Goal: Task Accomplishment & Management: Complete application form

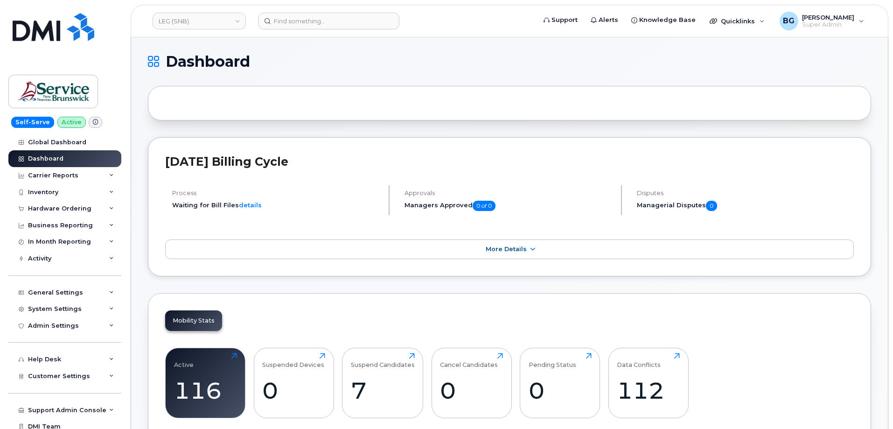
scroll to position [1381, 0]
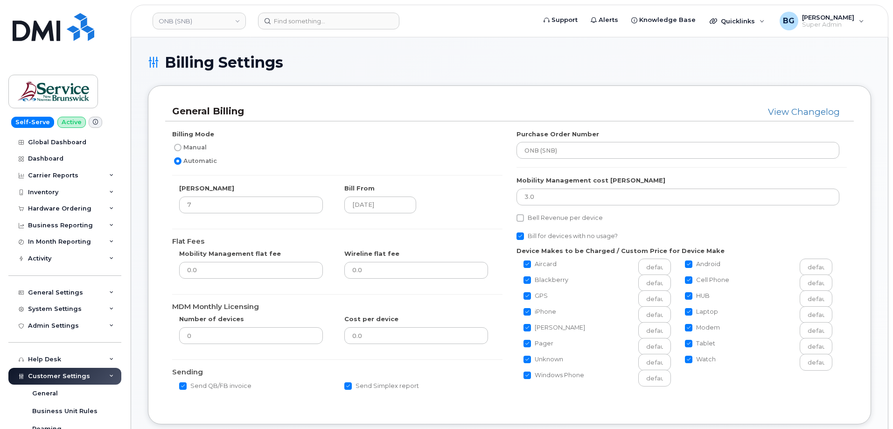
scroll to position [498, 0]
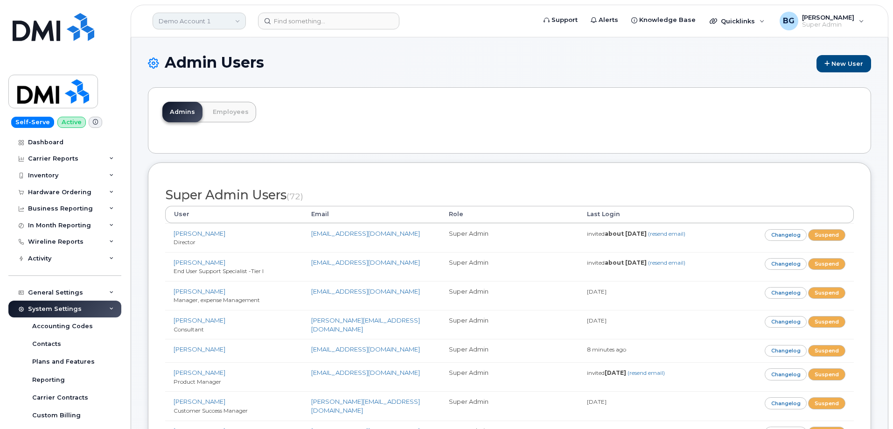
click at [202, 21] on link "Demo Account 1" at bounding box center [198, 21] width 93 height 17
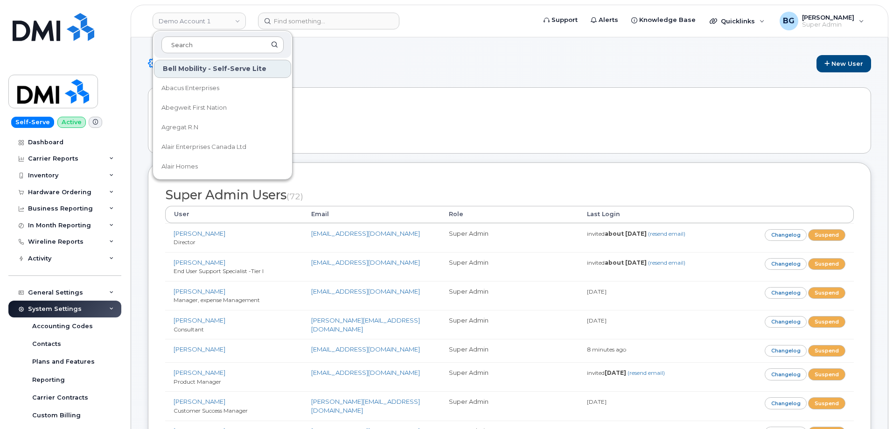
click at [513, 127] on div "Admins Employees" at bounding box center [509, 120] width 723 height 66
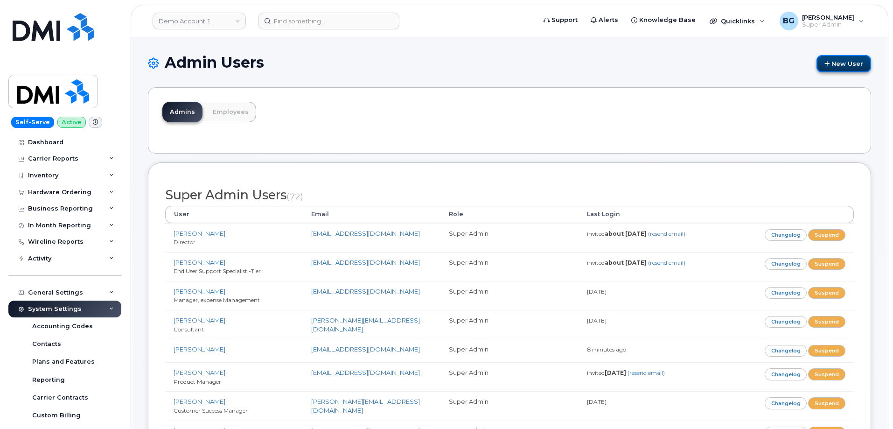
click at [837, 59] on link "New User" at bounding box center [843, 63] width 55 height 17
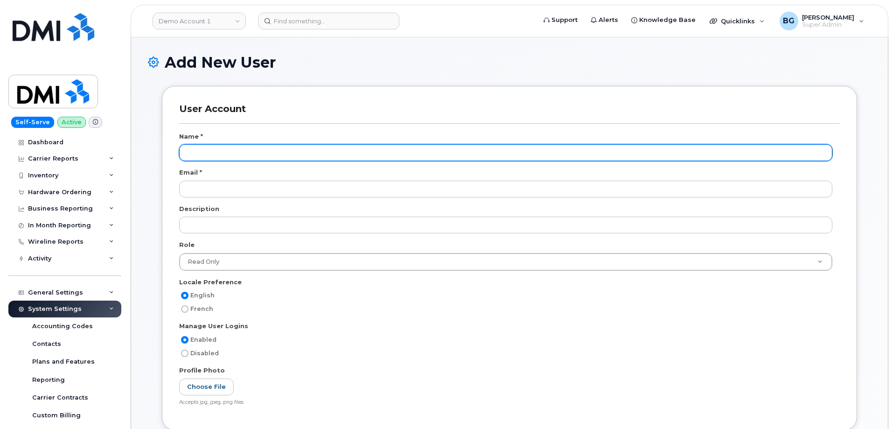
scroll to position [1461, 0]
click at [220, 153] on input "text" at bounding box center [505, 152] width 653 height 17
paste input "Soufiane Walid"
type input "Soufiane Walid"
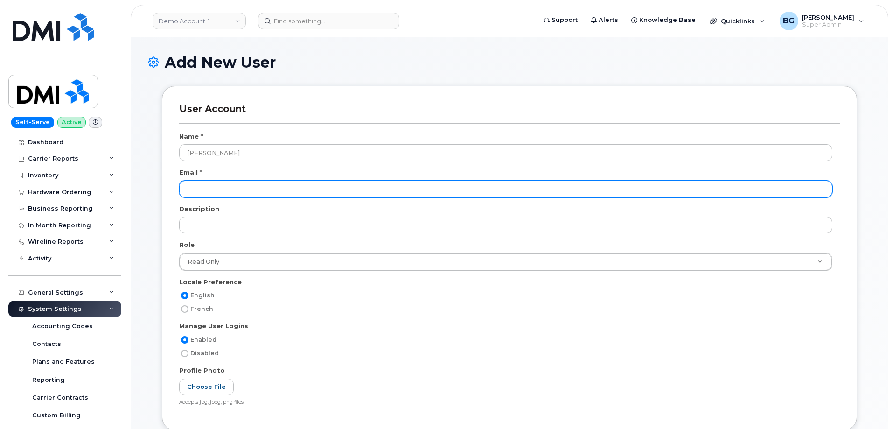
click at [219, 190] on input "email" at bounding box center [505, 188] width 653 height 17
paste input "swalid@dminc.com"
type input "swalid@dminc.com"
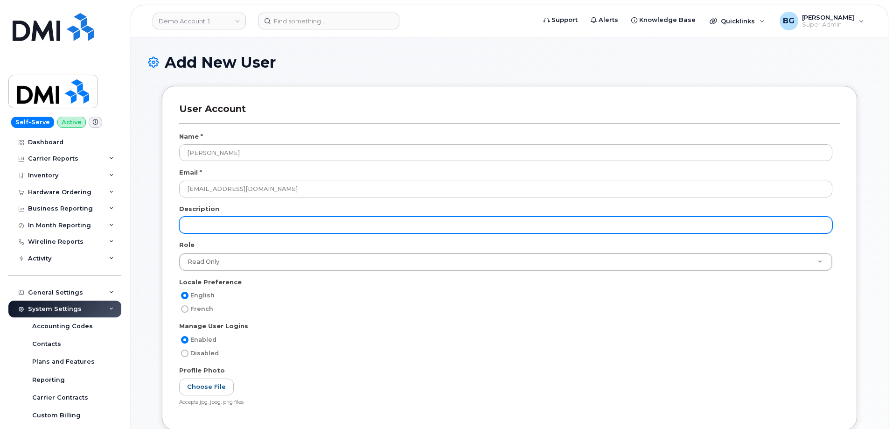
click at [214, 224] on input "text" at bounding box center [505, 224] width 653 height 17
paste input "End User Support Specialist -Tier I"
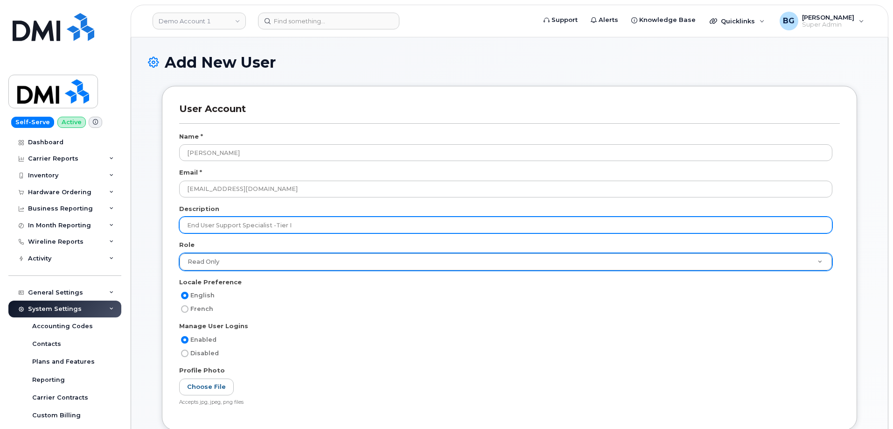
type input "End User Support Specialist -Tier I"
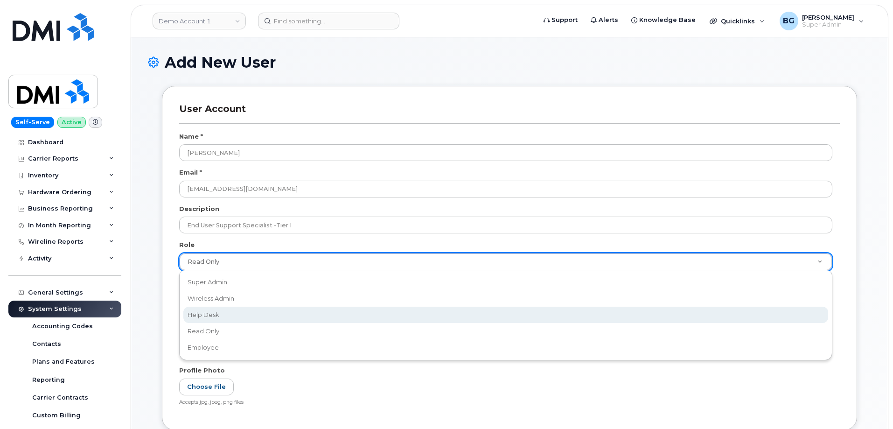
scroll to position [0, 3]
select select "help_desk"
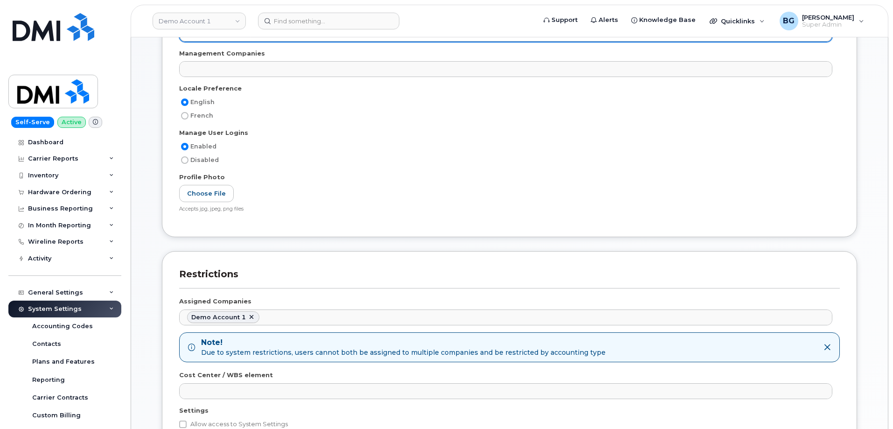
scroll to position [249, 0]
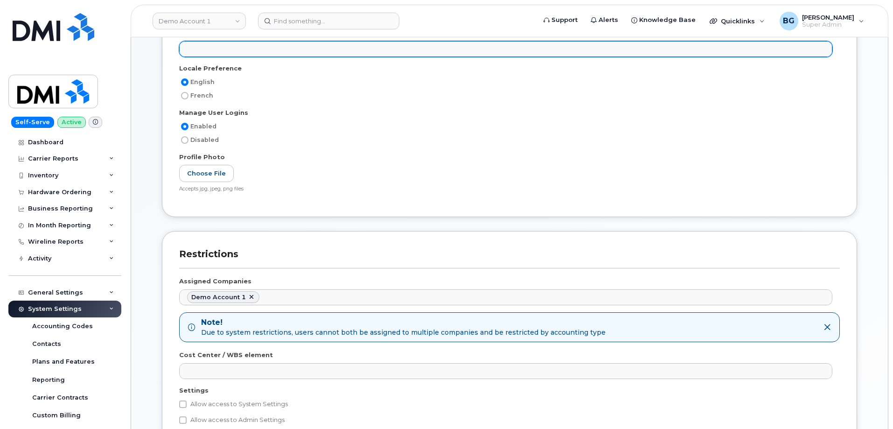
click at [195, 48] on ul at bounding box center [506, 49] width 652 height 15
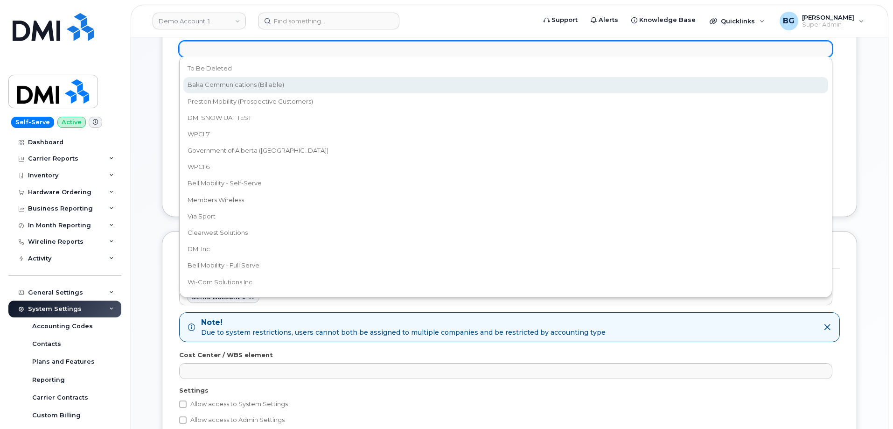
select select "15"
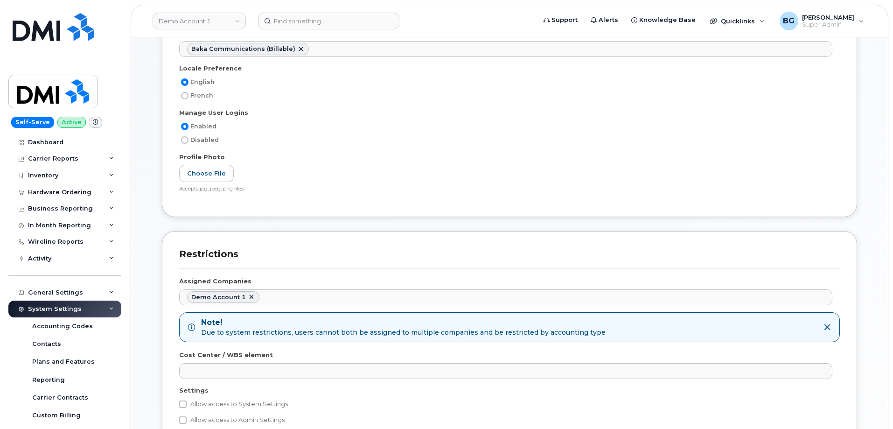
scroll to position [7, 0]
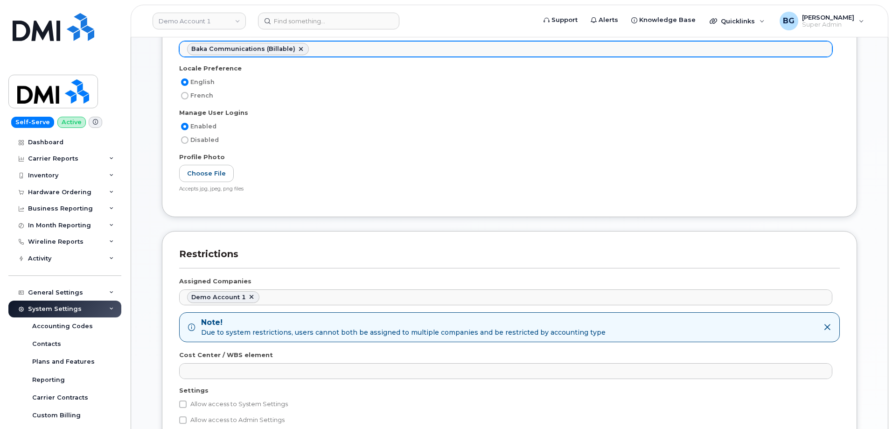
click at [328, 49] on ul "Baka Communications (Billable)" at bounding box center [506, 49] width 652 height 15
click at [370, 51] on ul "Baka Communications (Billable) WPCI 7" at bounding box center [506, 49] width 652 height 15
click at [502, 45] on ul "Baka Communications (Billable) WPCI 7 Government of Alberta (GOA)" at bounding box center [506, 49] width 652 height 15
click at [532, 49] on ul "Baka Communications (Billable) WPCI 7 Government of Alberta (GOA) WPCI 6" at bounding box center [506, 49] width 652 height 15
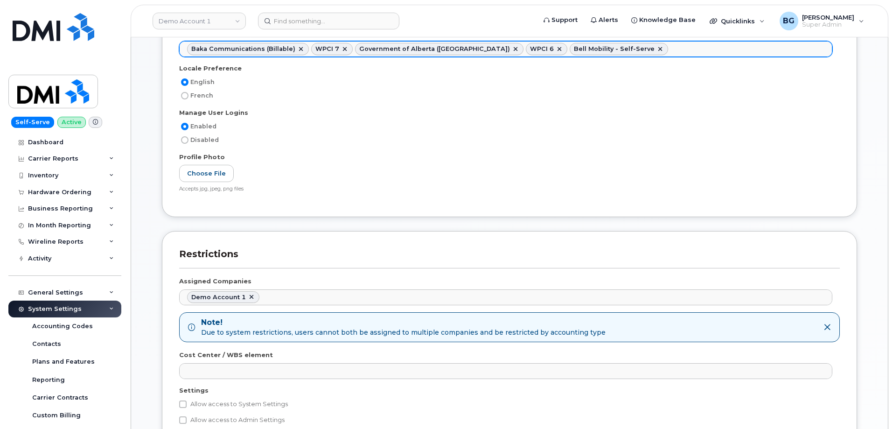
click at [618, 45] on ul "Baka Communications (Billable) WPCI 7 Government of Alberta (GOA) WPCI 6 Bell M…" at bounding box center [506, 49] width 652 height 15
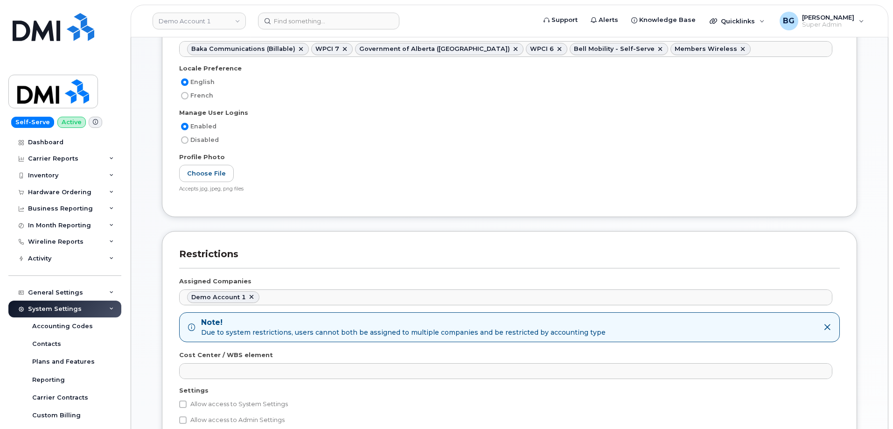
drag, startPoint x: 708, startPoint y: 45, endPoint x: 696, endPoint y: 51, distance: 13.1
click at [708, 45] on ul "Baka Communications (Billable) WPCI 7 Government of Alberta (GOA) WPCI 6 Bell M…" at bounding box center [506, 49] width 652 height 15
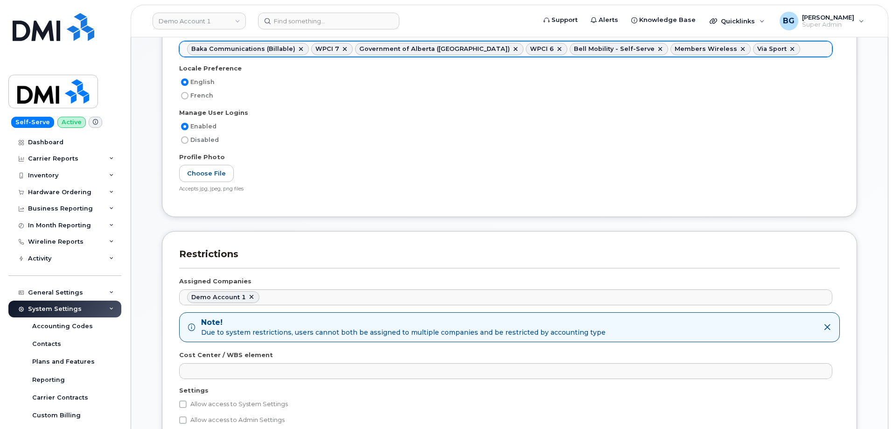
click at [763, 47] on ul "Baka Communications (Billable) WPCI 7 Government of Alberta (GOA) WPCI 6 Bell M…" at bounding box center [506, 49] width 652 height 15
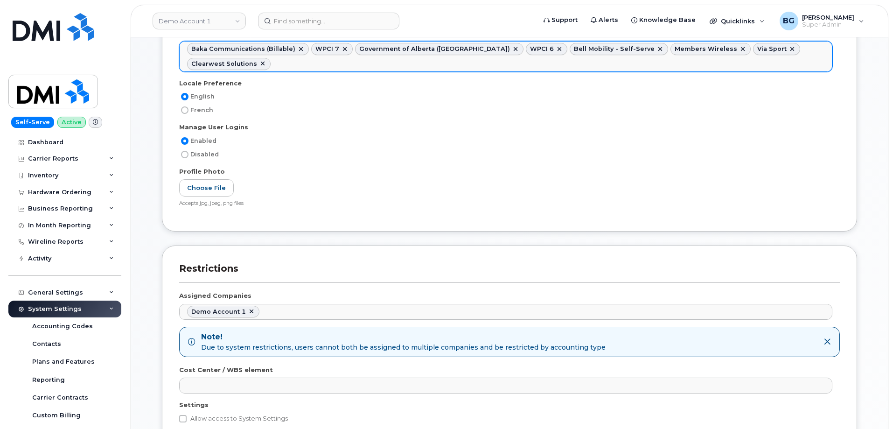
click at [280, 57] on input "text" at bounding box center [274, 63] width 9 height 13
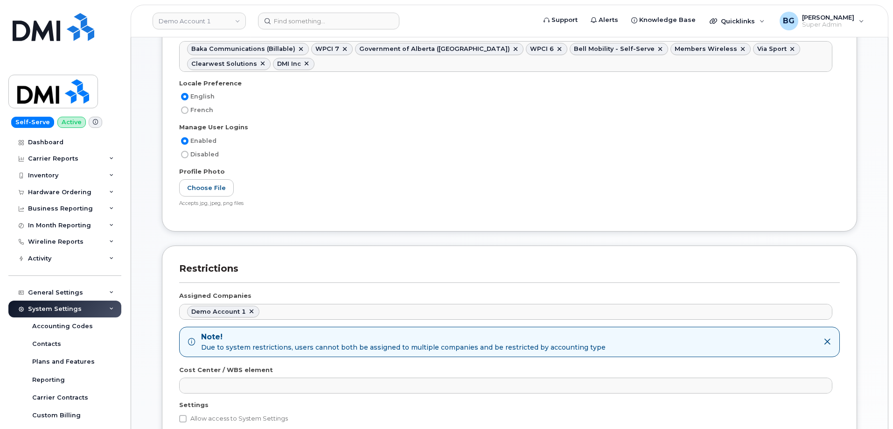
click at [272, 66] on ul "Baka Communications (Billable) WPCI 7 Government of Alberta (GOA) WPCI 6 Bell M…" at bounding box center [506, 56] width 652 height 29
click at [271, 67] on ul "Baka Communications (Billable) WPCI 7 Government of Alberta (GOA) WPCI 6 Bell M…" at bounding box center [506, 56] width 652 height 29
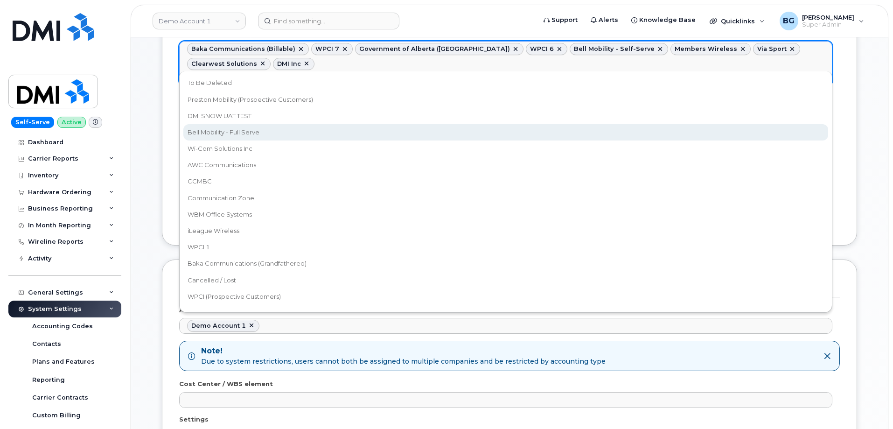
drag, startPoint x: 205, startPoint y: 131, endPoint x: 224, endPoint y: 124, distance: 20.2
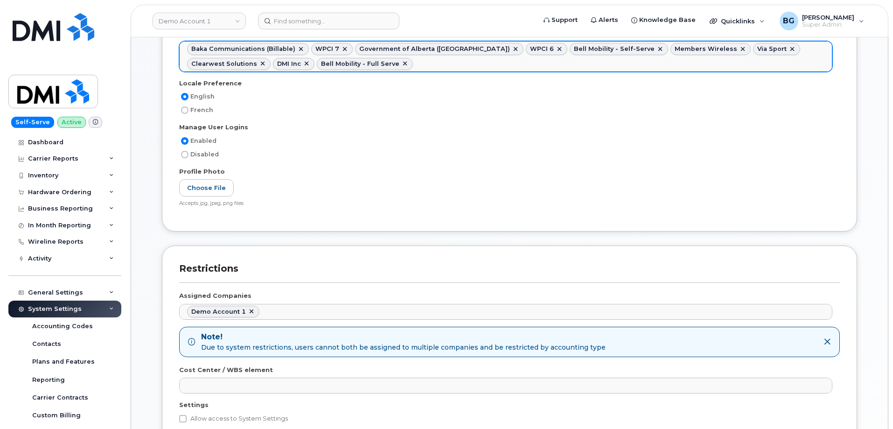
click at [335, 64] on ul "Baka Communications (Billable) WPCI 7 Government of Alberta (GOA) WPCI 6 Bell M…" at bounding box center [506, 56] width 652 height 29
click at [425, 62] on ul "Baka Communications (Billable) WPCI 7 Government of Alberta (GOA) WPCI 6 Bell M…" at bounding box center [506, 56] width 652 height 29
click at [519, 68] on ul "Baka Communications (Billable) WPCI 7 Government of Alberta (GOA) WPCI 6 Bell M…" at bounding box center [506, 56] width 652 height 29
click at [571, 65] on ul "Baka Communications (Billable) WPCI 7 Government of Alberta (GOA) WPCI 6 Bell M…" at bounding box center [506, 56] width 652 height 29
click at [664, 65] on ul "Baka Communications (Billable) WPCI 7 Government of Alberta (GOA) WPCI 6 Bell M…" at bounding box center [506, 56] width 652 height 29
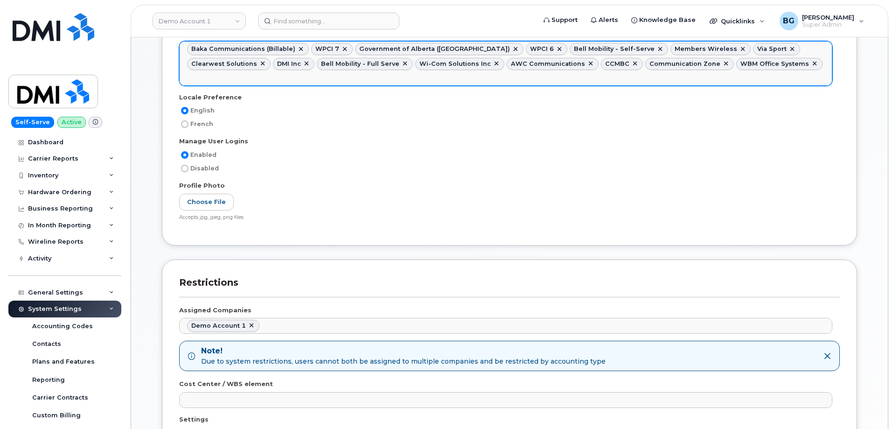
click at [751, 64] on ul "Baka Communications (Billable) WPCI 7 Government of Alberta (GOA) WPCI 6 Bell M…" at bounding box center [506, 63] width 652 height 43
click at [798, 62] on ul "Baka Communications (Billable) WPCI 7 Government of Alberta (GOA) WPCI 6 Bell M…" at bounding box center [506, 64] width 652 height 44
click at [324, 77] on ul "Baka Communications (Billable) WPCI 7 Government of Alberta (GOA) WPCI 6 Bell M…" at bounding box center [506, 64] width 652 height 44
click at [351, 76] on ul "Baka Communications (Billable) WPCI 7 Government of Alberta (GOA) WPCI 6 Bell M…" at bounding box center [506, 64] width 652 height 44
click at [555, 76] on ul "Baka Communications (Billable) WPCI 7 Government of Alberta (GOA) WPCI 6 Bell M…" at bounding box center [506, 64] width 652 height 44
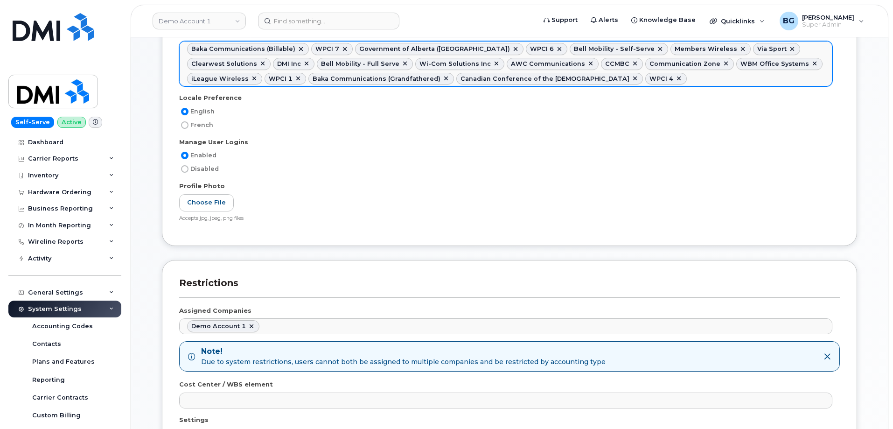
click at [616, 78] on ul "Baka Communications (Billable) WPCI 7 Government of Alberta (GOA) WPCI 6 Bell M…" at bounding box center [506, 64] width 652 height 44
click at [638, 79] on ul "Baka Communications (Billable) WPCI 7 Government of Alberta (GOA) WPCI 6 Bell M…" at bounding box center [506, 64] width 652 height 44
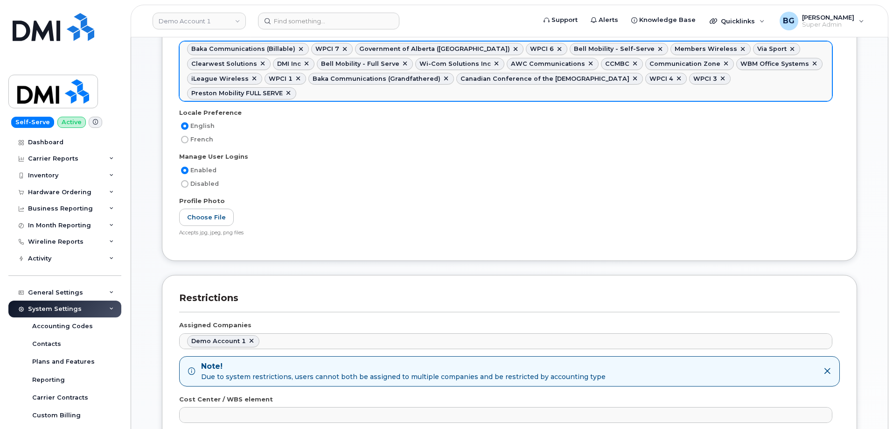
click at [765, 78] on ul "Baka Communications (Billable) WPCI 7 Government of Alberta (GOA) WPCI 6 Bell M…" at bounding box center [506, 71] width 652 height 59
click at [763, 85] on ul "Baka Communications (Billable) WPCI 7 Government of Alberta (GOA) WPCI 6 Bell M…" at bounding box center [506, 71] width 652 height 59
click at [565, 90] on ul "Baka Communications (Billable) WPCI 7 Government of Alberta (GOA) WPCI 6 Bell M…" at bounding box center [506, 71] width 652 height 59
click at [413, 94] on ul "Baka Communications (Billable) WPCI 7 Government of Alberta (GOA) WPCI 6 Bell M…" at bounding box center [506, 71] width 652 height 59
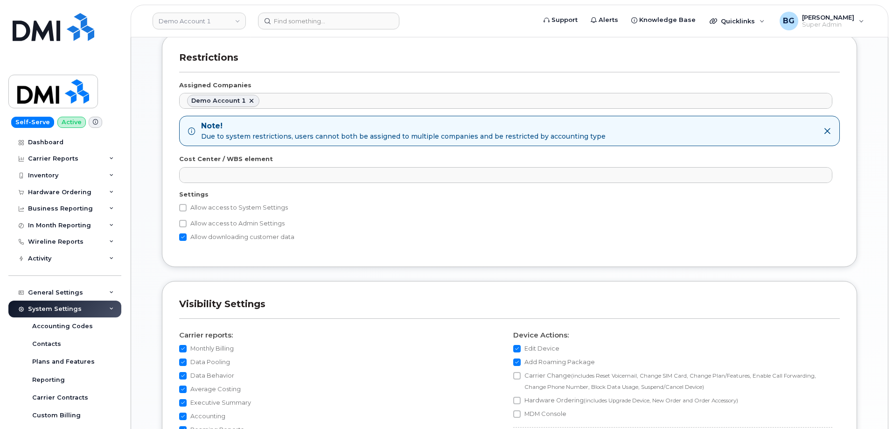
scroll to position [528, 0]
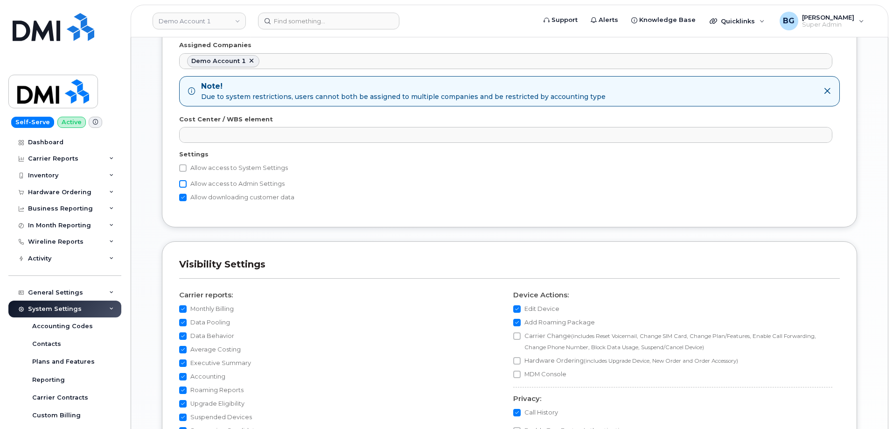
click at [184, 186] on input "Allow access to Admin Settings" at bounding box center [182, 183] width 7 height 7
checkbox input "true"
click at [183, 166] on input "Allow access to System Settings" at bounding box center [182, 167] width 7 height 7
checkbox input "true"
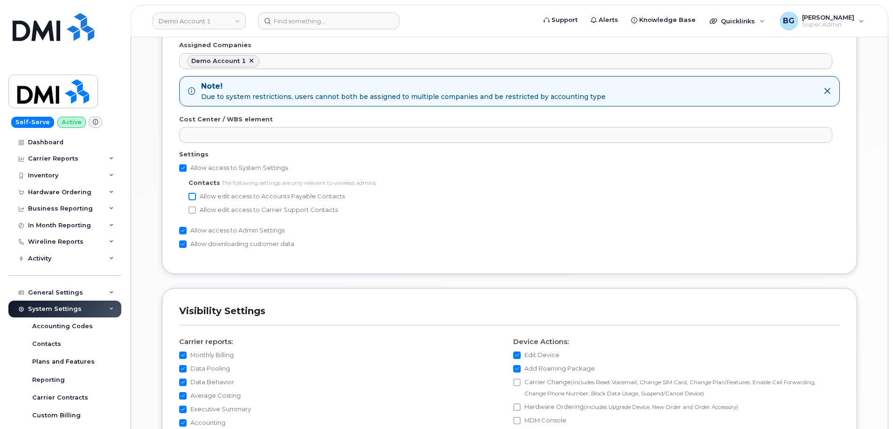
click at [193, 195] on input "Allow edit access to Accounts Payable Contacts" at bounding box center [191, 196] width 7 height 7
checkbox input "true"
click at [192, 208] on input "Allow edit access to Carrier Support Contacts" at bounding box center [191, 209] width 7 height 7
checkbox input "true"
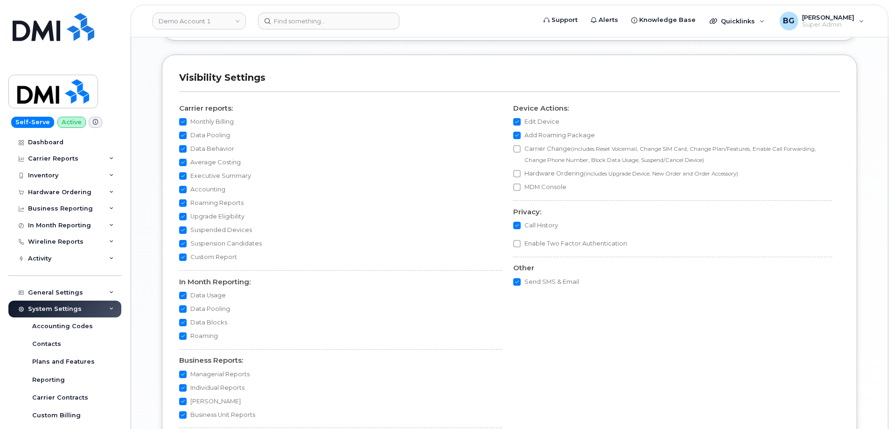
scroll to position [863, 0]
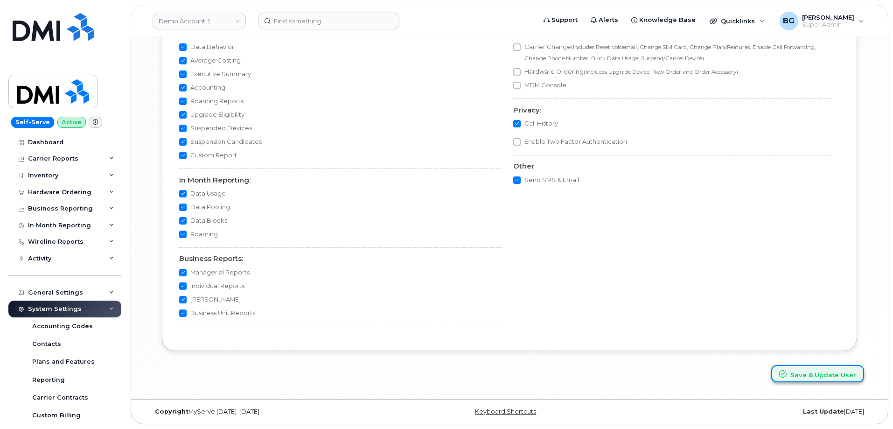
click at [819, 373] on button "Save & Update User" at bounding box center [817, 373] width 93 height 17
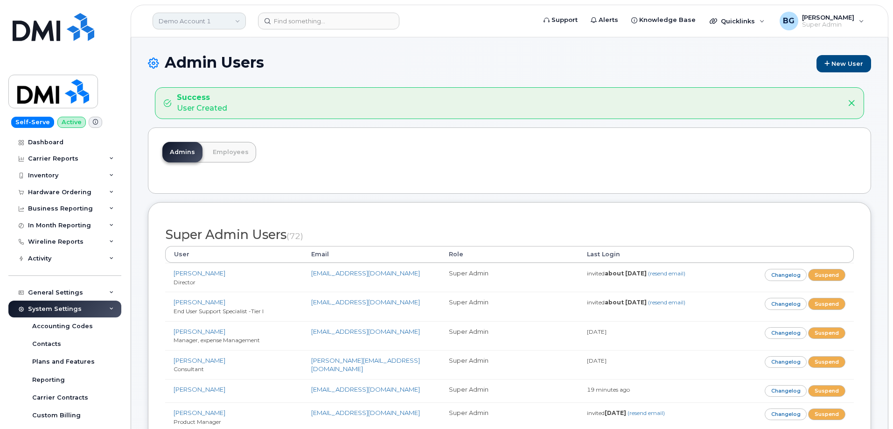
click at [190, 20] on link "Demo Account 1" at bounding box center [198, 21] width 93 height 17
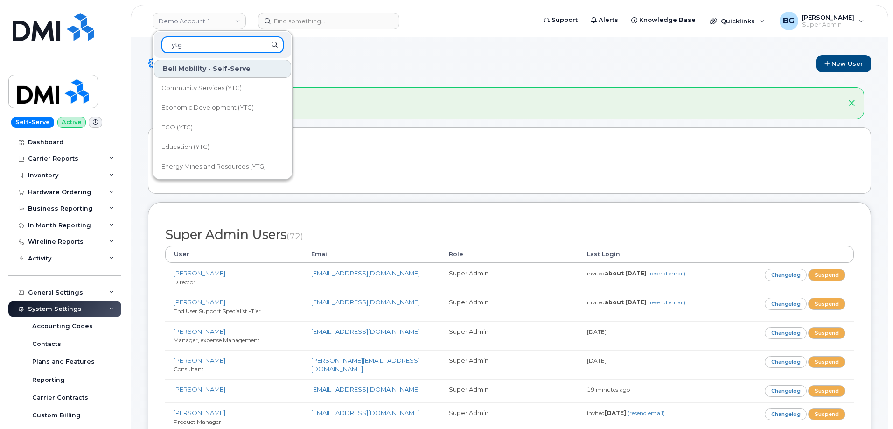
click at [192, 44] on input "ytg" at bounding box center [222, 44] width 122 height 17
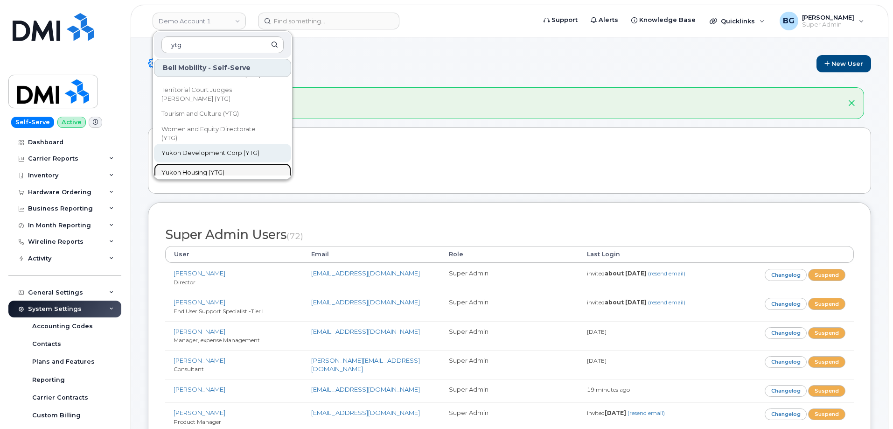
scroll to position [276, 0]
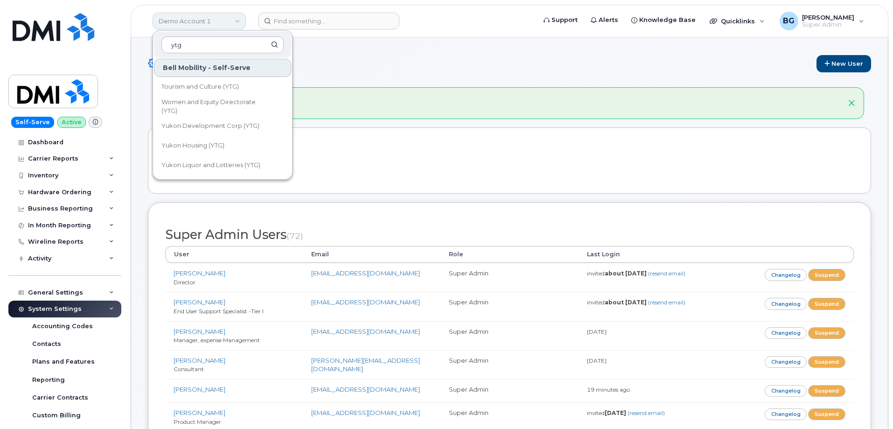
click at [183, 24] on link "Demo Account 1" at bounding box center [198, 21] width 93 height 17
click at [186, 44] on input "ytg" at bounding box center [222, 44] width 122 height 17
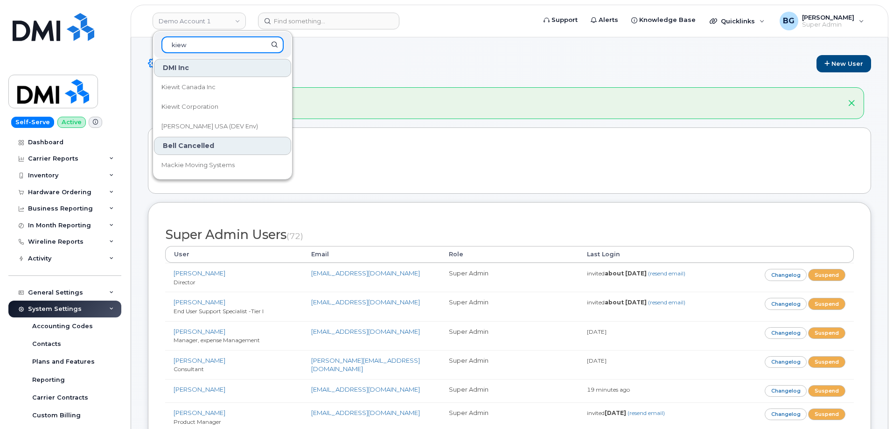
scroll to position [0, 0]
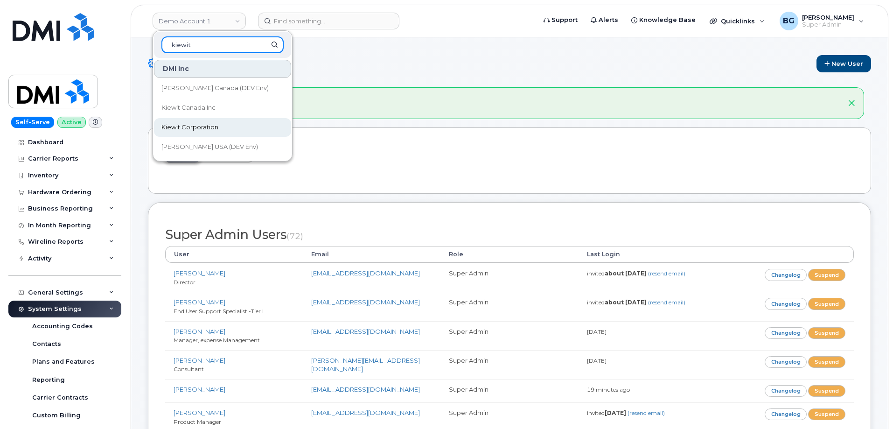
type input "kiewit"
click at [183, 130] on span "Kiewit Corporation" at bounding box center [189, 127] width 57 height 9
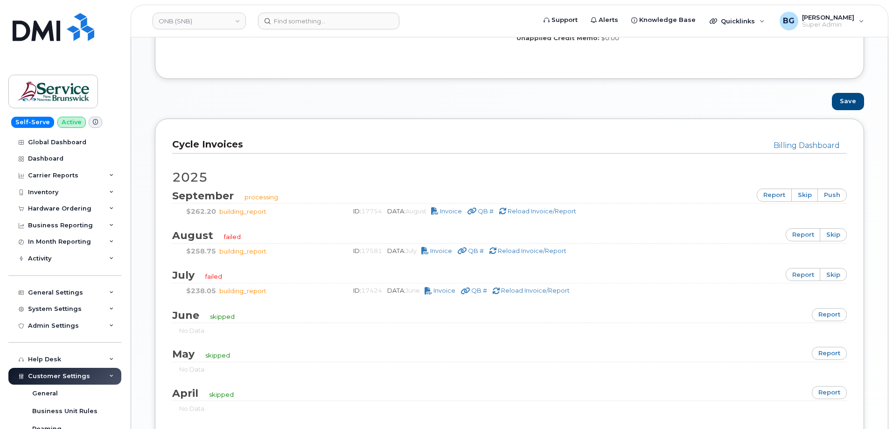
scroll to position [498, 0]
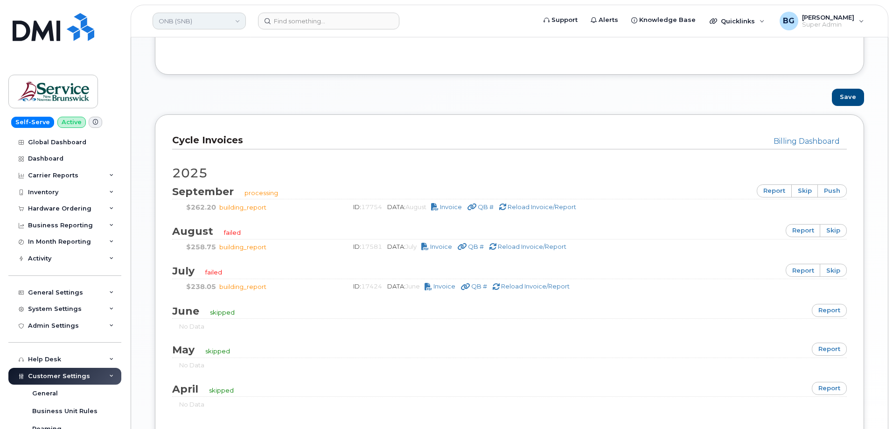
click at [222, 26] on link "ONB (SNB)" at bounding box center [198, 21] width 93 height 17
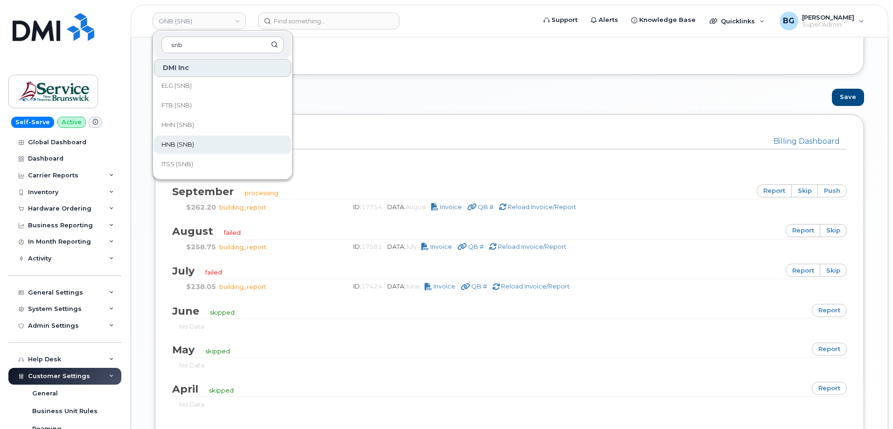
scroll to position [249, 0]
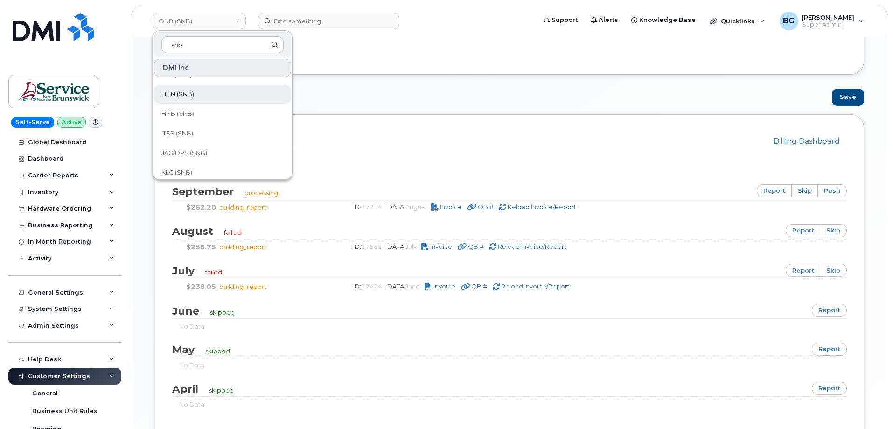
type input "snb"
click at [180, 96] on span "HHN (SNB)" at bounding box center [177, 94] width 33 height 9
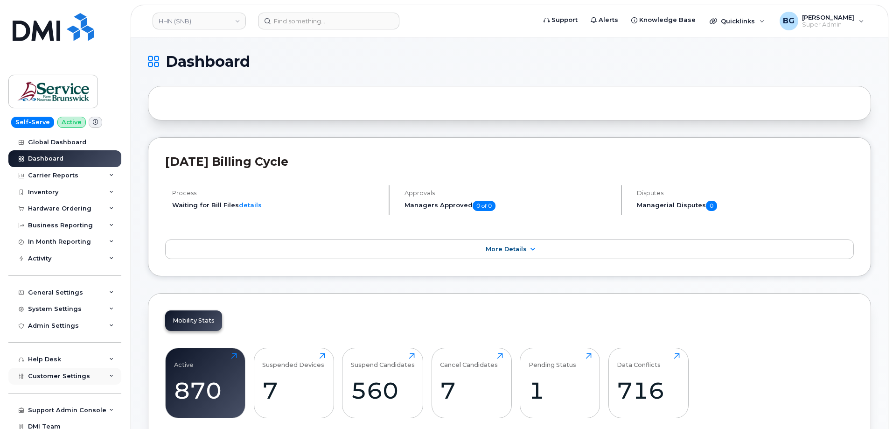
click at [45, 374] on span "Customer Settings" at bounding box center [59, 375] width 62 height 7
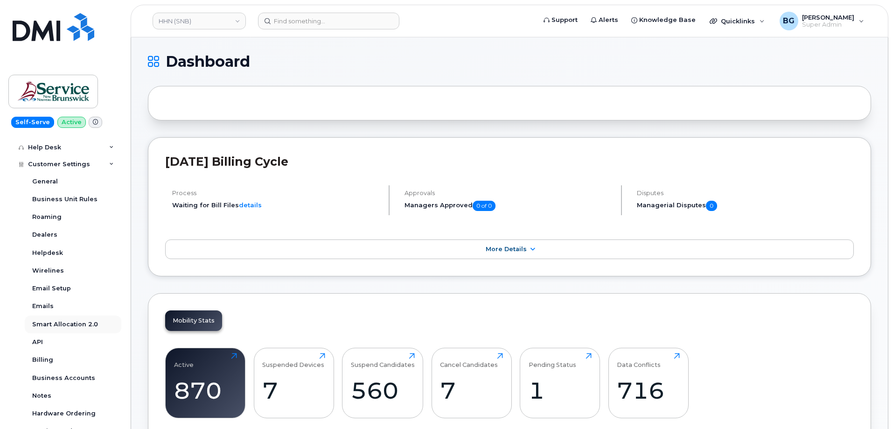
scroll to position [218, 0]
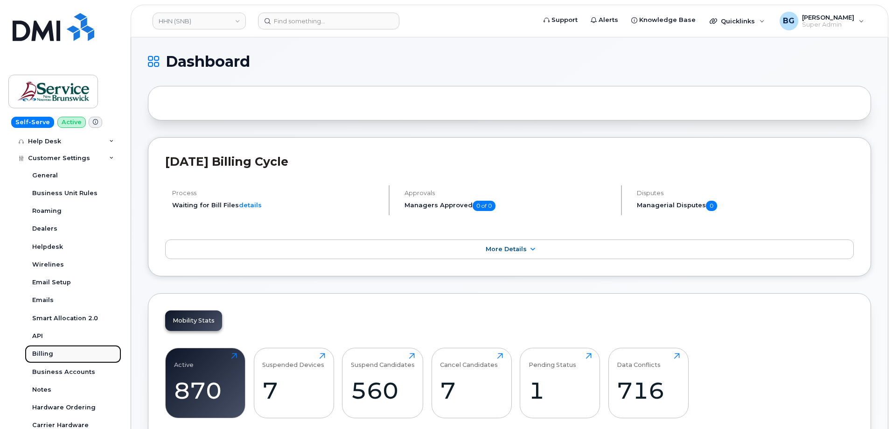
click at [42, 351] on div "Billing" at bounding box center [42, 353] width 21 height 8
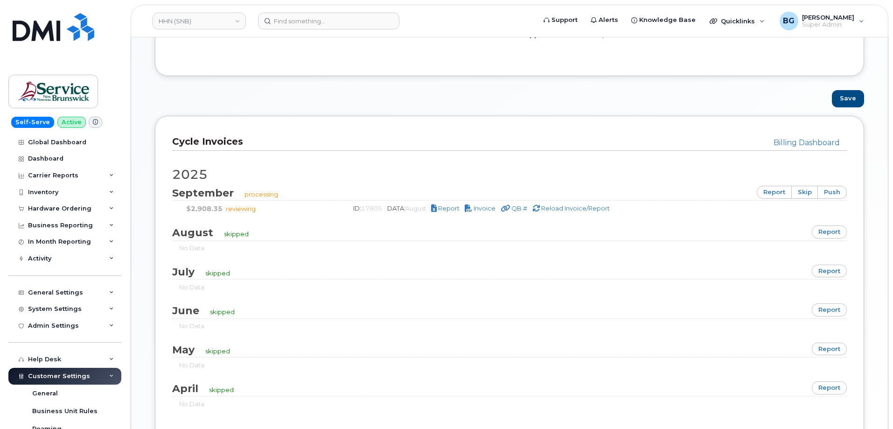
scroll to position [498, 0]
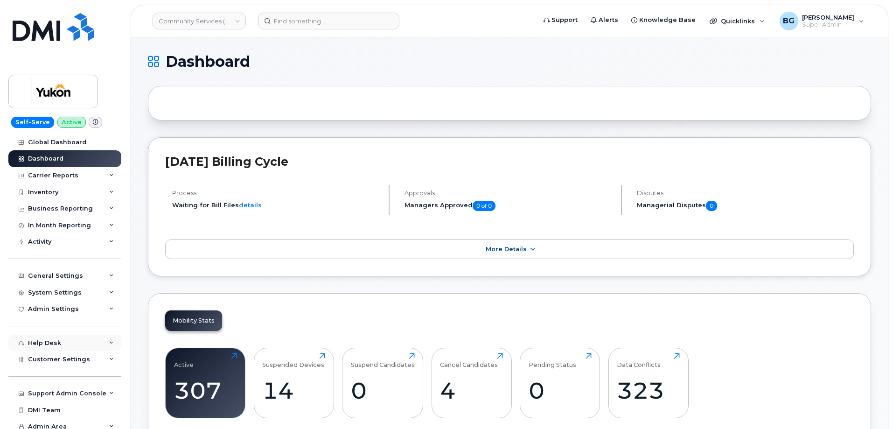
scroll to position [6, 0]
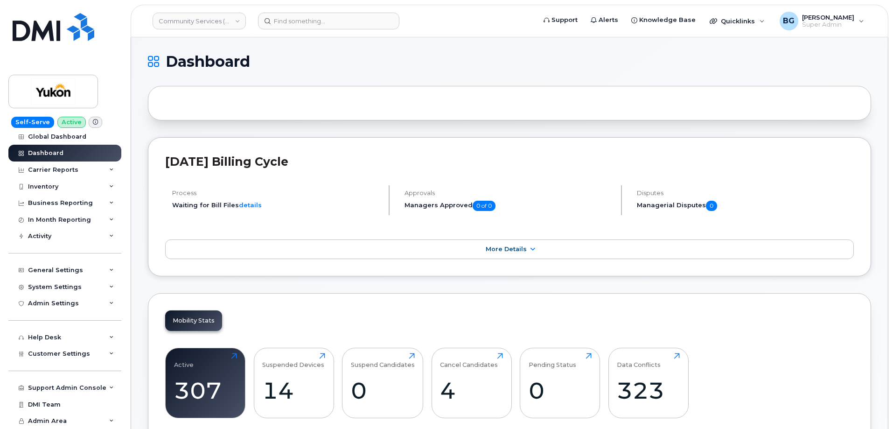
click at [62, 374] on div "Support Admin Console Add New Customer Customer Prospects Emails Sms Messages D…" at bounding box center [65, 379] width 115 height 34
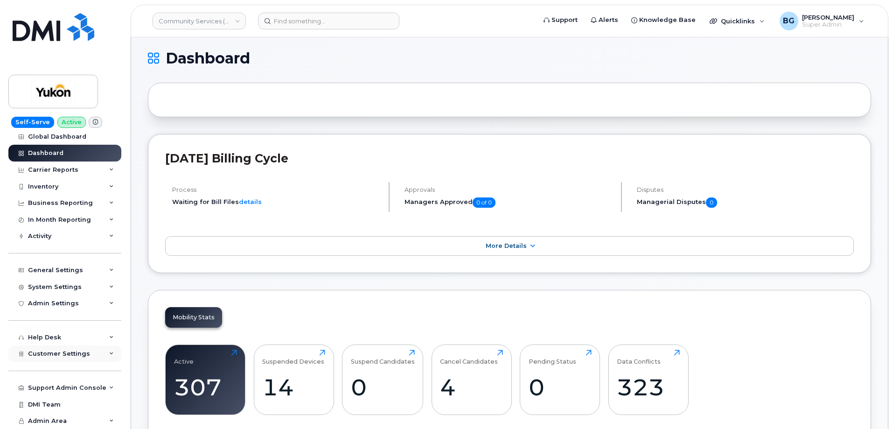
scroll to position [0, 0]
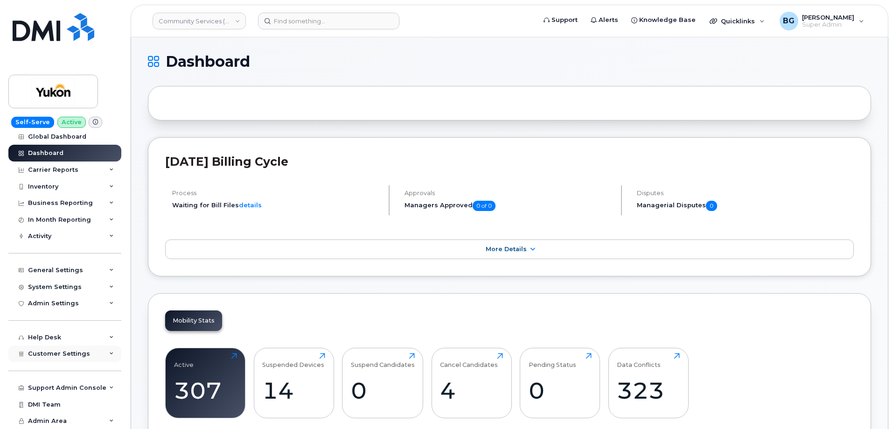
click at [55, 353] on span "Customer Settings" at bounding box center [59, 353] width 62 height 7
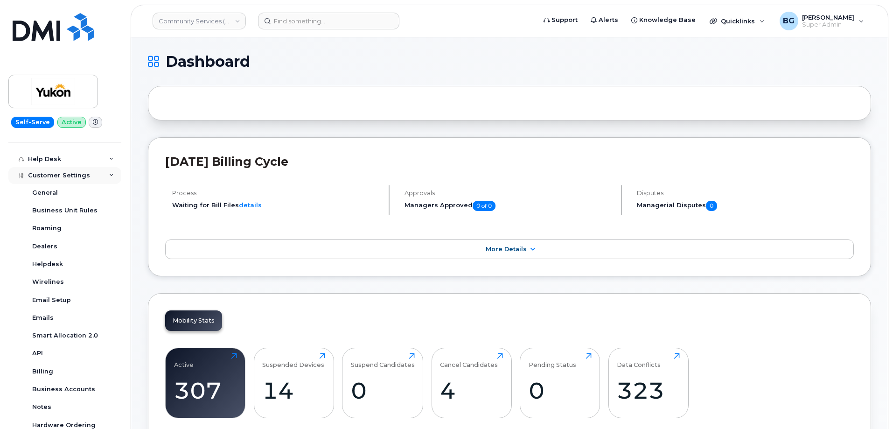
scroll to position [192, 0]
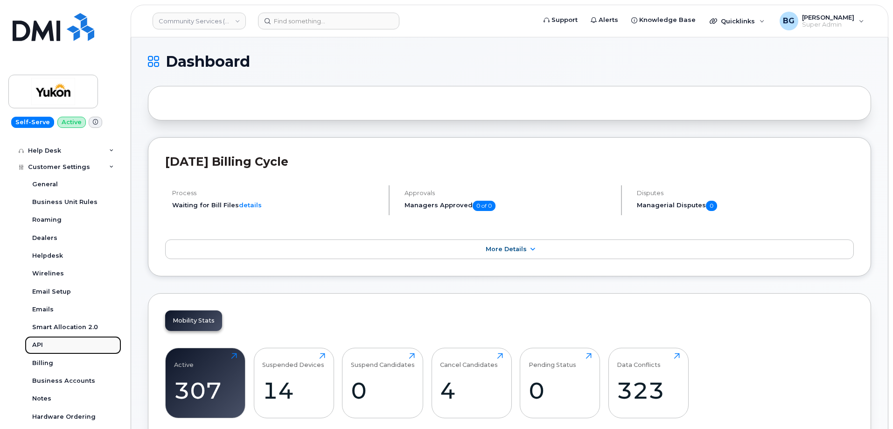
click at [38, 344] on div "API" at bounding box center [37, 344] width 11 height 8
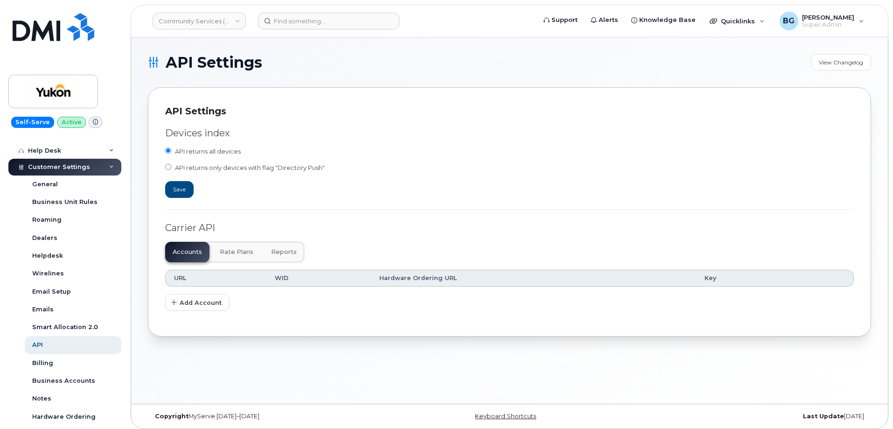
click at [279, 254] on span "Reports" at bounding box center [284, 251] width 26 height 7
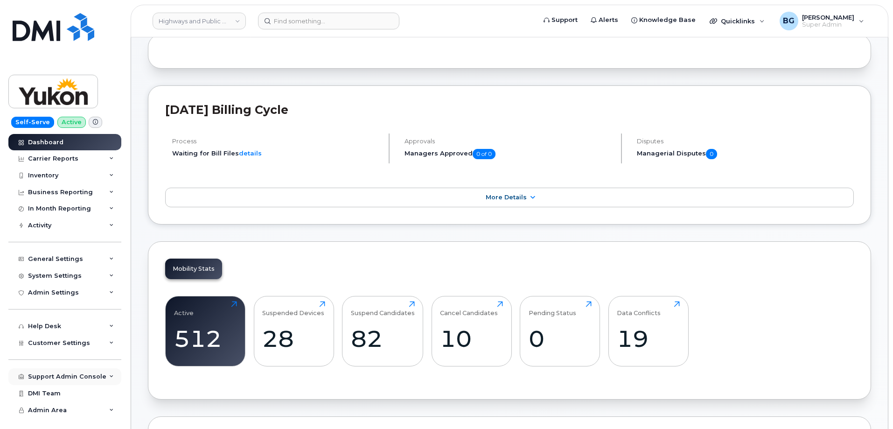
scroll to position [125, 0]
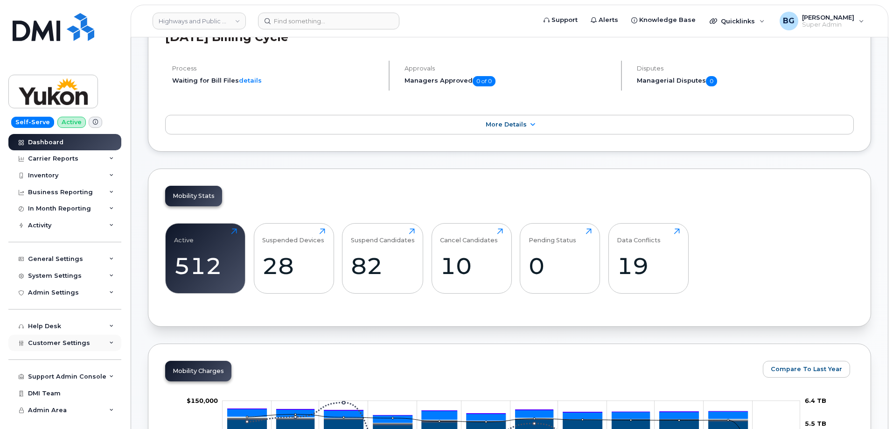
click at [69, 340] on span "Customer Settings" at bounding box center [59, 342] width 62 height 7
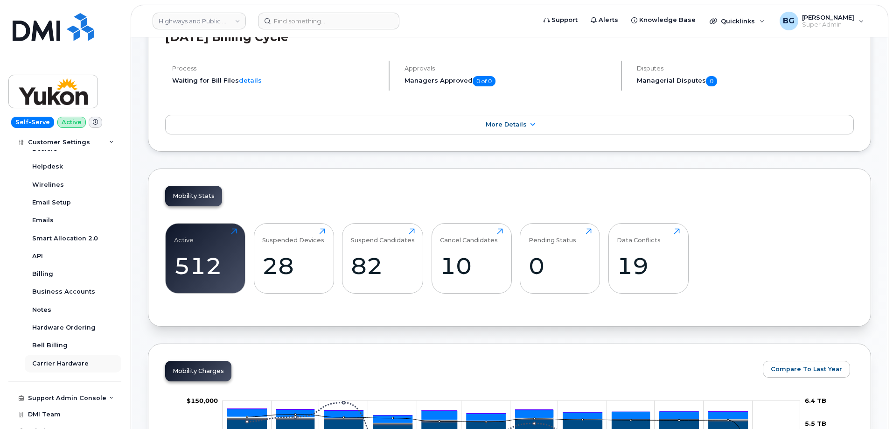
scroll to position [275, 0]
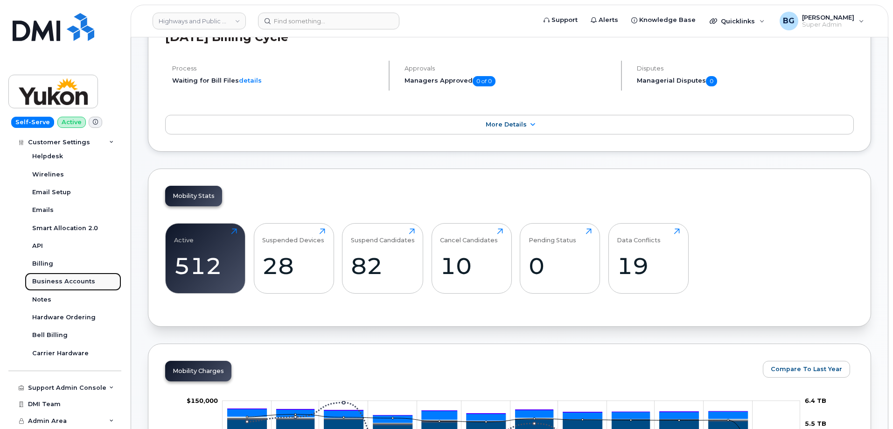
click at [53, 278] on div "Business Accounts" at bounding box center [63, 281] width 63 height 8
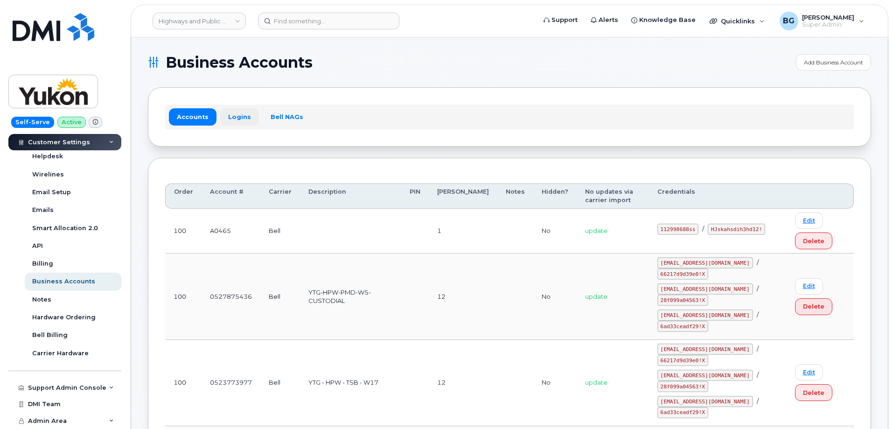
click at [240, 115] on link "Logins" at bounding box center [239, 116] width 39 height 17
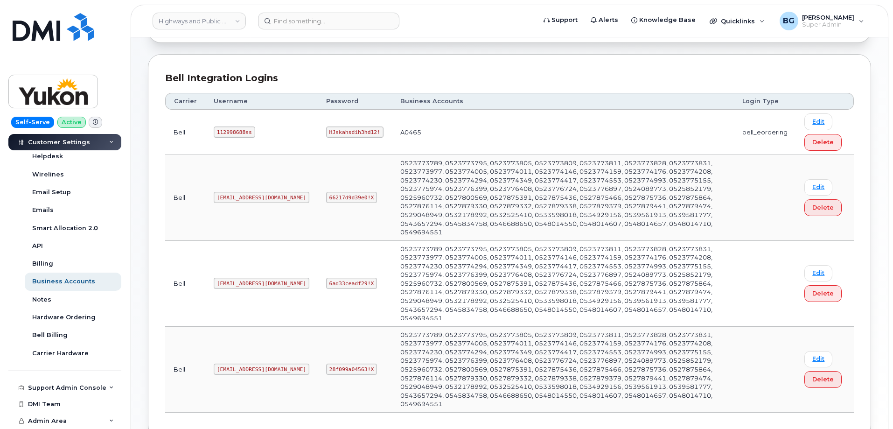
scroll to position [125, 0]
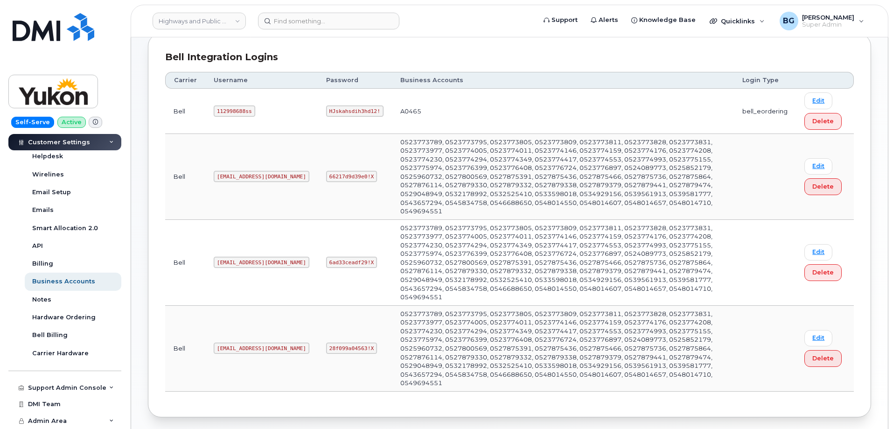
click at [223, 171] on code "gyukon@myserve.ca" at bounding box center [262, 176] width 96 height 11
drag, startPoint x: 223, startPoint y: 171, endPoint x: 263, endPoint y: 170, distance: 40.1
click at [263, 171] on code "gyukon@myserve.ca" at bounding box center [262, 176] width 96 height 11
copy code "gyukon@myserve.ca"
click at [326, 172] on code "66217d9d39e0!X" at bounding box center [351, 176] width 51 height 11
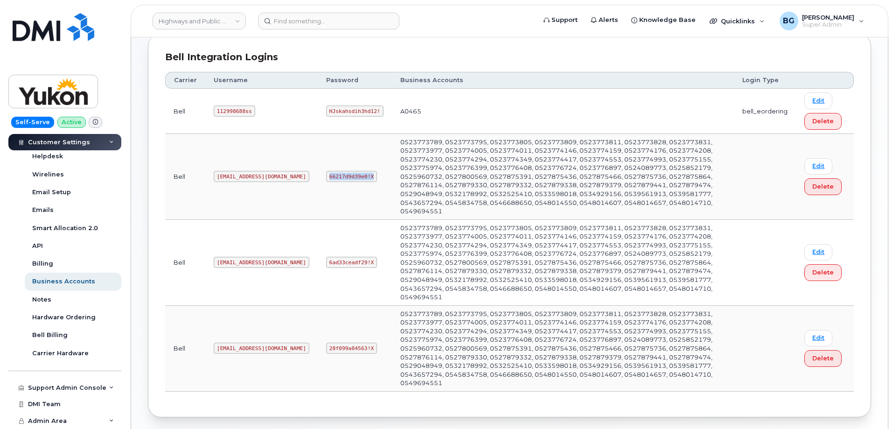
drag, startPoint x: 302, startPoint y: 172, endPoint x: 327, endPoint y: 172, distance: 25.2
click at [327, 172] on code "66217d9d39e0!X" at bounding box center [351, 176] width 51 height 11
copy code "66217d9d39e0!X"
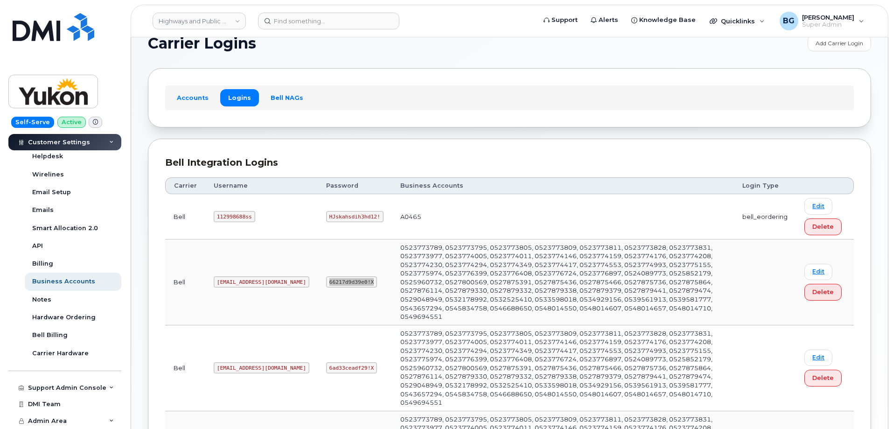
scroll to position [16, 0]
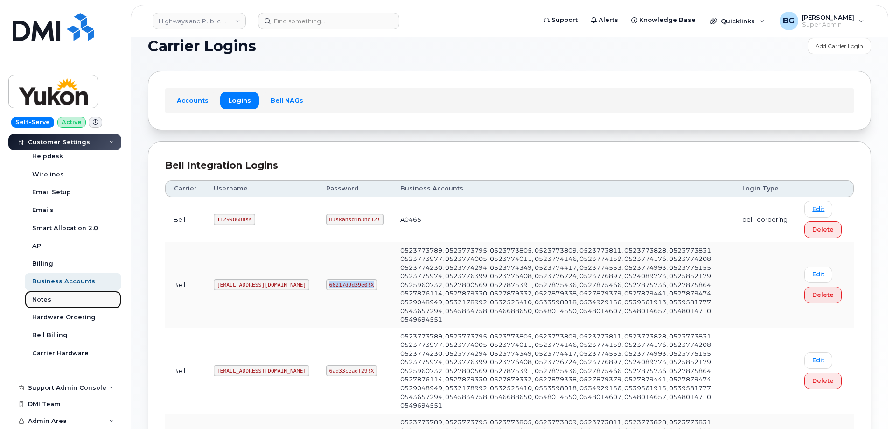
click at [40, 299] on div "Notes" at bounding box center [41, 299] width 19 height 8
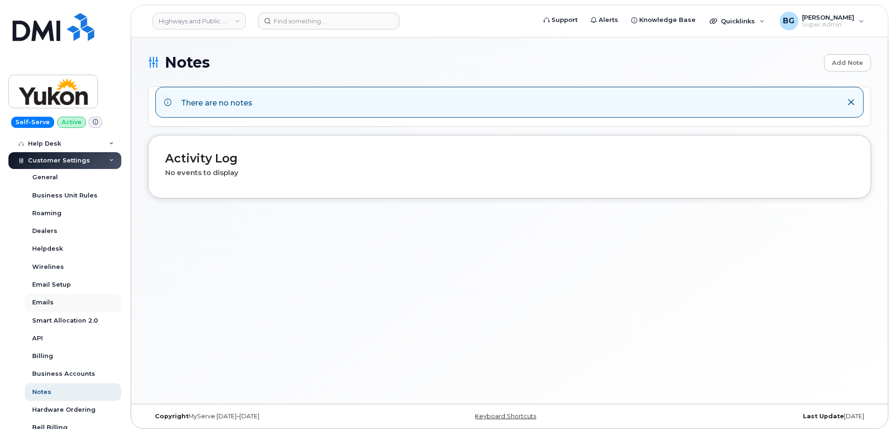
scroll to position [187, 0]
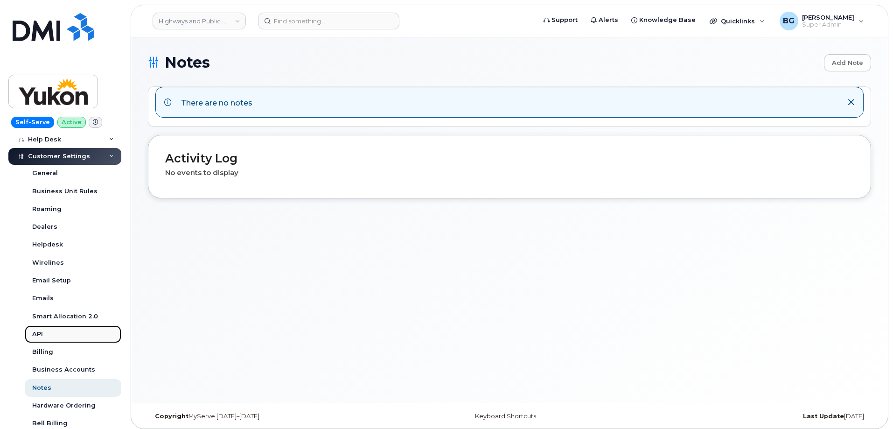
click at [37, 330] on div "API" at bounding box center [37, 334] width 11 height 8
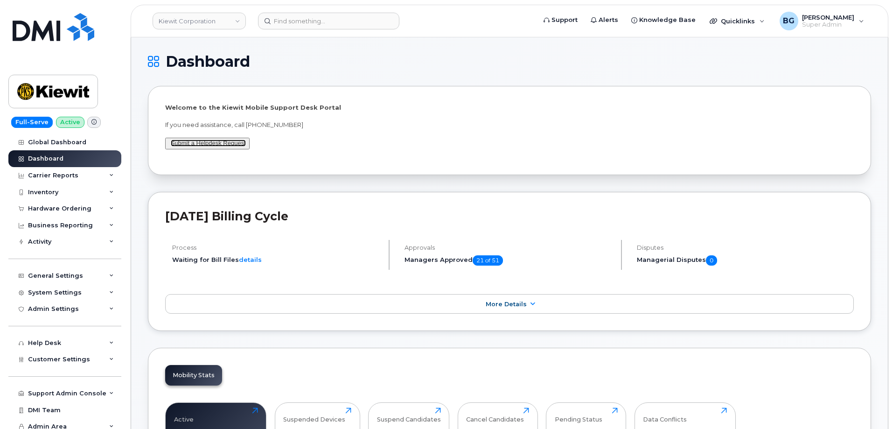
click at [208, 142] on link "Submit a Helpdesk Request" at bounding box center [208, 142] width 75 height 7
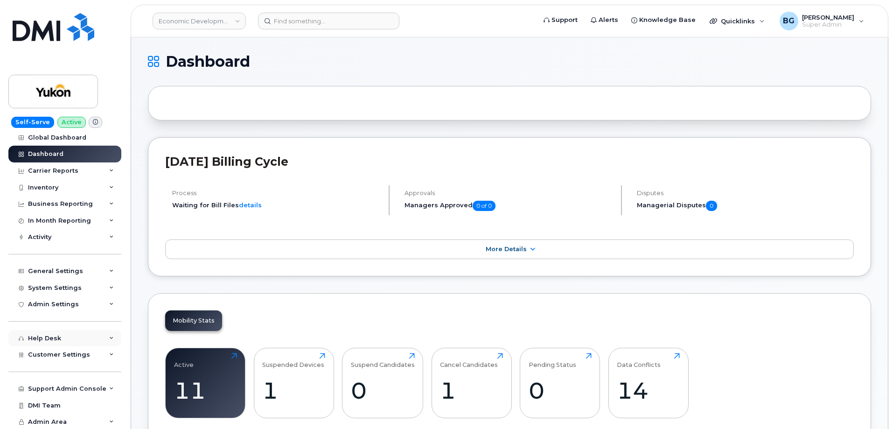
scroll to position [6, 0]
click at [64, 337] on div "Help Desk" at bounding box center [64, 337] width 113 height 17
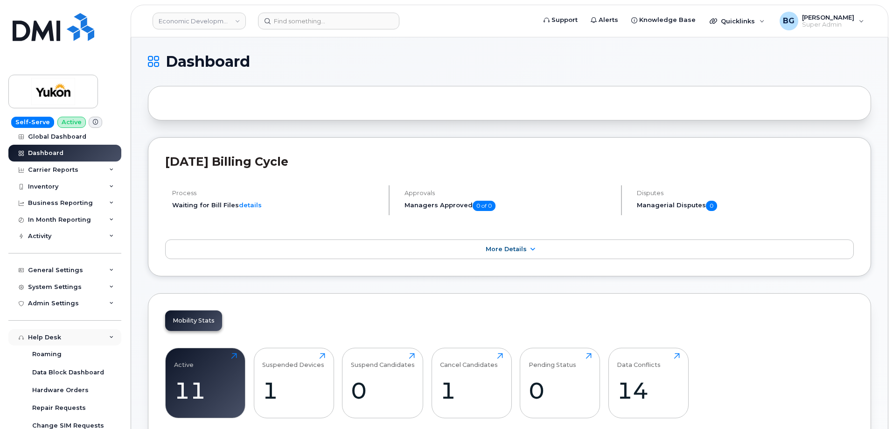
click at [64, 336] on div "Help Desk" at bounding box center [64, 337] width 113 height 17
click at [60, 357] on div "Customer Settings" at bounding box center [64, 353] width 113 height 17
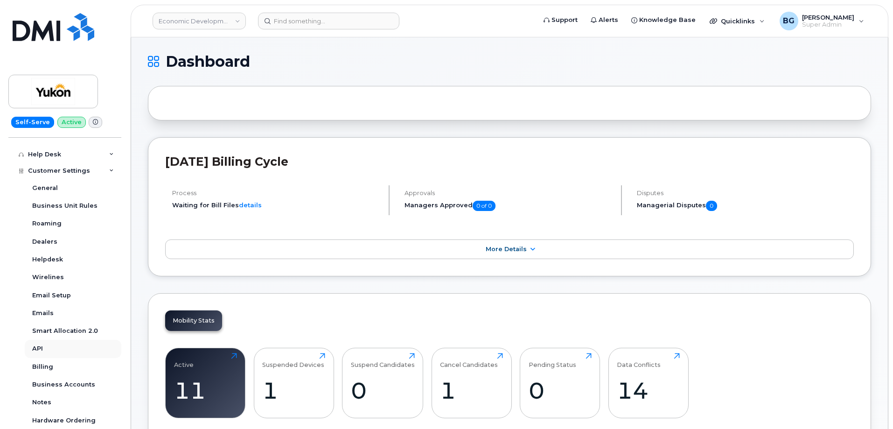
scroll to position [192, 0]
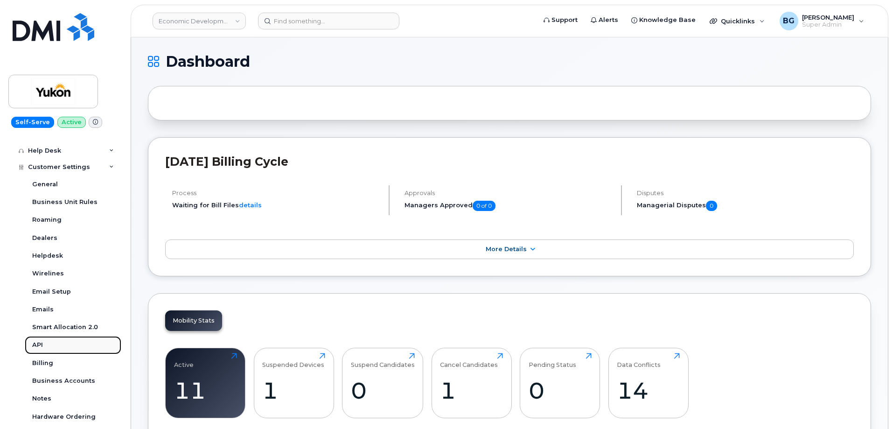
click at [38, 340] on div "API" at bounding box center [37, 344] width 11 height 8
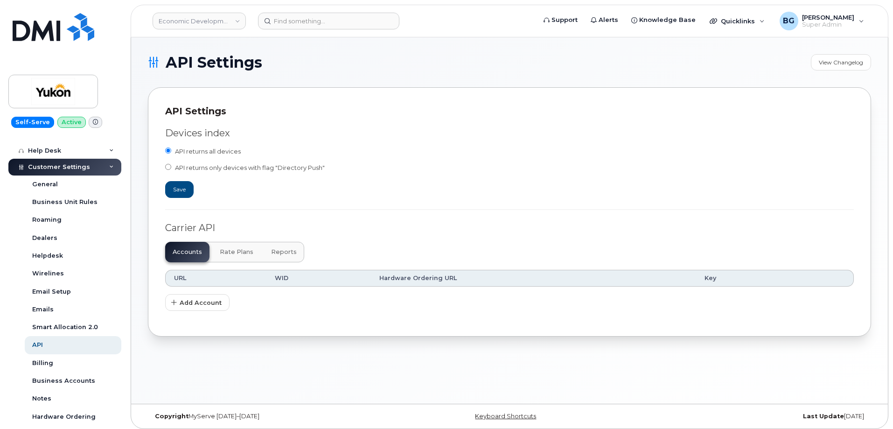
click at [272, 249] on span "Reports" at bounding box center [284, 251] width 26 height 7
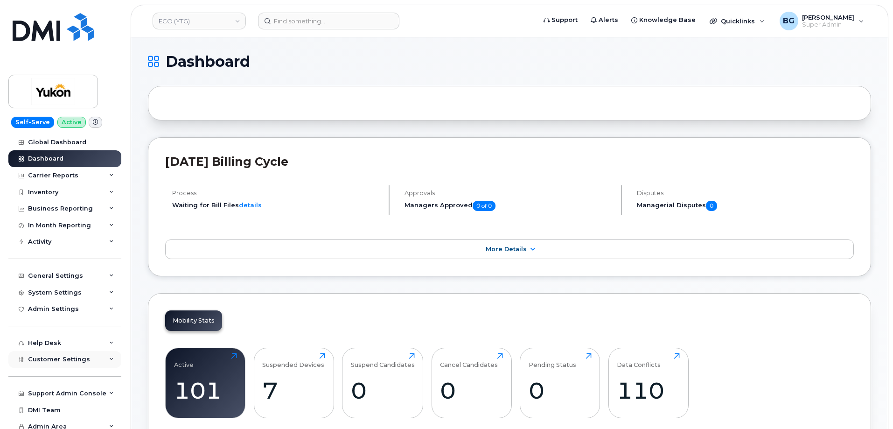
click at [60, 360] on span "Customer Settings" at bounding box center [59, 358] width 62 height 7
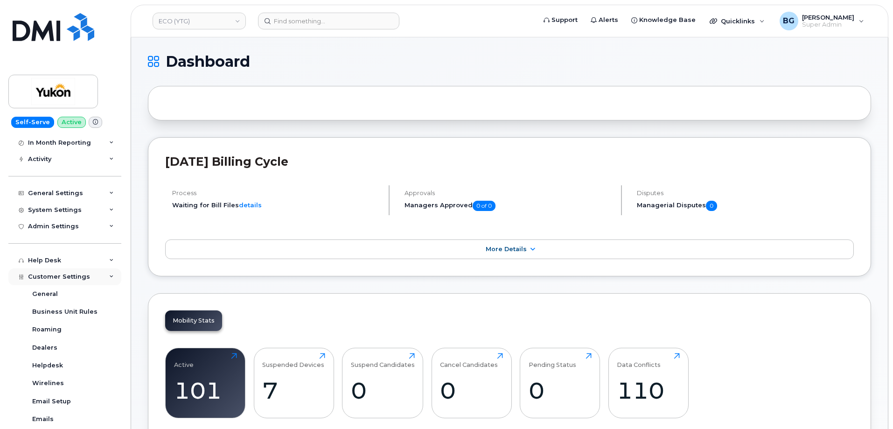
scroll to position [155, 0]
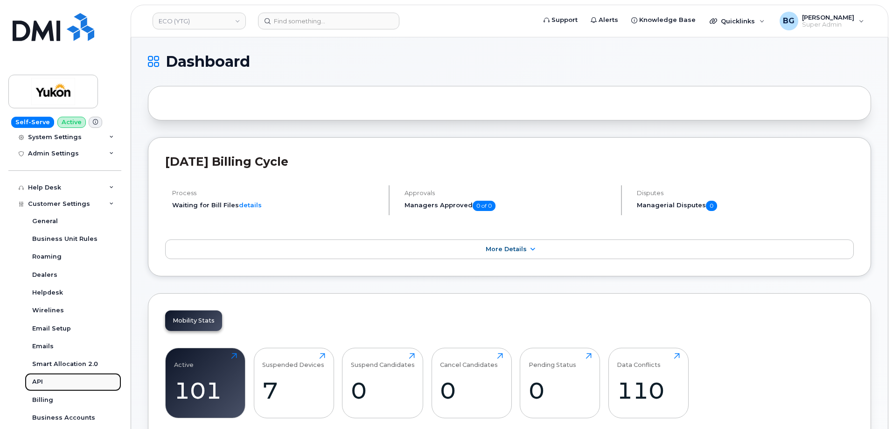
click at [32, 380] on link "API" at bounding box center [73, 382] width 97 height 18
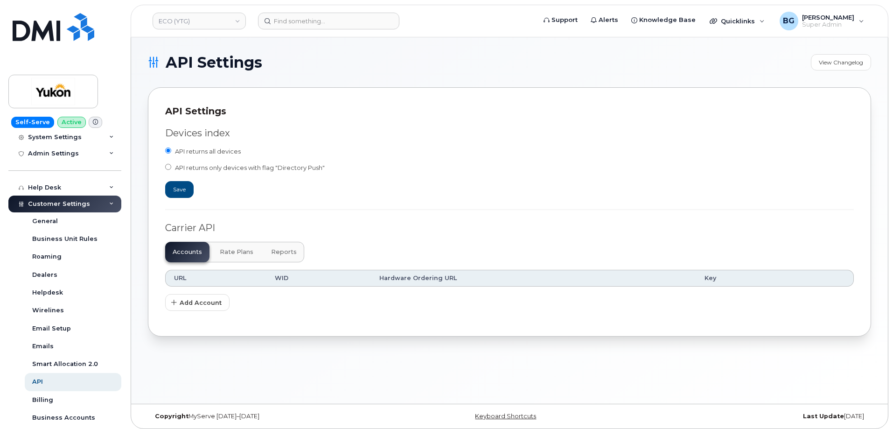
click at [272, 254] on span "Reports" at bounding box center [284, 251] width 26 height 7
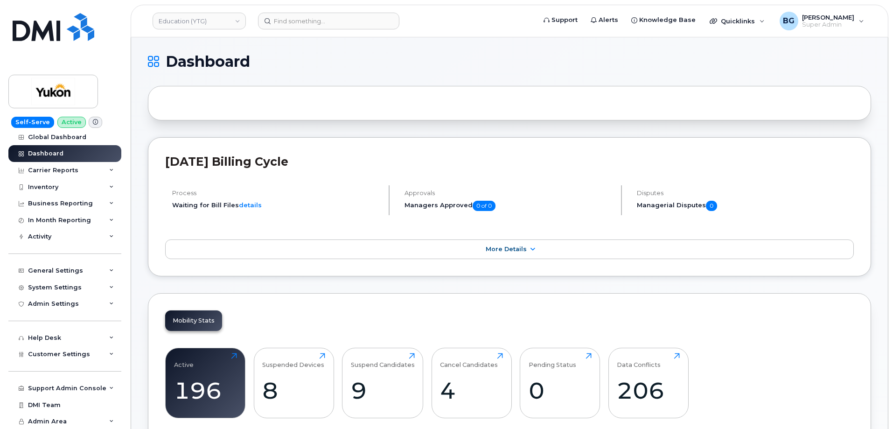
scroll to position [6, 0]
click at [45, 353] on span "Customer Settings" at bounding box center [59, 353] width 62 height 7
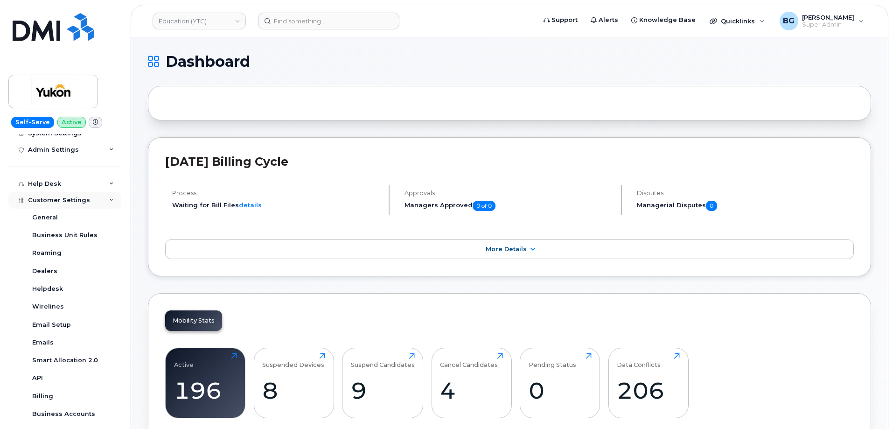
scroll to position [161, 0]
click at [35, 379] on div "API" at bounding box center [37, 376] width 11 height 8
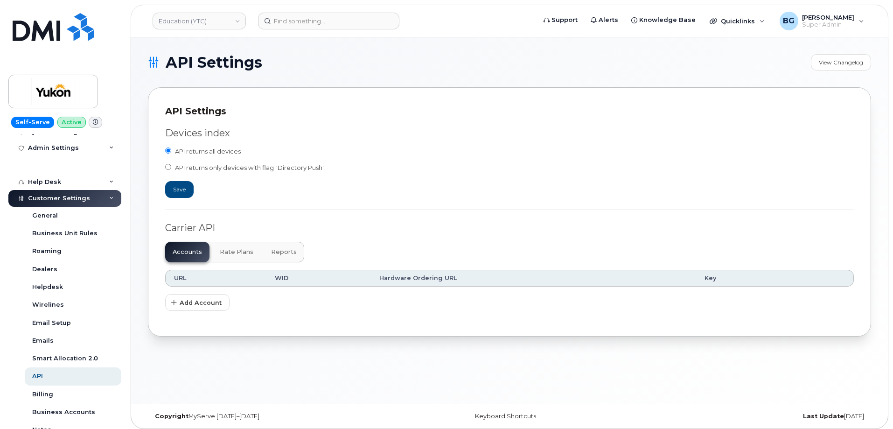
click at [284, 248] on button "Reports" at bounding box center [283, 252] width 41 height 21
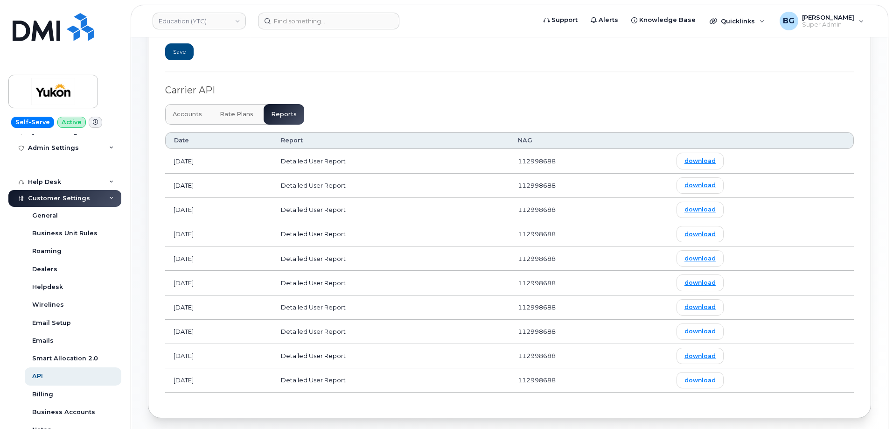
scroll to position [155, 0]
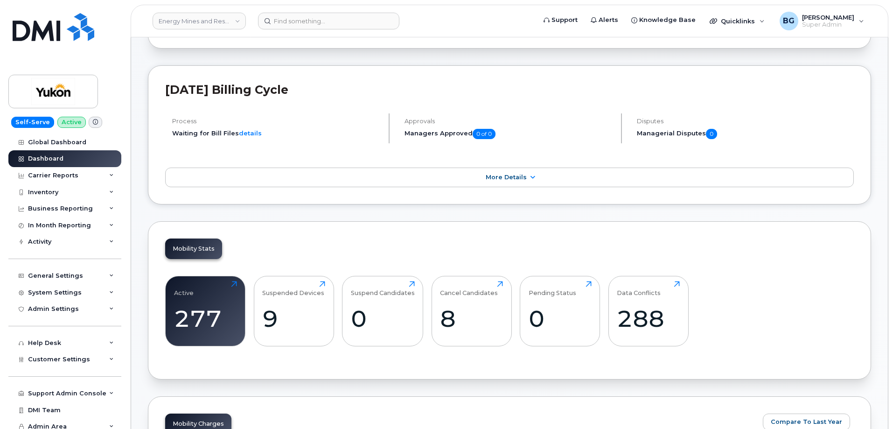
scroll to position [155, 0]
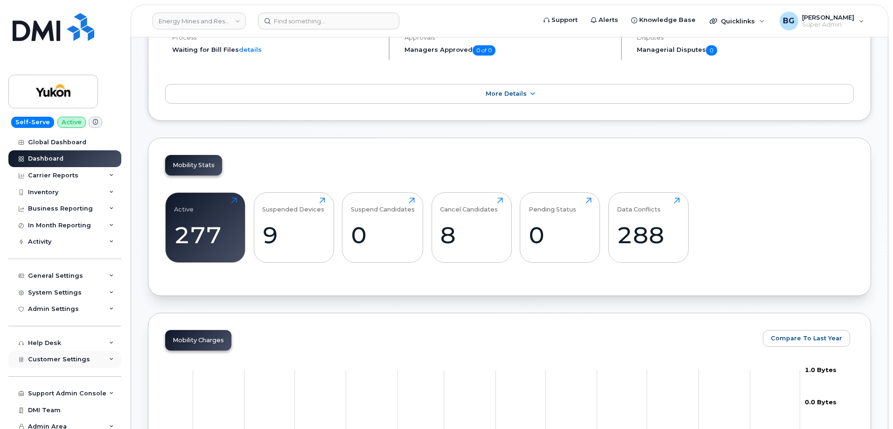
click at [42, 362] on span "Customer Settings" at bounding box center [59, 358] width 62 height 7
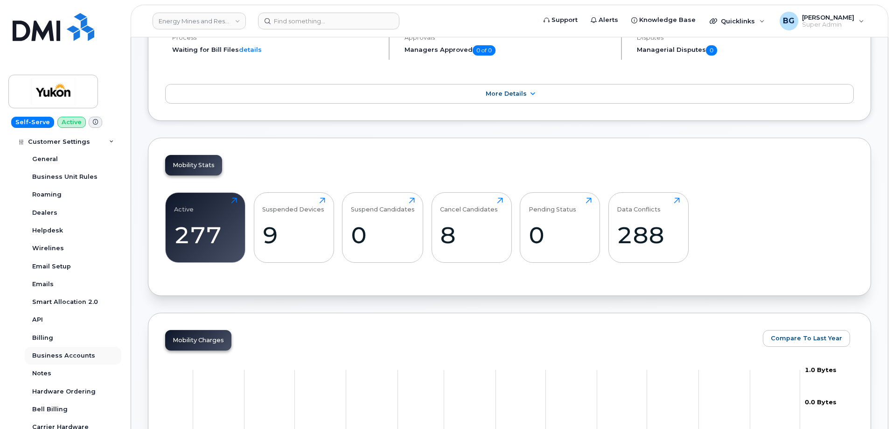
scroll to position [218, 0]
click at [38, 316] on div "API" at bounding box center [37, 319] width 11 height 8
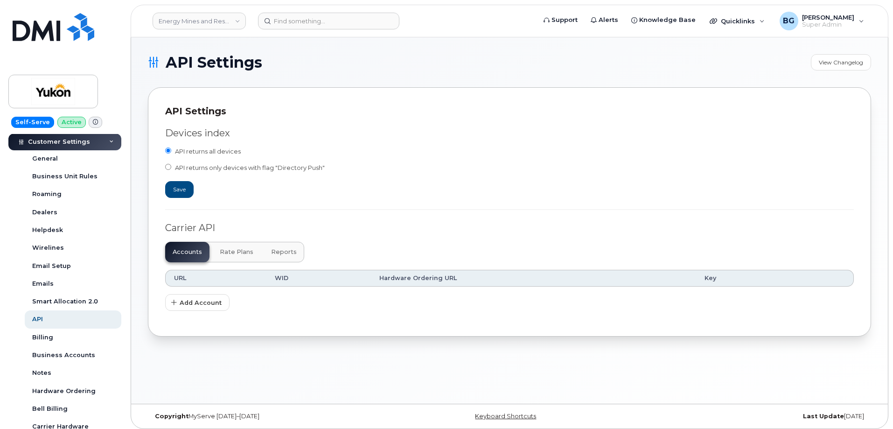
click at [294, 249] on button "Reports" at bounding box center [283, 252] width 41 height 21
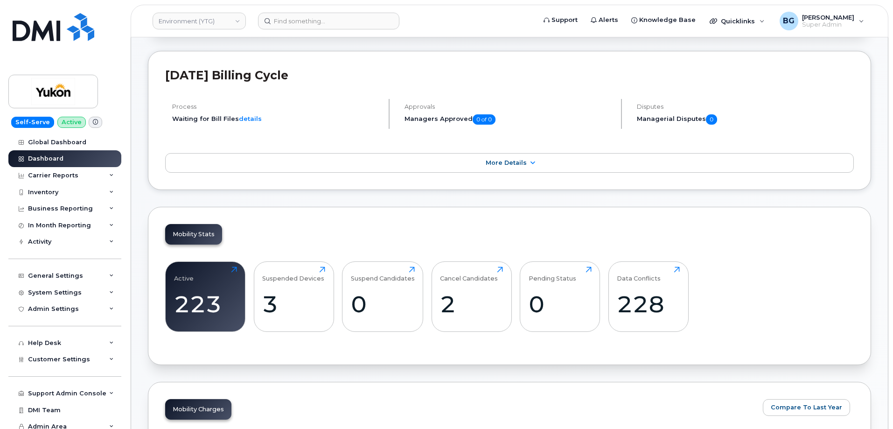
scroll to position [155, 0]
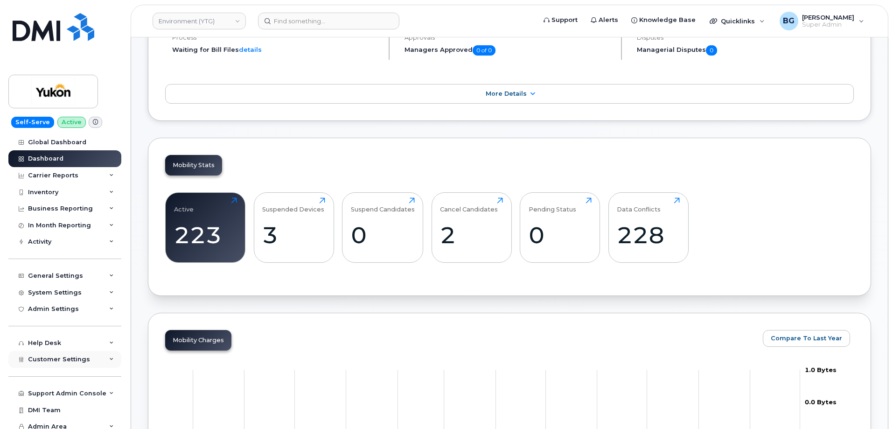
click at [46, 356] on span "Customer Settings" at bounding box center [59, 358] width 62 height 7
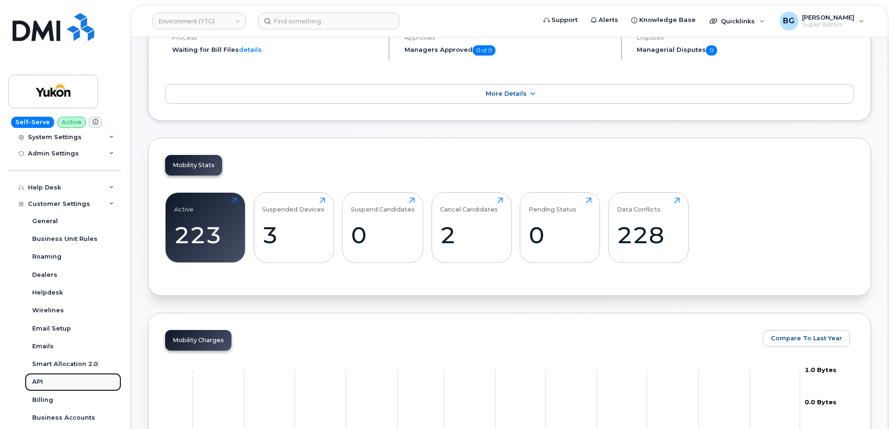
click at [39, 377] on link "API" at bounding box center [73, 382] width 97 height 18
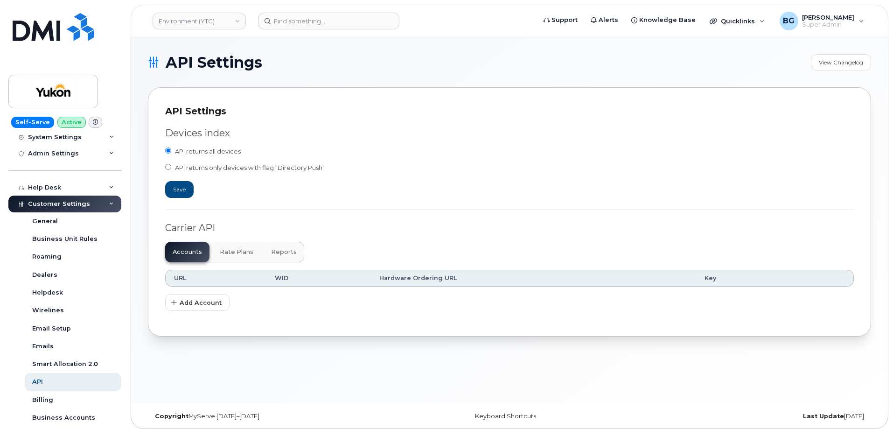
click at [276, 254] on span "Reports" at bounding box center [284, 251] width 26 height 7
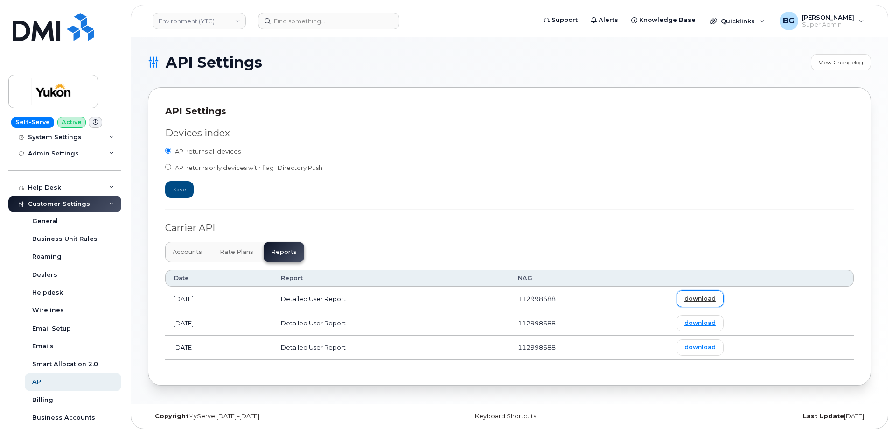
click at [714, 295] on link "download" at bounding box center [699, 298] width 47 height 16
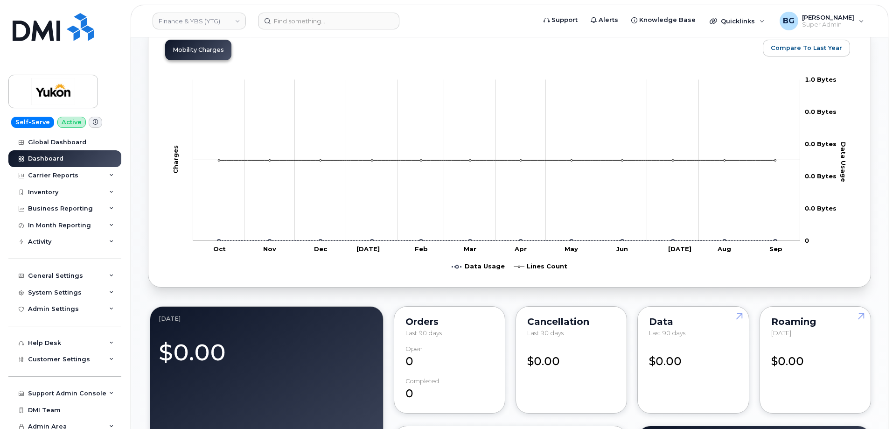
scroll to position [466, 0]
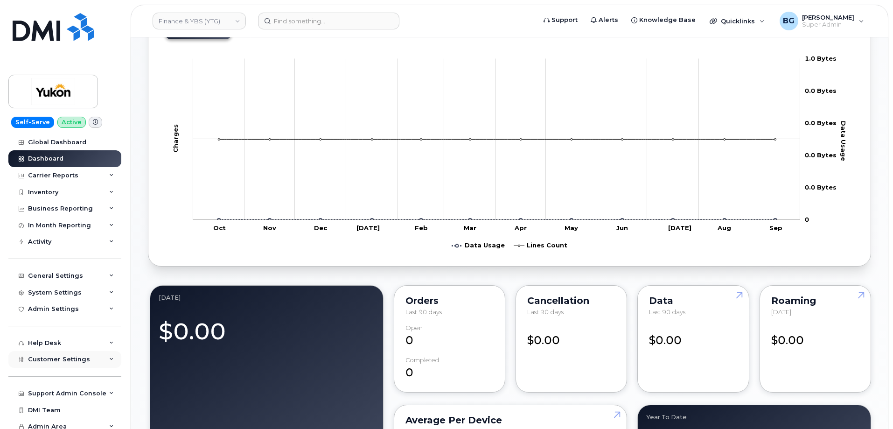
click at [69, 361] on span "Customer Settings" at bounding box center [59, 358] width 62 height 7
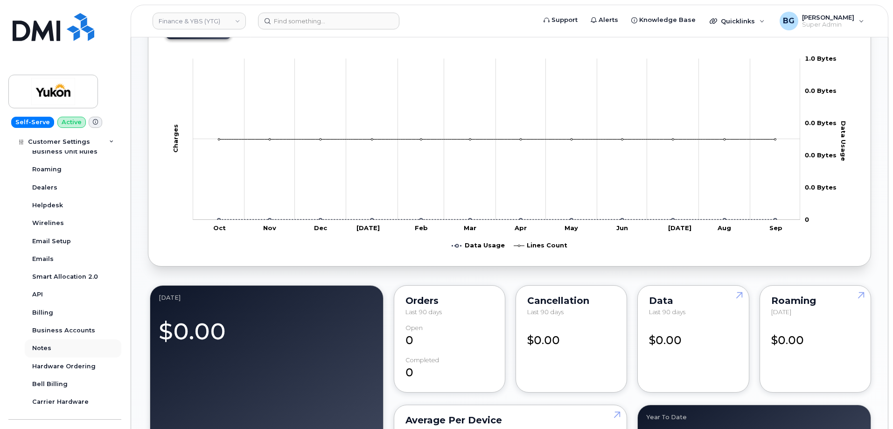
scroll to position [291, 0]
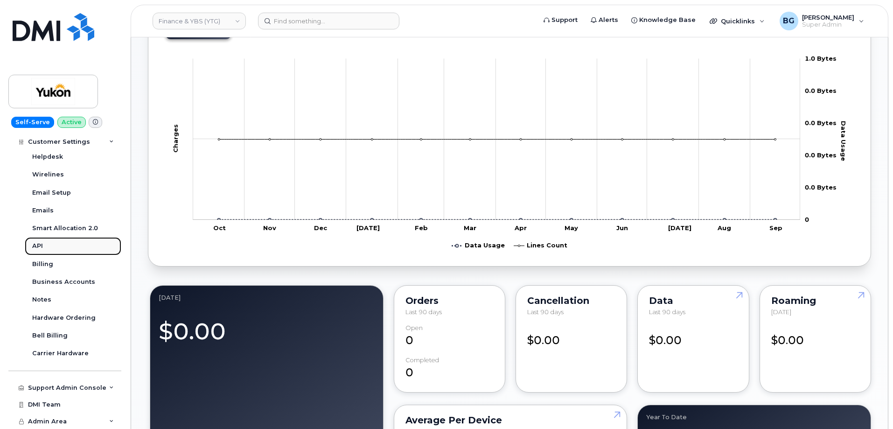
click at [37, 244] on div "API" at bounding box center [37, 246] width 11 height 8
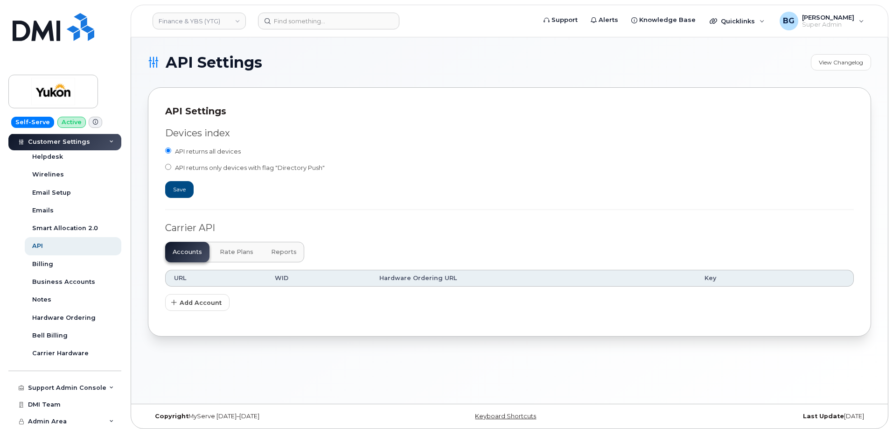
click at [288, 249] on span "Reports" at bounding box center [284, 251] width 26 height 7
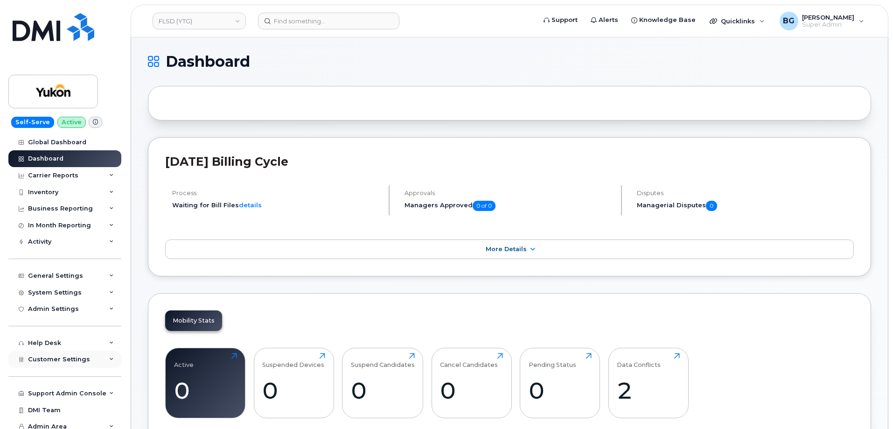
click at [54, 356] on span "Customer Settings" at bounding box center [59, 358] width 62 height 7
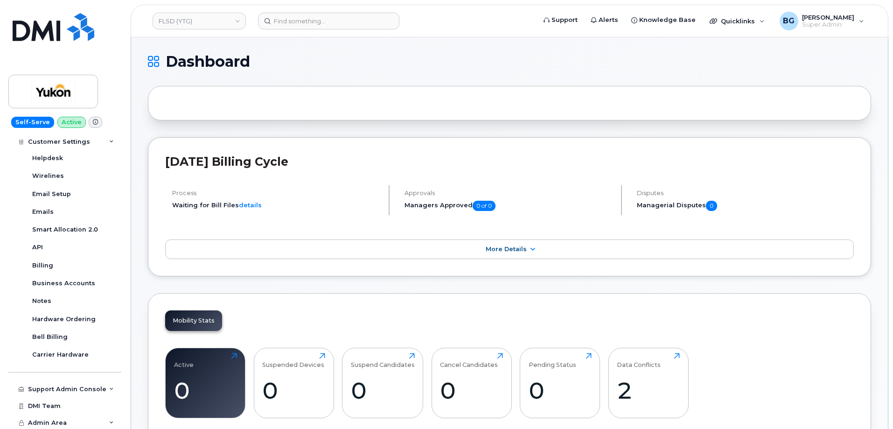
scroll to position [291, 0]
click at [62, 314] on div "Hardware Ordering" at bounding box center [63, 317] width 63 height 8
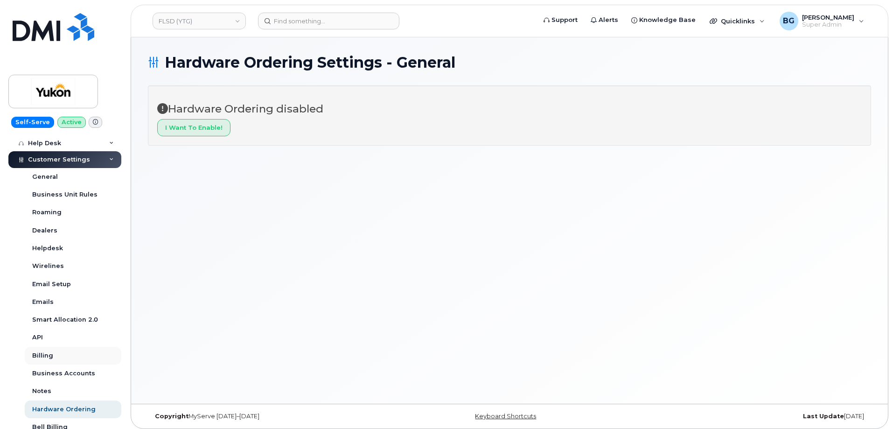
scroll to position [218, 0]
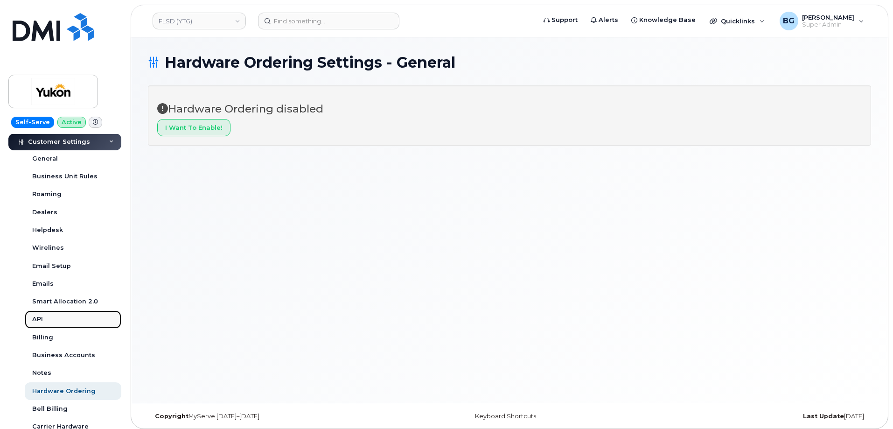
click at [37, 317] on div "API" at bounding box center [37, 319] width 11 height 8
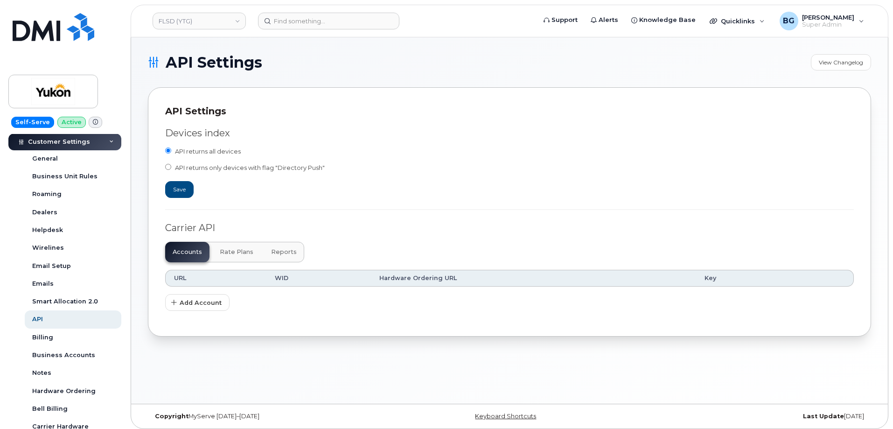
click at [279, 249] on span "Reports" at bounding box center [284, 251] width 26 height 7
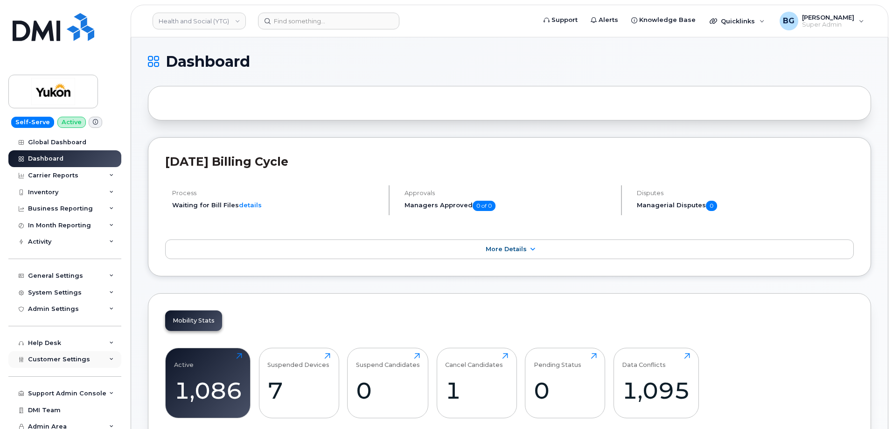
click at [49, 359] on span "Customer Settings" at bounding box center [59, 358] width 62 height 7
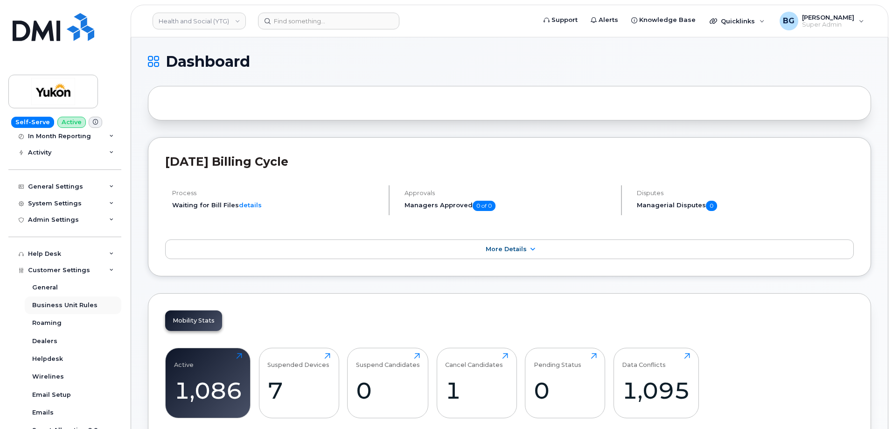
scroll to position [155, 0]
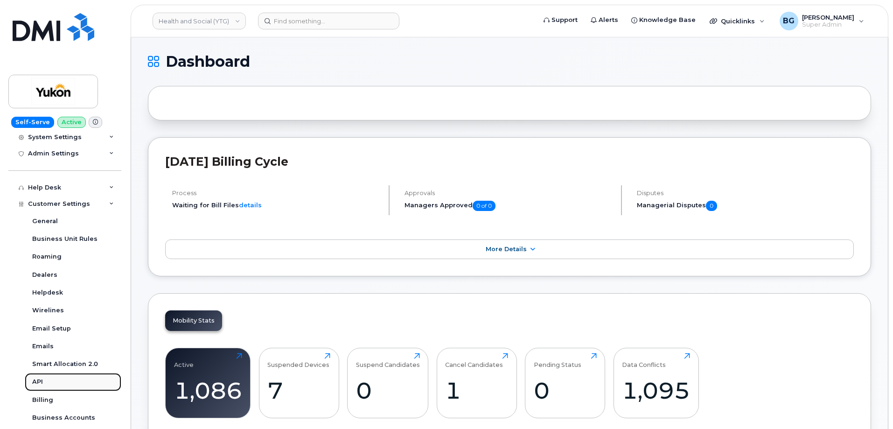
click at [36, 378] on div "API" at bounding box center [37, 381] width 11 height 8
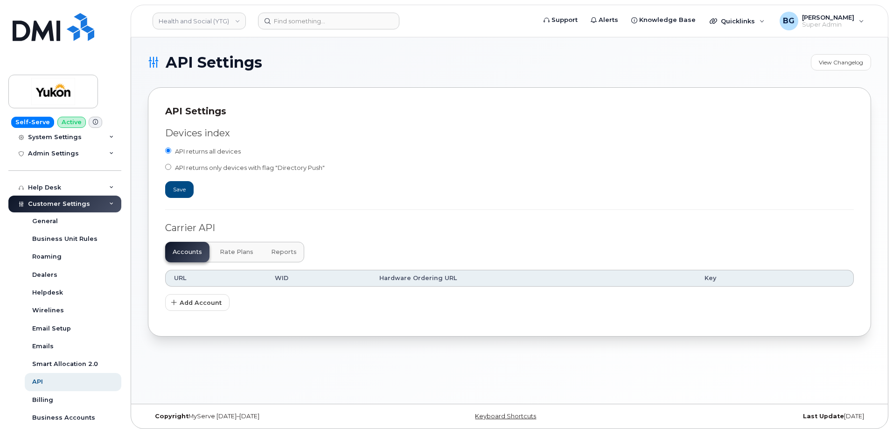
click at [285, 252] on span "Reports" at bounding box center [284, 251] width 26 height 7
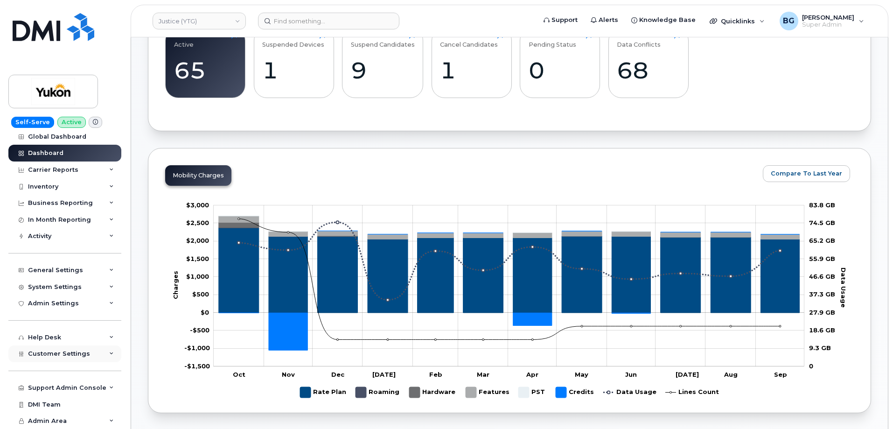
scroll to position [373, 0]
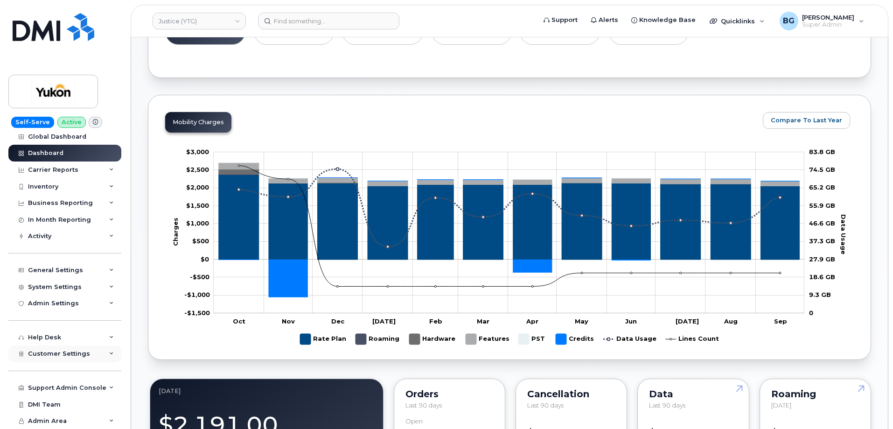
click at [49, 349] on div "Customer Settings" at bounding box center [64, 353] width 113 height 17
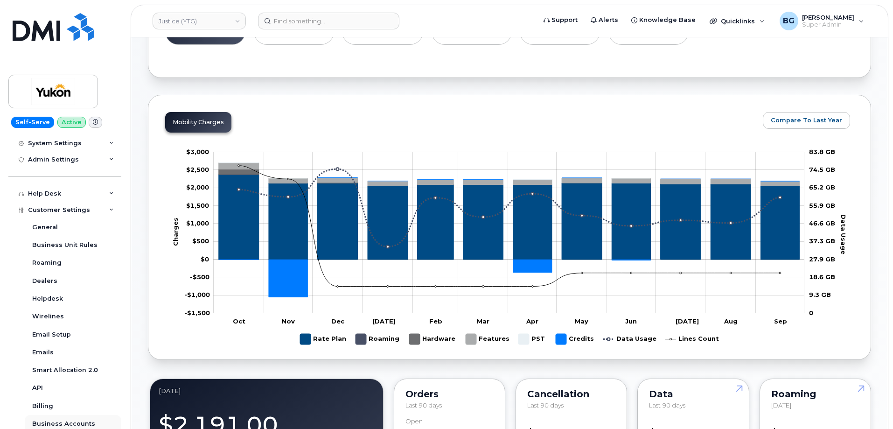
scroll to position [223, 0]
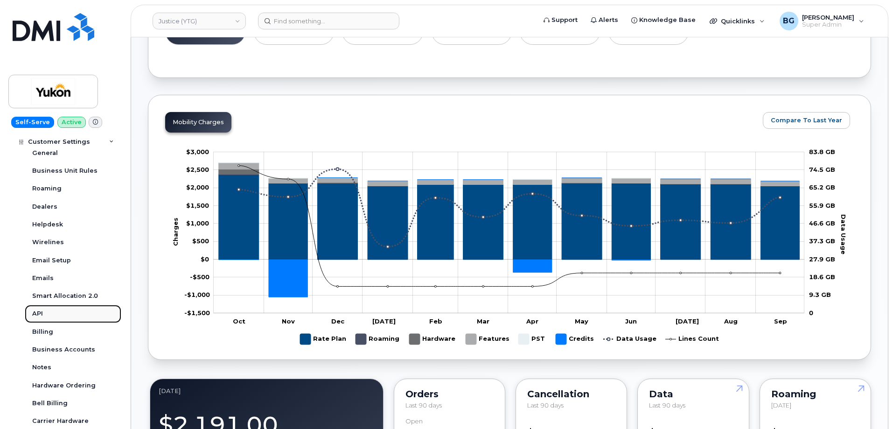
click at [36, 312] on div "API" at bounding box center [37, 313] width 11 height 8
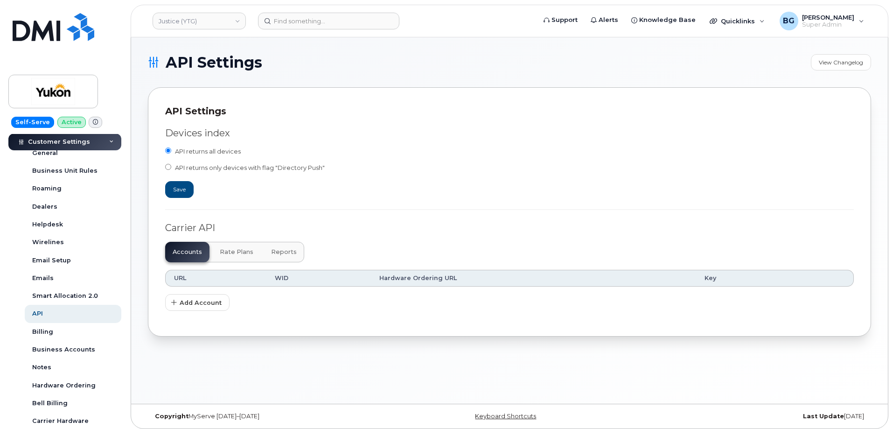
click at [266, 249] on button "Reports" at bounding box center [283, 252] width 41 height 21
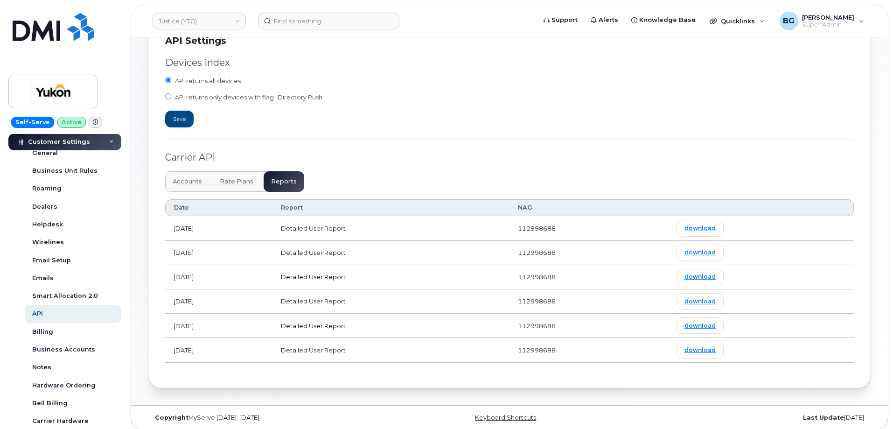
scroll to position [76, 0]
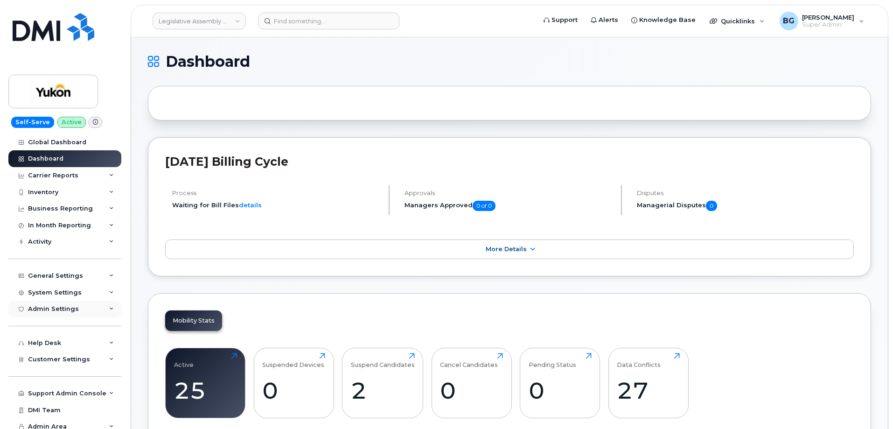
click at [57, 306] on div "Admin Settings" at bounding box center [53, 308] width 51 height 7
click at [57, 359] on span "Customer Settings" at bounding box center [59, 358] width 62 height 7
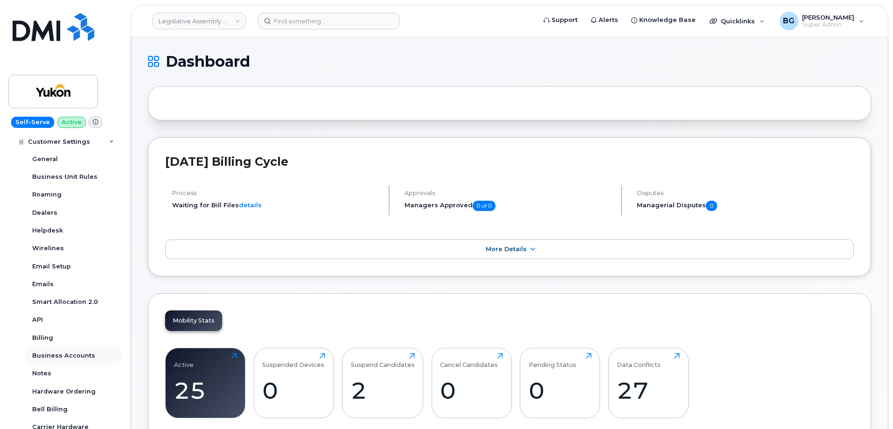
scroll to position [218, 0]
click at [36, 316] on div "API" at bounding box center [37, 319] width 11 height 8
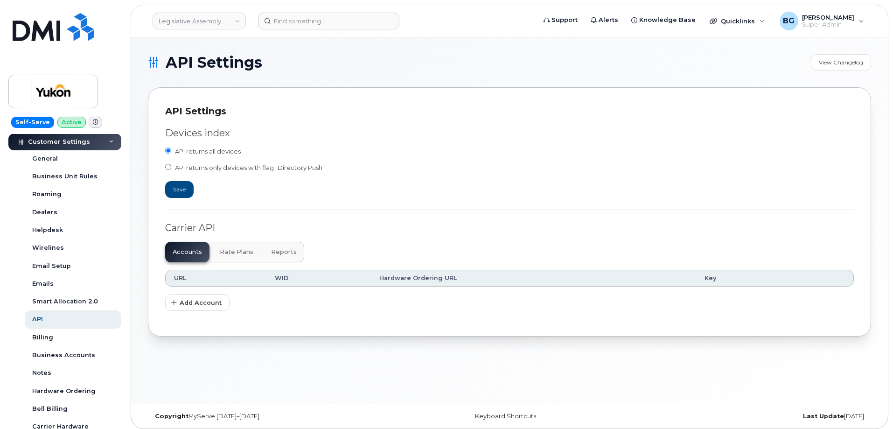
click at [286, 253] on span "Reports" at bounding box center [284, 251] width 26 height 7
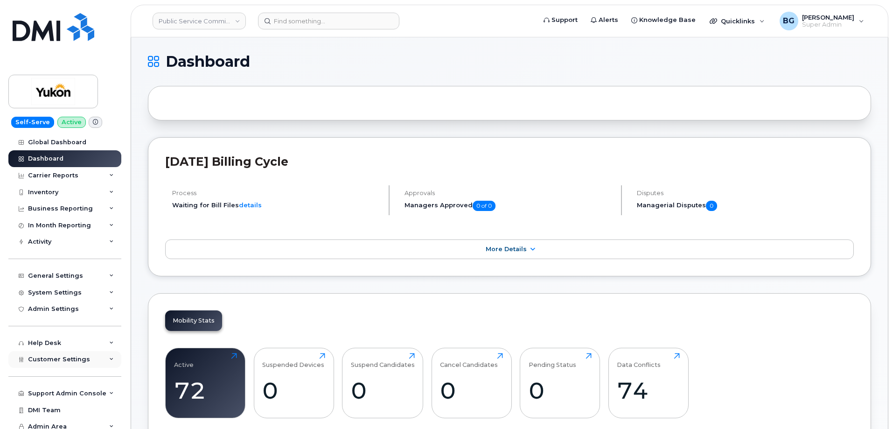
click at [50, 358] on span "Customer Settings" at bounding box center [59, 358] width 62 height 7
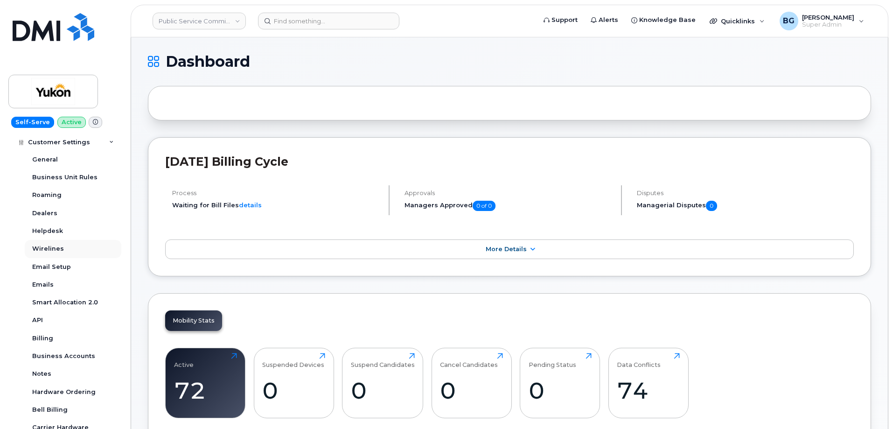
scroll to position [218, 0]
click at [35, 314] on link "API" at bounding box center [73, 319] width 97 height 18
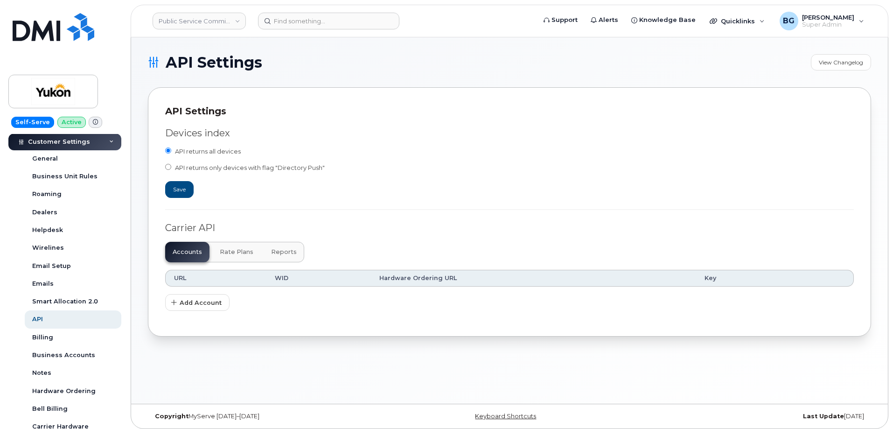
click at [283, 250] on span "Reports" at bounding box center [284, 251] width 26 height 7
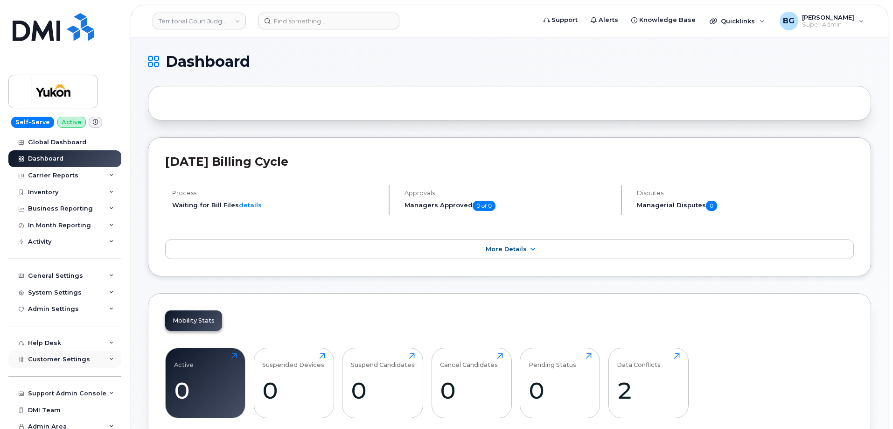
click at [44, 357] on span "Customer Settings" at bounding box center [59, 358] width 62 height 7
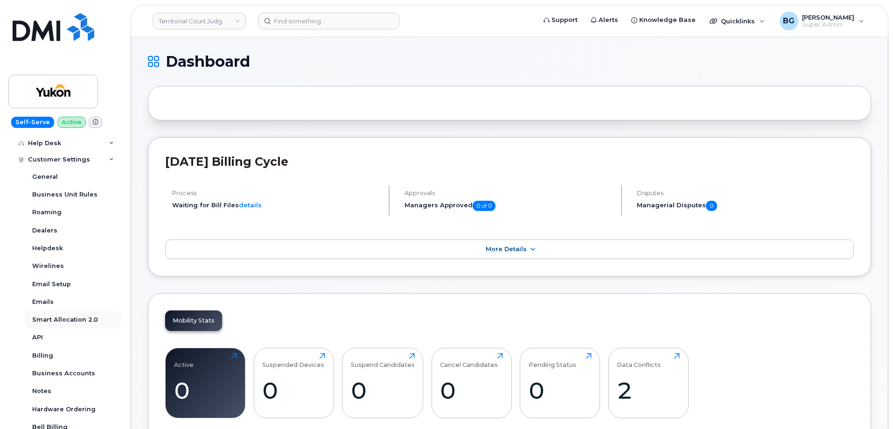
scroll to position [249, 0]
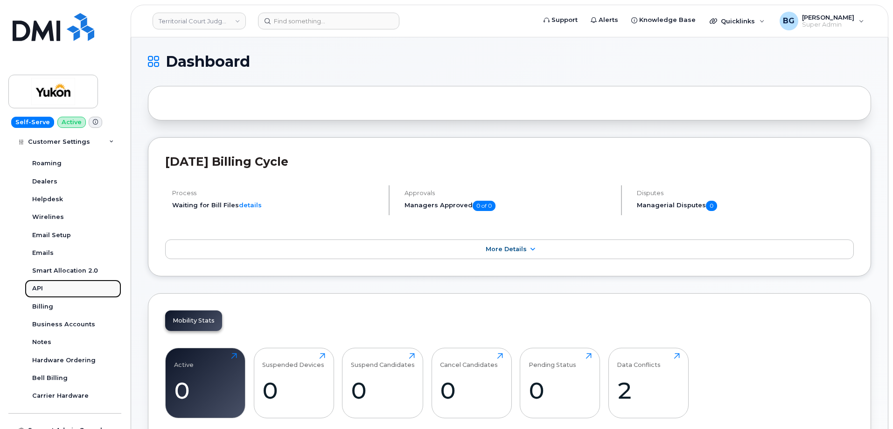
click at [36, 289] on div "API" at bounding box center [37, 288] width 11 height 8
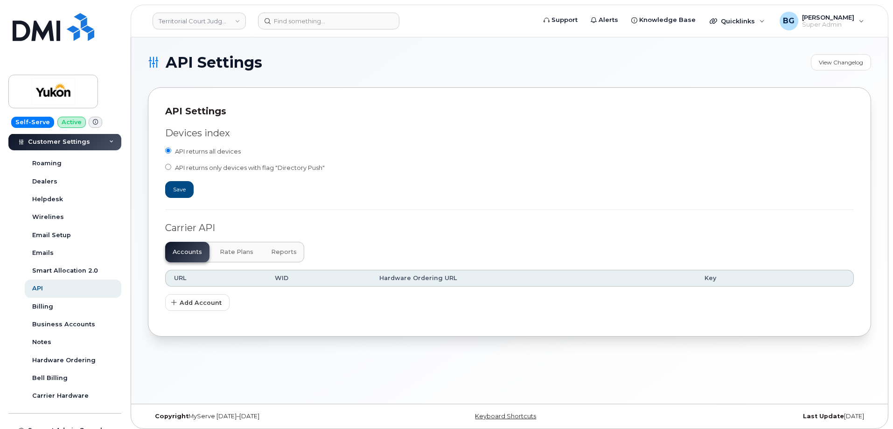
click at [277, 250] on span "Reports" at bounding box center [284, 251] width 26 height 7
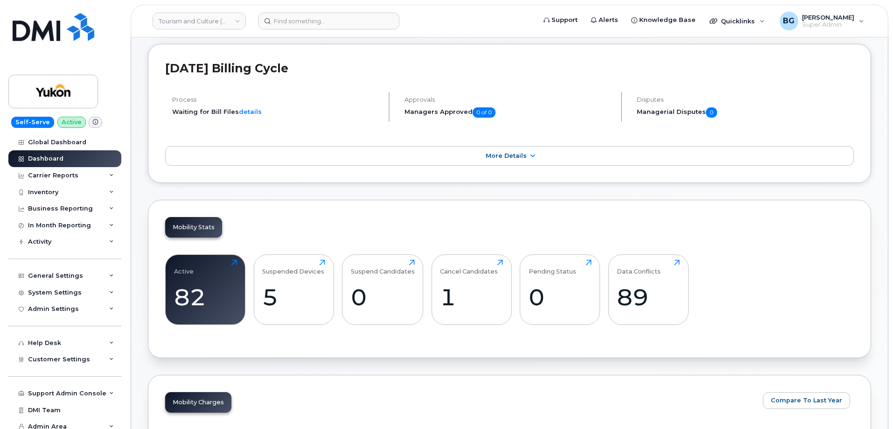
scroll to position [125, 0]
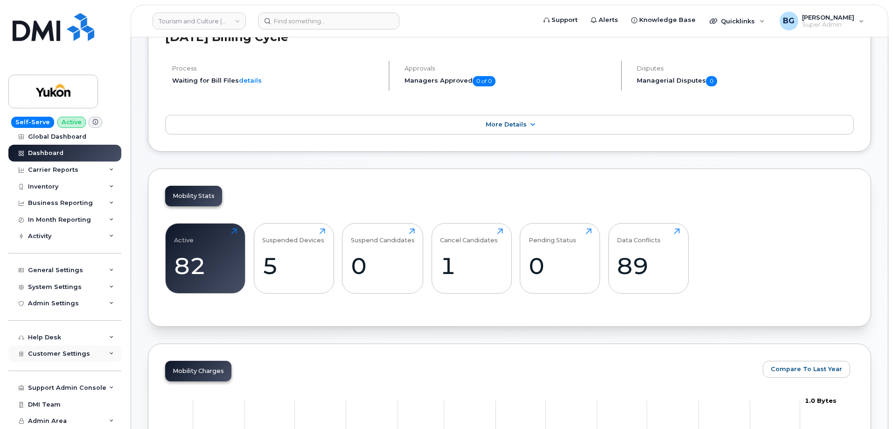
click at [44, 353] on span "Customer Settings" at bounding box center [59, 353] width 62 height 7
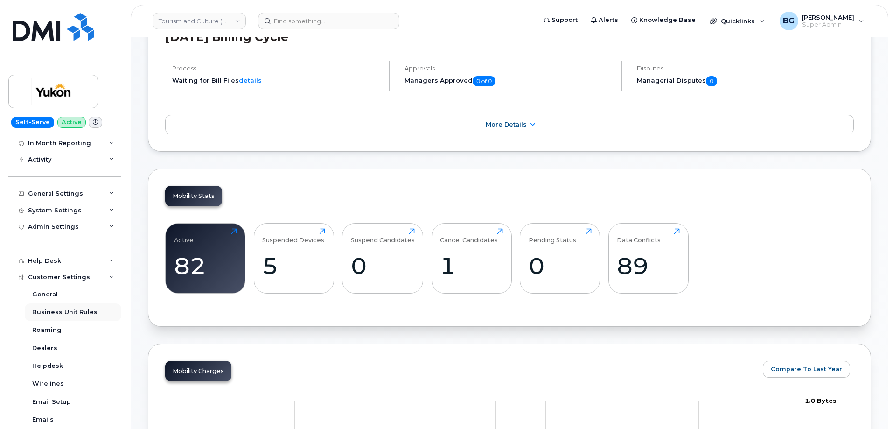
scroll to position [192, 0]
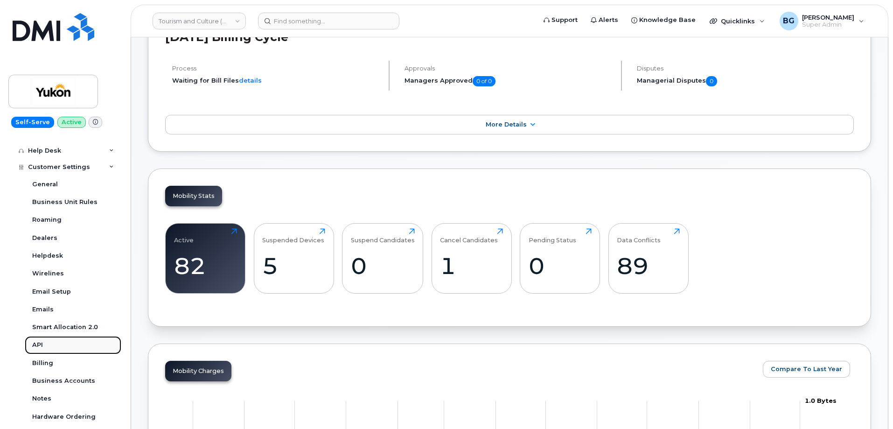
click at [41, 341] on div "API" at bounding box center [37, 344] width 11 height 8
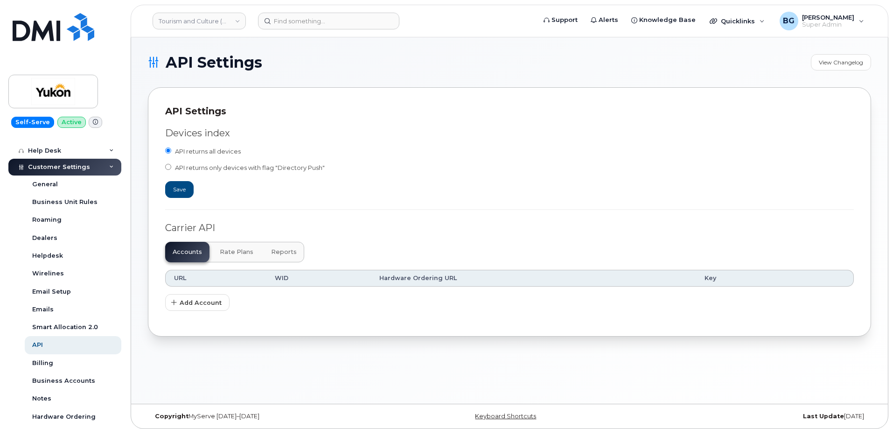
click at [291, 256] on button "Reports" at bounding box center [283, 252] width 41 height 21
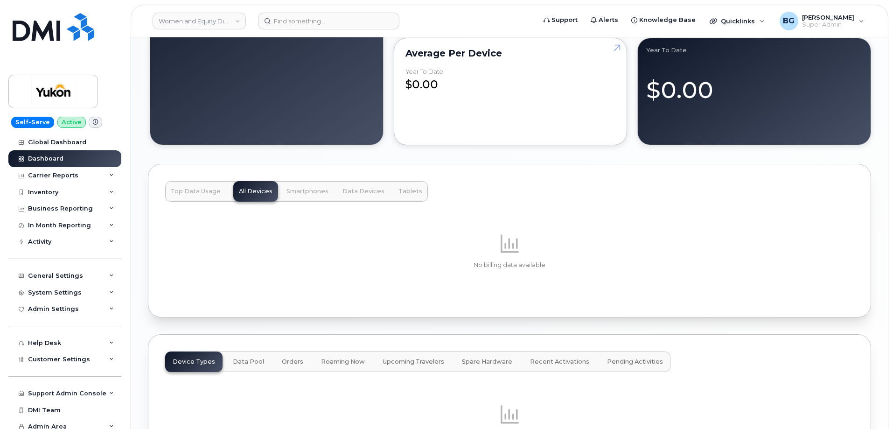
scroll to position [839, 0]
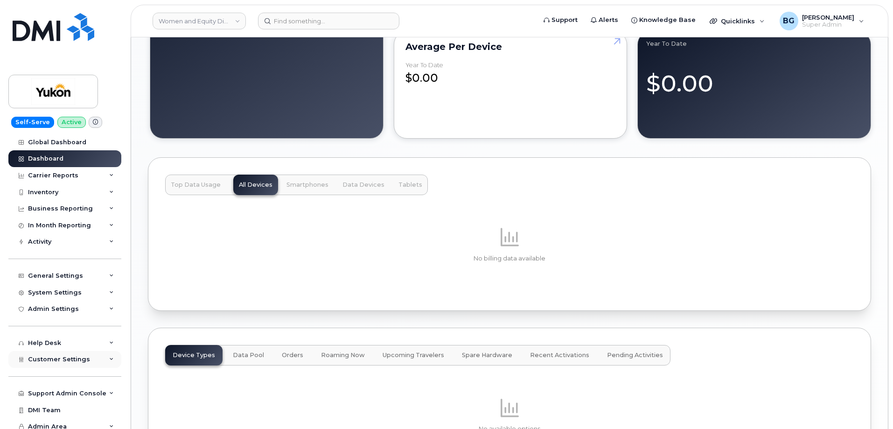
click at [42, 360] on span "Customer Settings" at bounding box center [59, 358] width 62 height 7
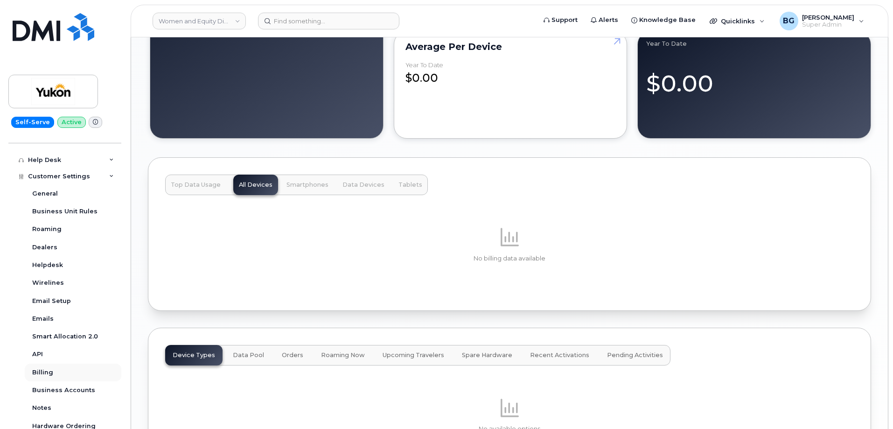
scroll to position [187, 0]
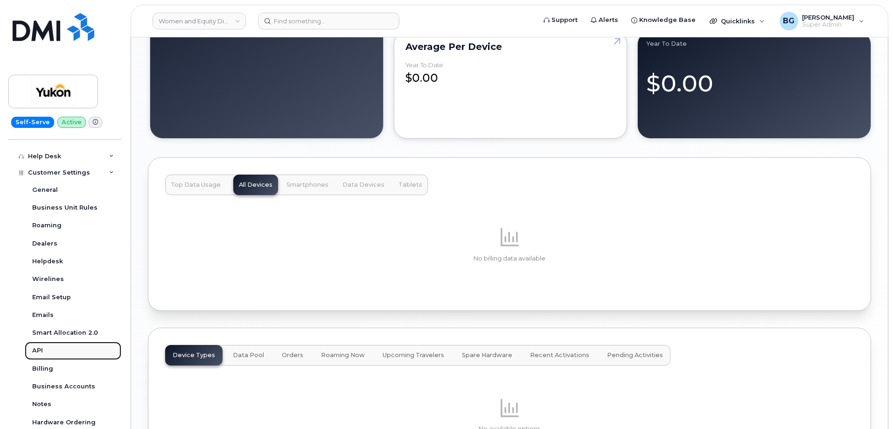
click at [35, 350] on div "API" at bounding box center [37, 350] width 11 height 8
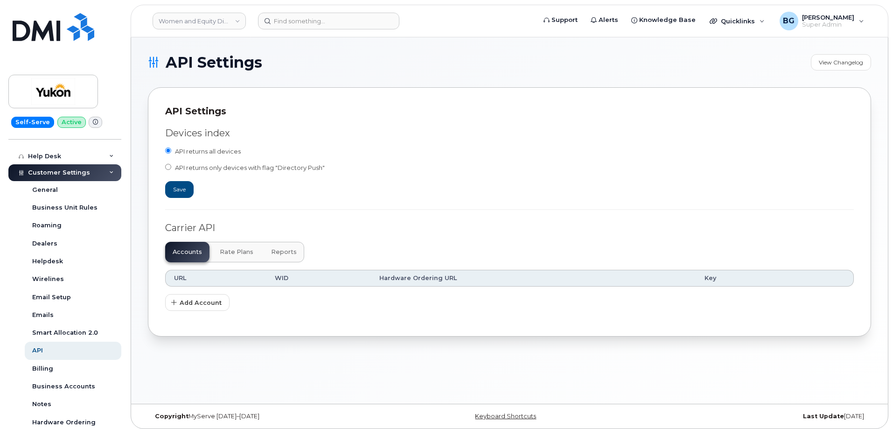
click at [285, 250] on span "Reports" at bounding box center [284, 251] width 26 height 7
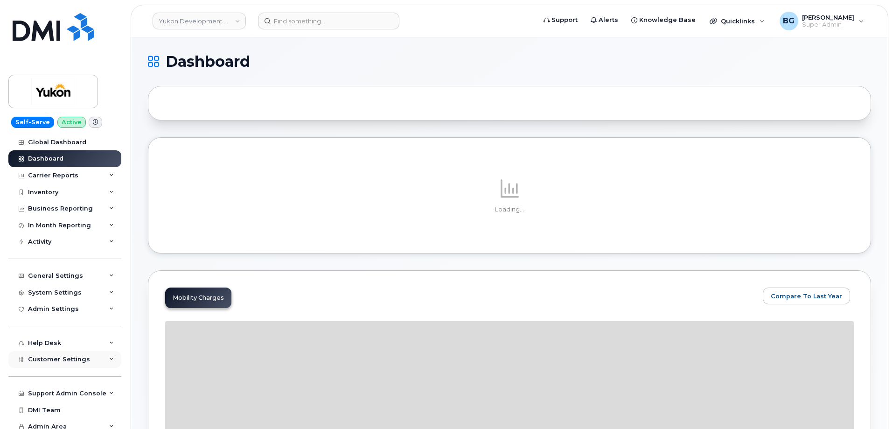
click at [43, 360] on span "Customer Settings" at bounding box center [59, 358] width 62 height 7
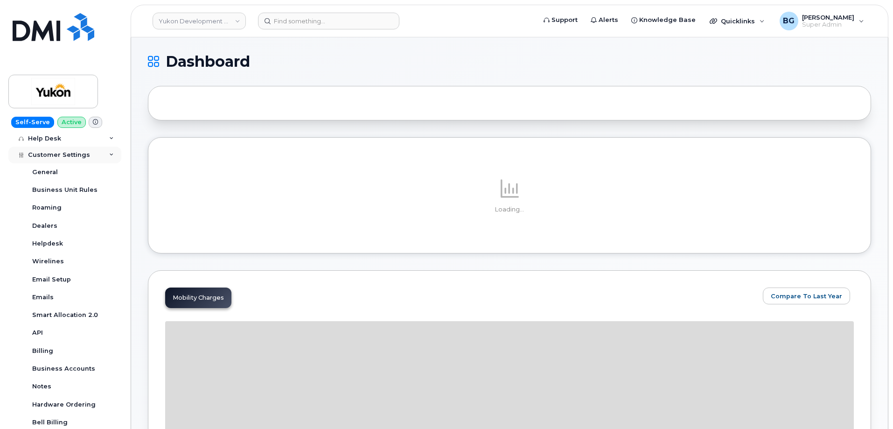
scroll to position [218, 0]
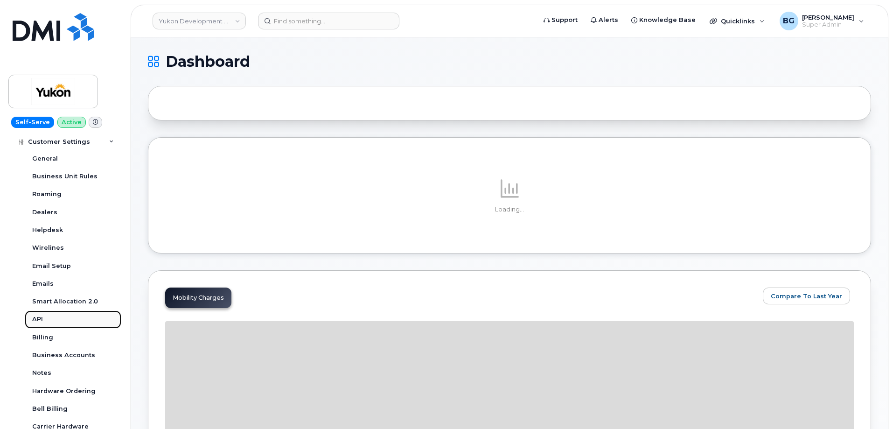
click at [38, 318] on div "API" at bounding box center [37, 319] width 11 height 8
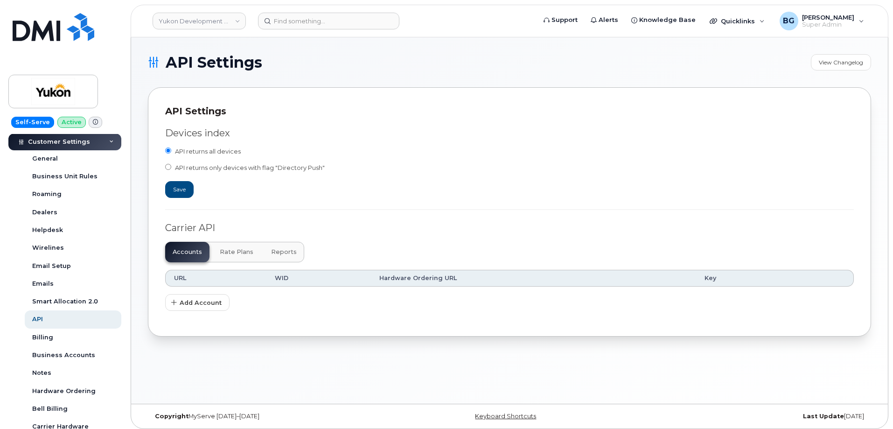
click at [277, 256] on button "Reports" at bounding box center [283, 252] width 41 height 21
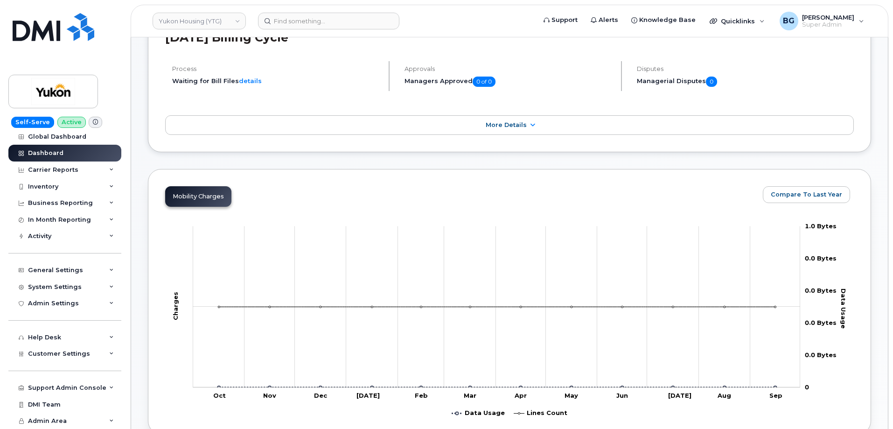
scroll to position [125, 0]
click at [49, 353] on span "Customer Settings" at bounding box center [59, 353] width 62 height 7
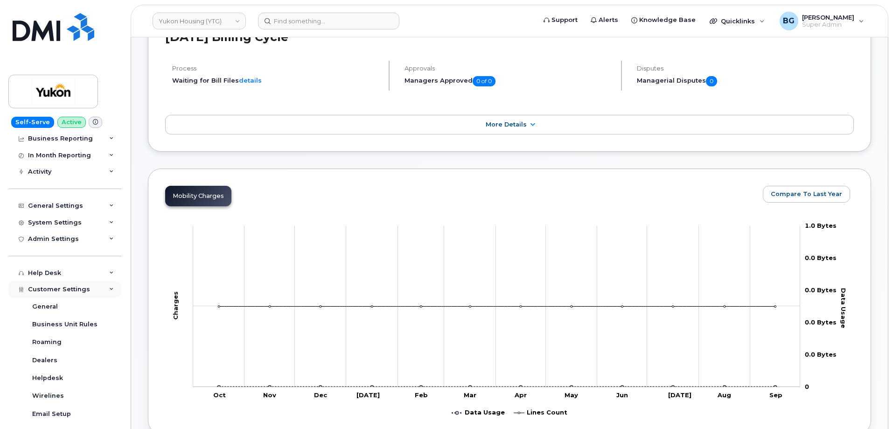
scroll to position [130, 0]
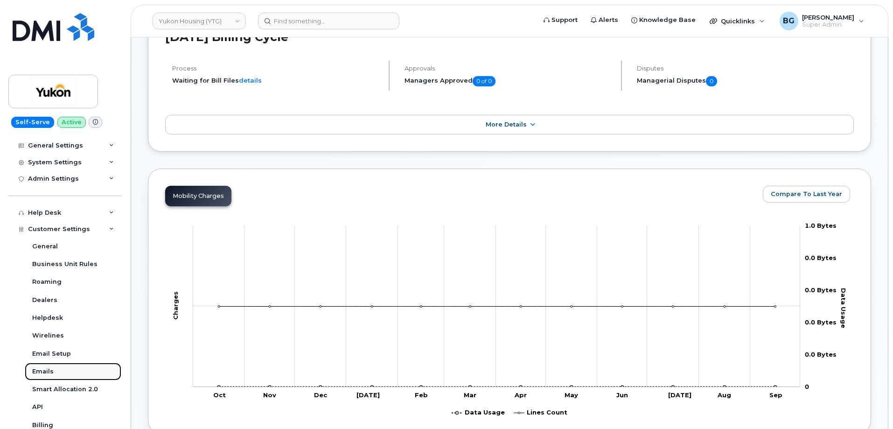
click at [43, 372] on div "Emails" at bounding box center [42, 371] width 21 height 8
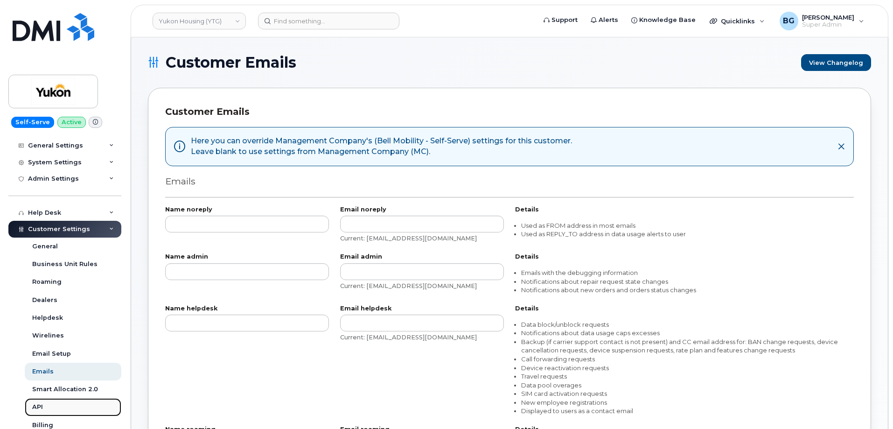
click at [39, 408] on div "API" at bounding box center [37, 406] width 11 height 8
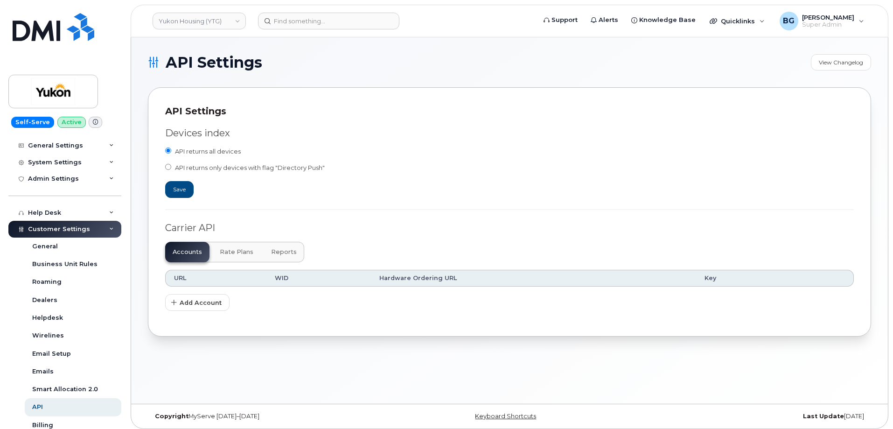
click at [283, 251] on span "Reports" at bounding box center [284, 251] width 26 height 7
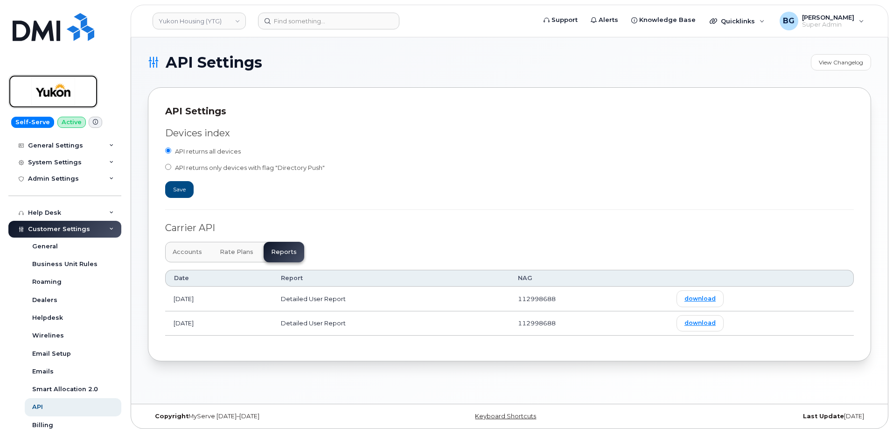
click at [48, 89] on img at bounding box center [53, 91] width 72 height 27
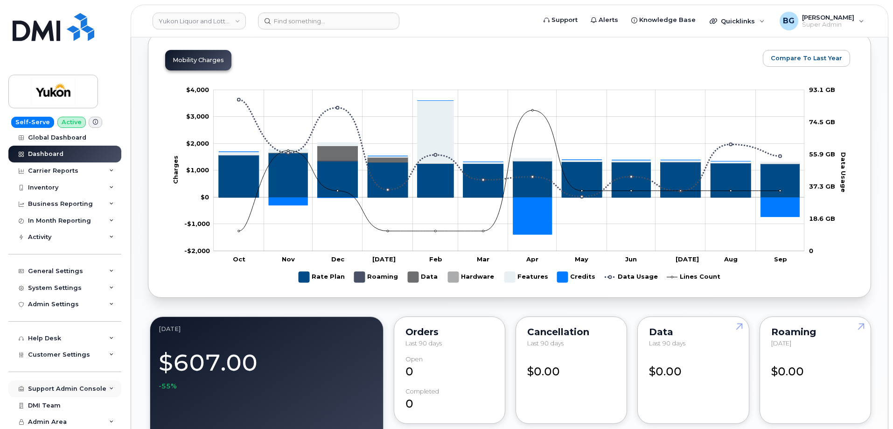
scroll to position [6, 0]
click at [44, 353] on span "Customer Settings" at bounding box center [59, 353] width 62 height 7
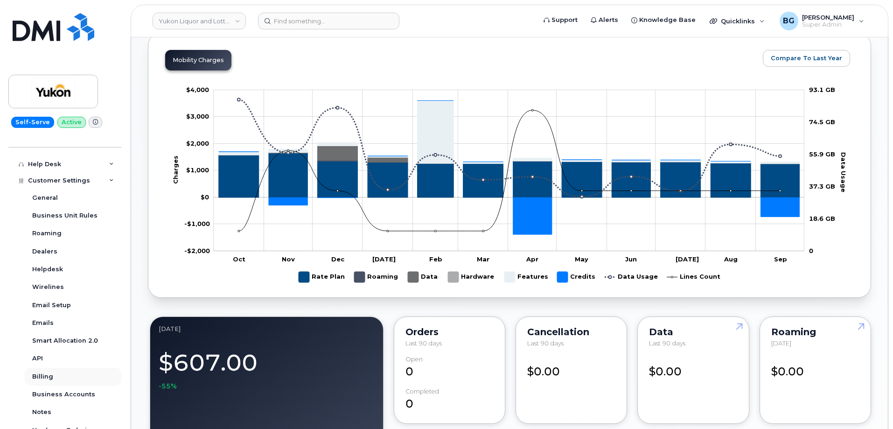
scroll to position [192, 0]
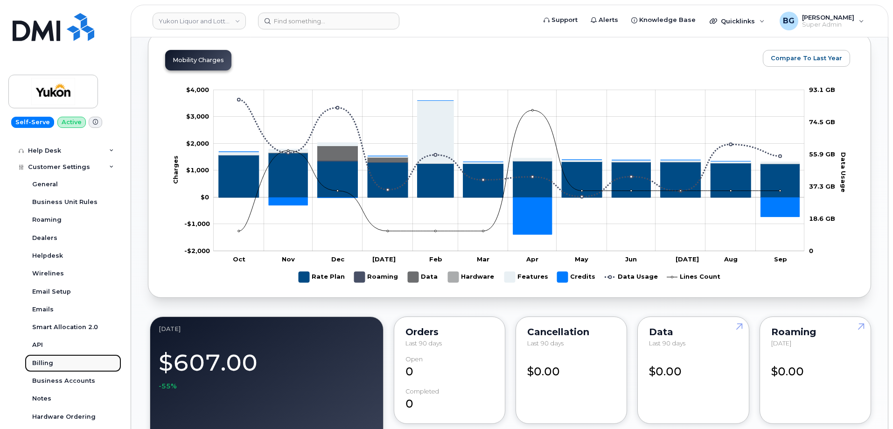
click at [42, 360] on div "Billing" at bounding box center [42, 363] width 21 height 8
click at [35, 345] on div "API" at bounding box center [37, 344] width 11 height 8
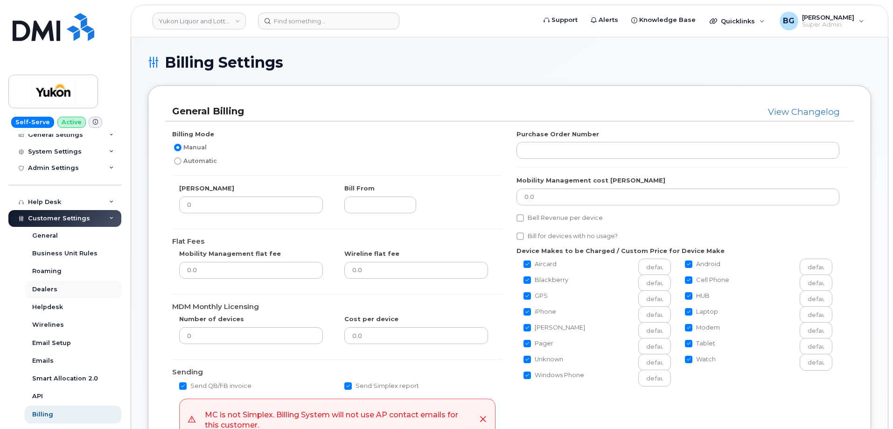
scroll to position [155, 0]
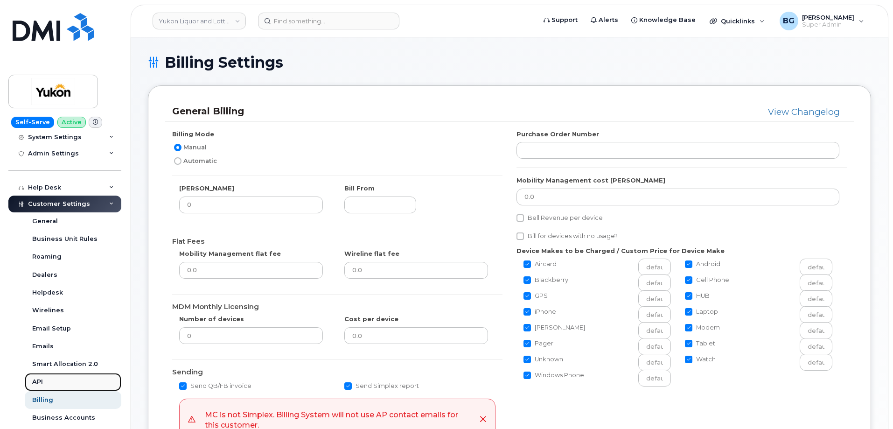
drag, startPoint x: 37, startPoint y: 379, endPoint x: 76, endPoint y: 380, distance: 38.7
click at [38, 379] on div "API" at bounding box center [37, 381] width 11 height 8
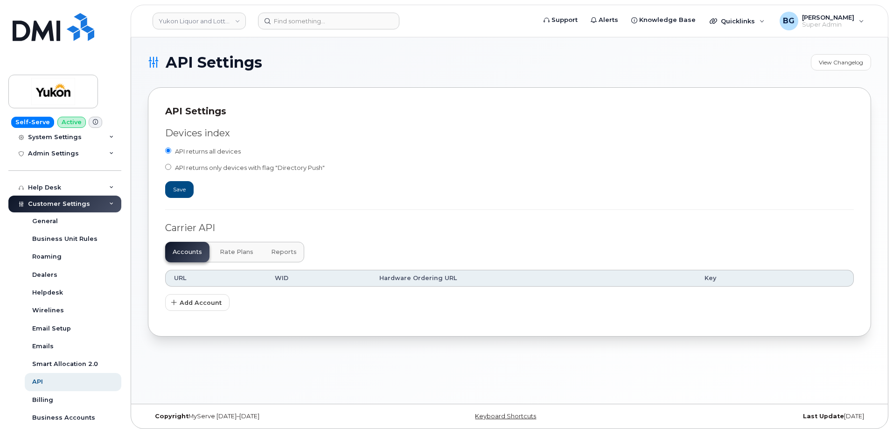
click at [285, 252] on span "Reports" at bounding box center [284, 251] width 26 height 7
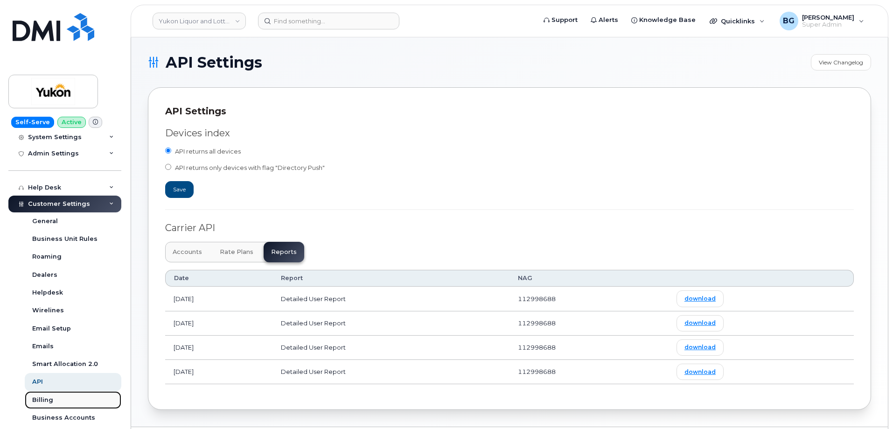
click at [46, 395] on div "Billing" at bounding box center [42, 399] width 21 height 8
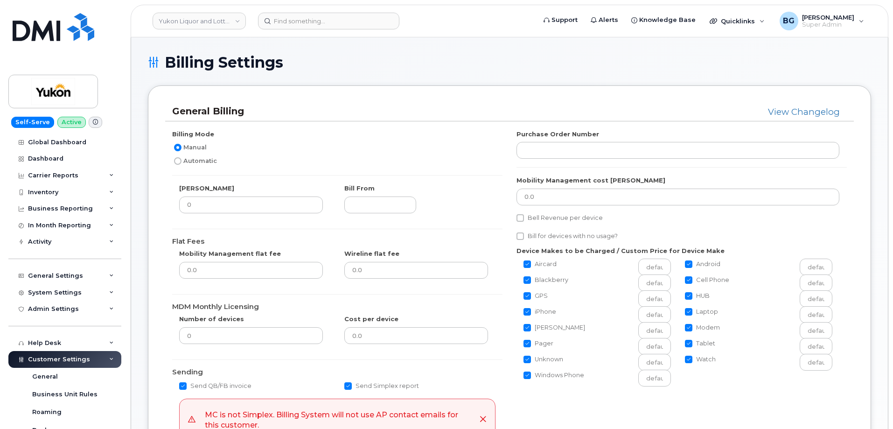
drag, startPoint x: 179, startPoint y: 161, endPoint x: 184, endPoint y: 161, distance: 5.6
click at [179, 161] on input "Automatic" at bounding box center [177, 160] width 7 height 7
radio input "true"
click at [520, 236] on input "Bill for devices with no usage?" at bounding box center [519, 235] width 7 height 7
checkbox input "true"
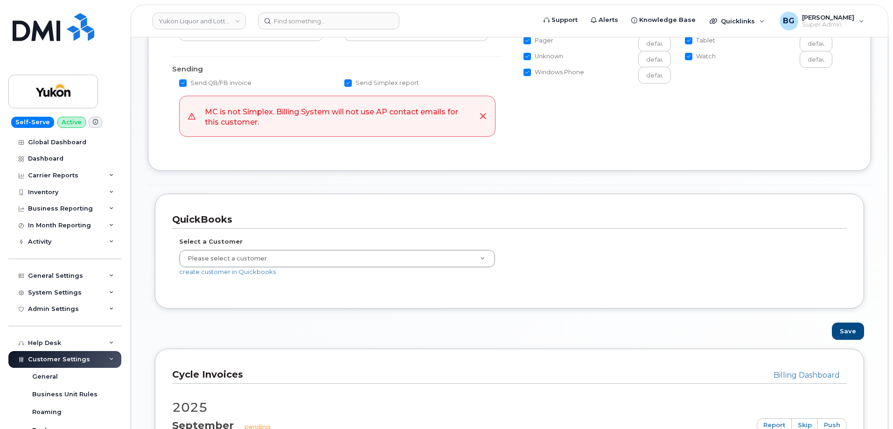
scroll to position [311, 0]
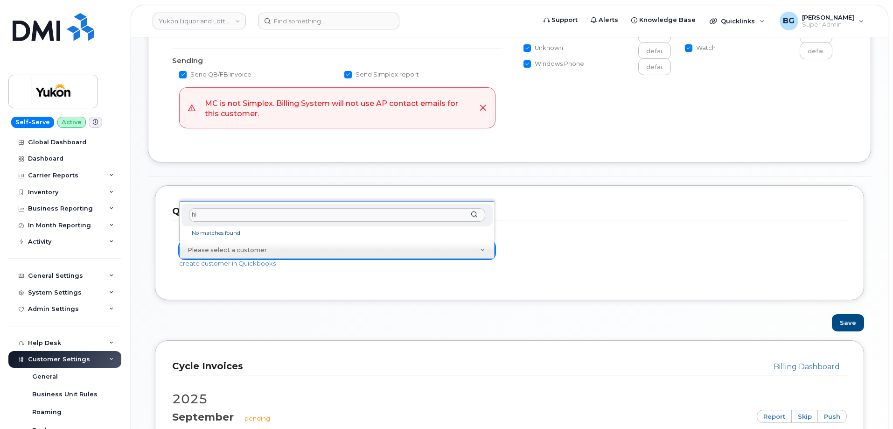
type input "h"
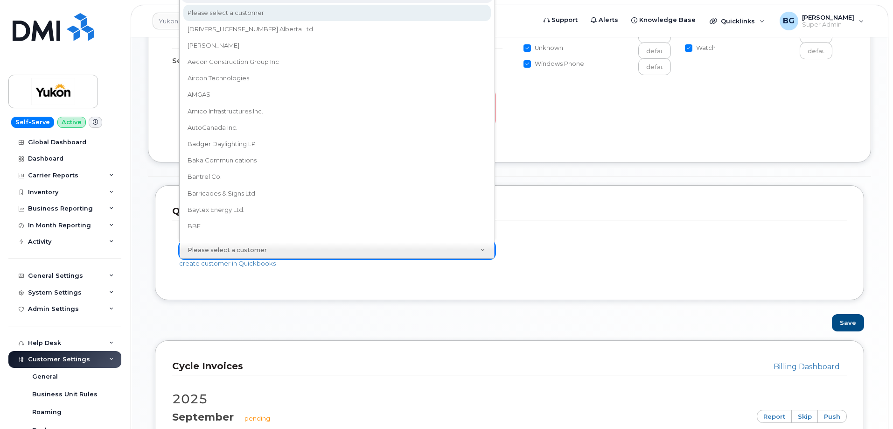
scroll to position [298, 0]
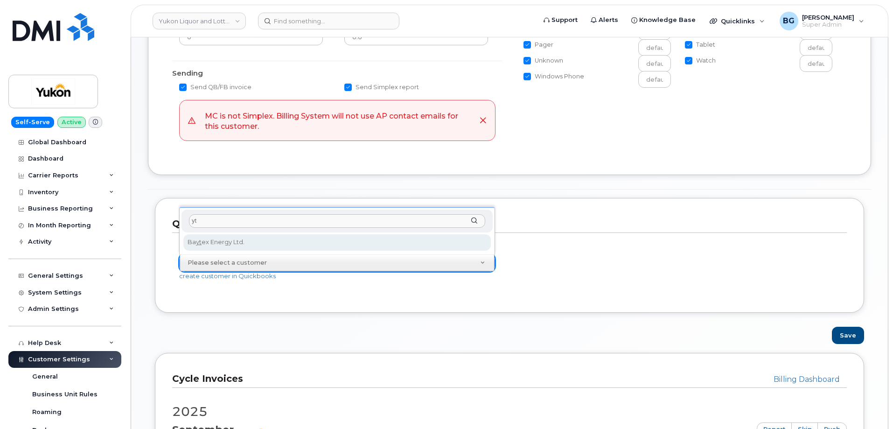
type input "y"
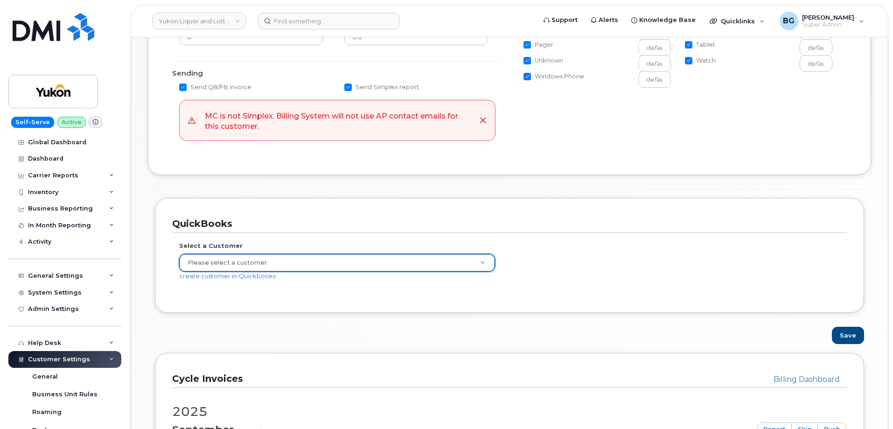
scroll to position [81, 0]
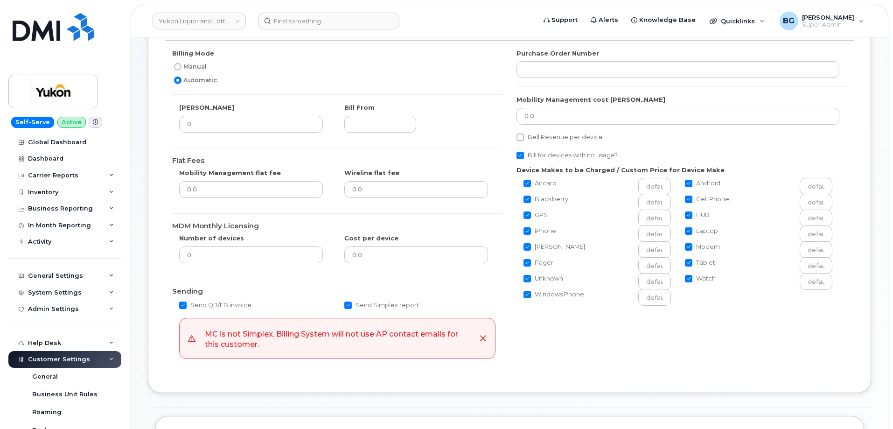
click at [178, 66] on input "Manual" at bounding box center [177, 66] width 7 height 7
radio input "true"
click at [520, 153] on input "Bill for devices with no usage?" at bounding box center [519, 155] width 7 height 7
checkbox input "false"
click at [573, 353] on div "Billing Mode Manual Automatic Bill Day 0 Bill From Flat Fees Mobility Managemen…" at bounding box center [509, 208] width 688 height 318
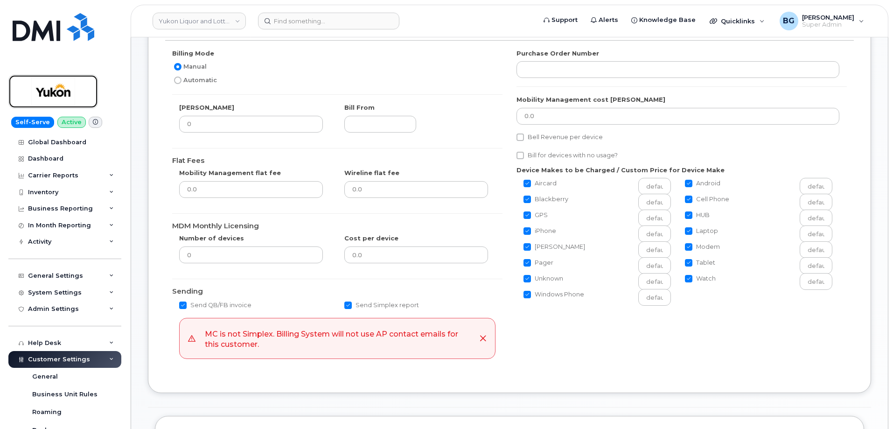
click at [54, 91] on img at bounding box center [53, 91] width 72 height 27
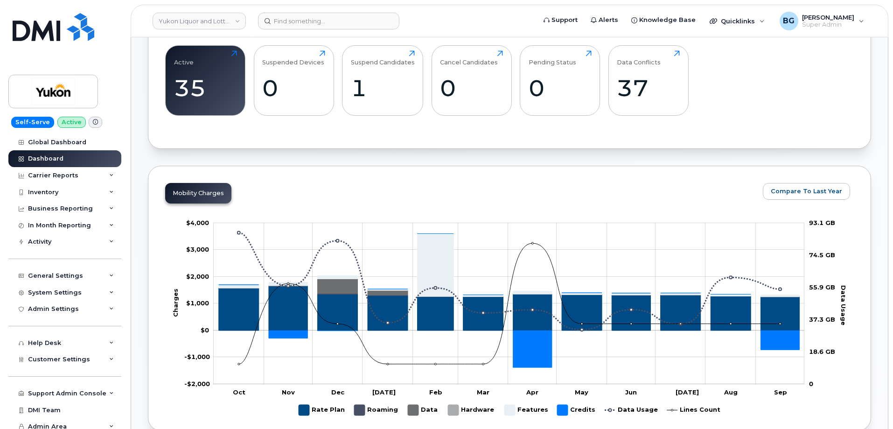
scroll to position [342, 0]
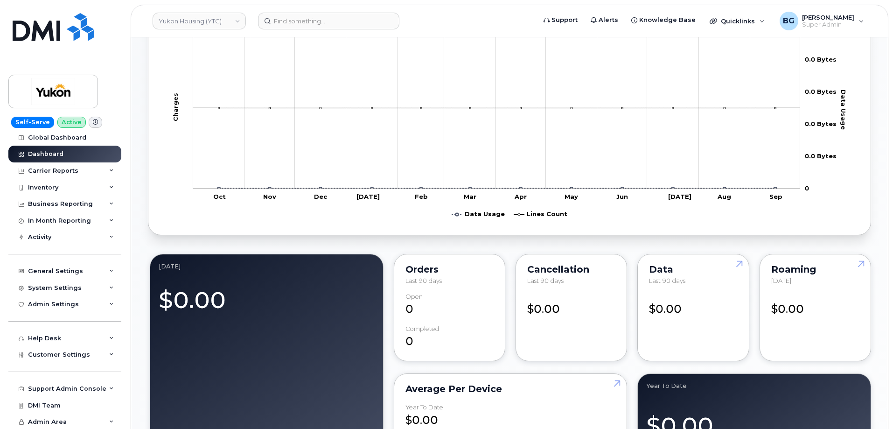
scroll to position [6, 0]
click at [61, 353] on span "Customer Settings" at bounding box center [59, 353] width 62 height 7
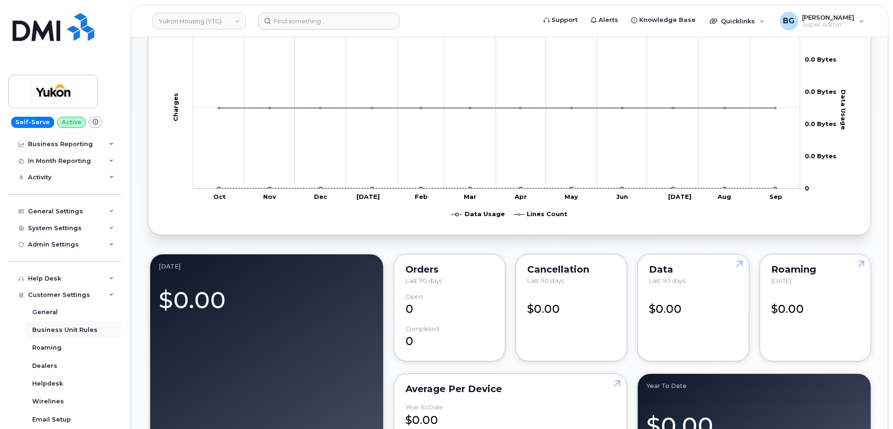
scroll to position [161, 0]
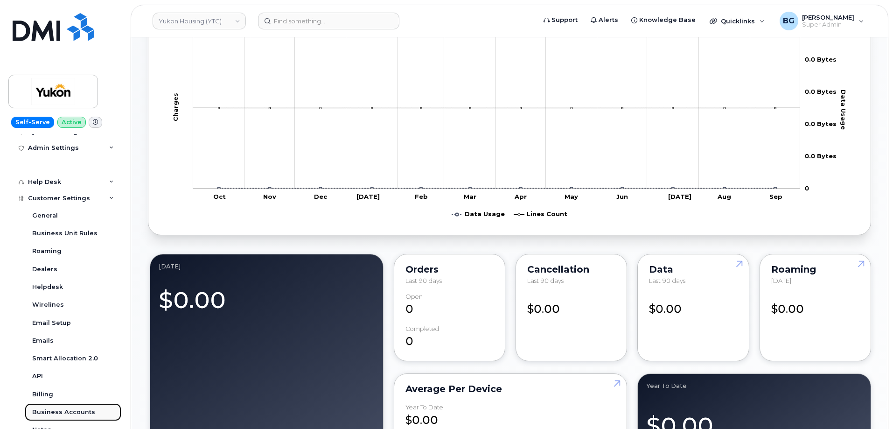
click at [54, 410] on div "Business Accounts" at bounding box center [63, 412] width 63 height 8
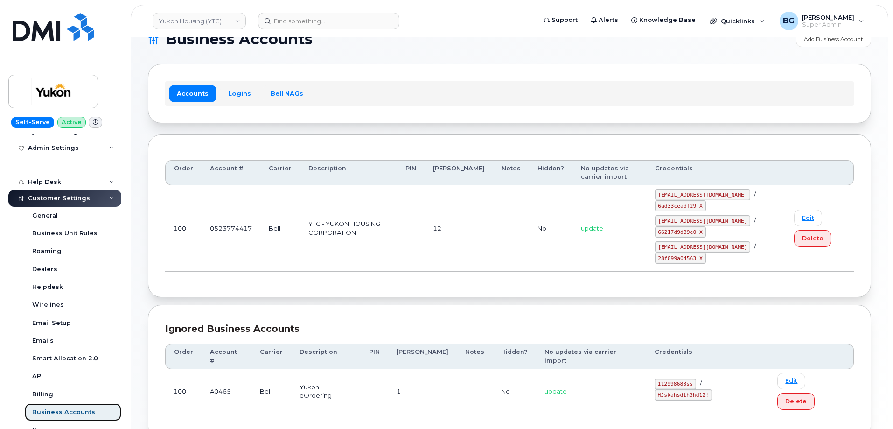
scroll to position [60, 0]
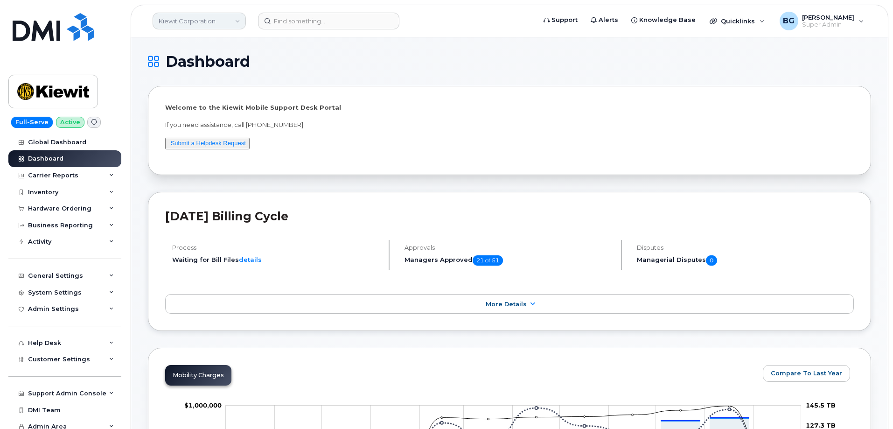
click at [194, 22] on link "Kiewit Corporation" at bounding box center [198, 21] width 93 height 17
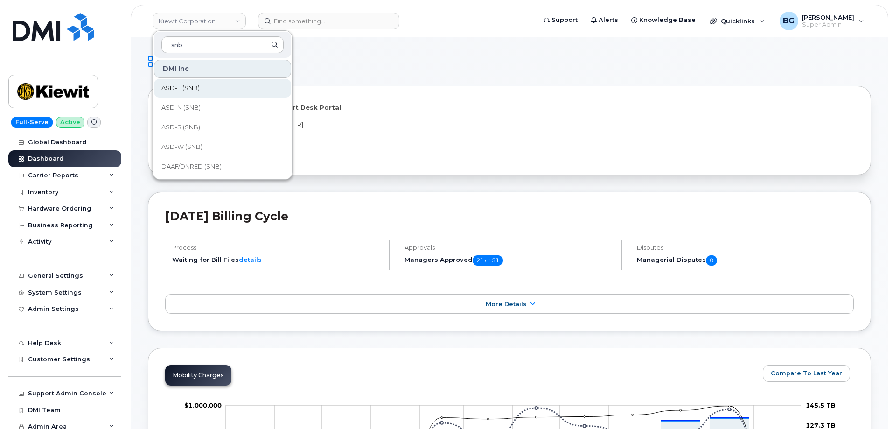
type input "snb"
click at [180, 84] on span "ASD-E (SNB)" at bounding box center [180, 87] width 38 height 9
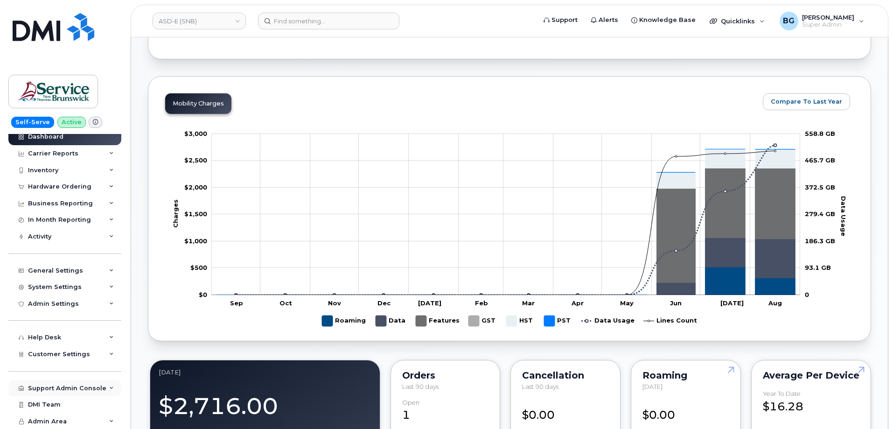
scroll to position [404, 0]
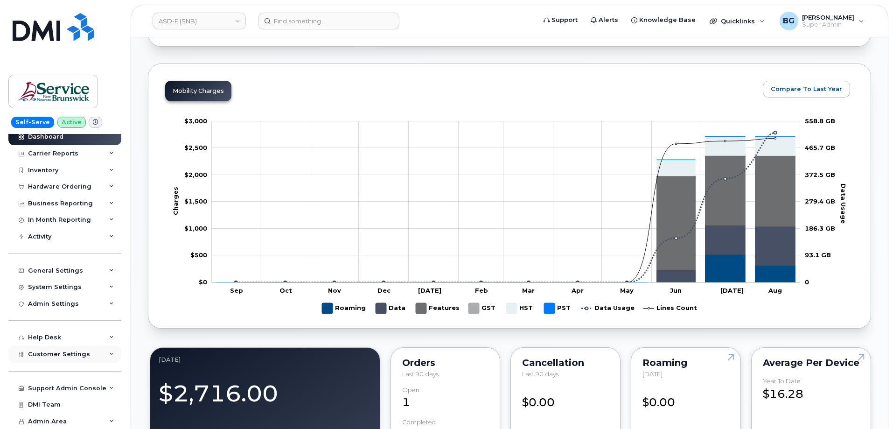
click at [51, 351] on span "Customer Settings" at bounding box center [59, 353] width 62 height 7
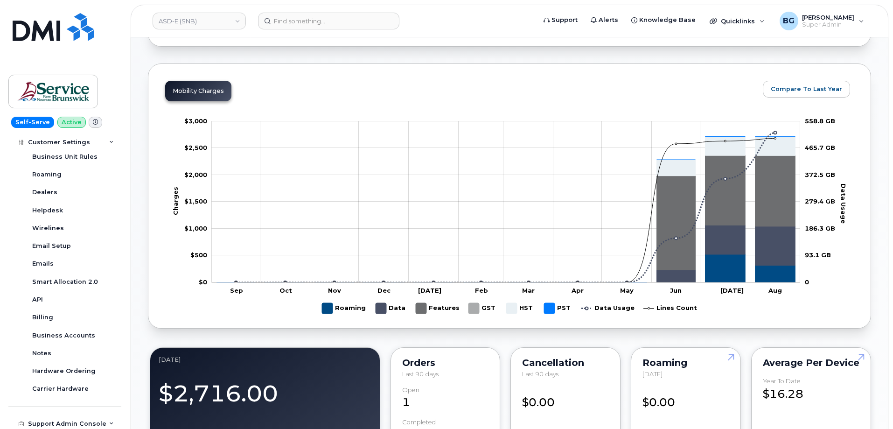
scroll to position [290, 0]
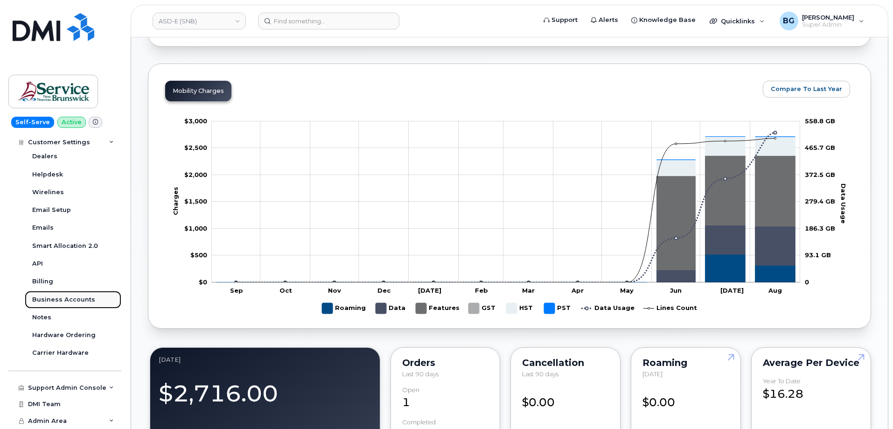
click at [45, 298] on div "Business Accounts" at bounding box center [63, 299] width 63 height 8
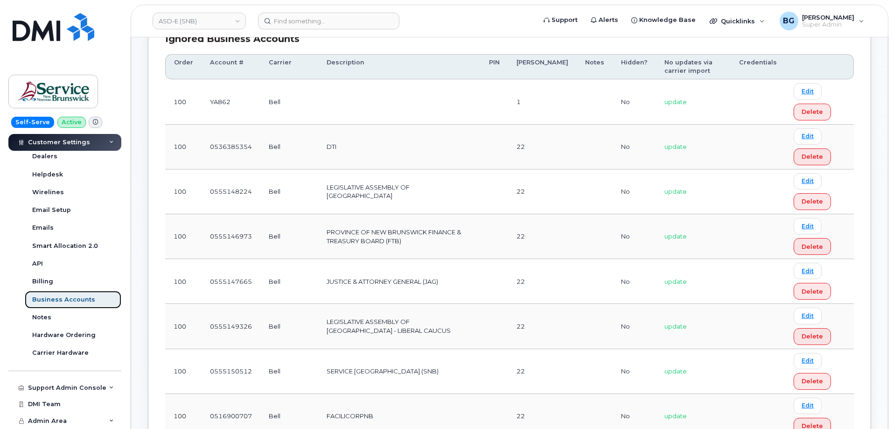
scroll to position [162, 0]
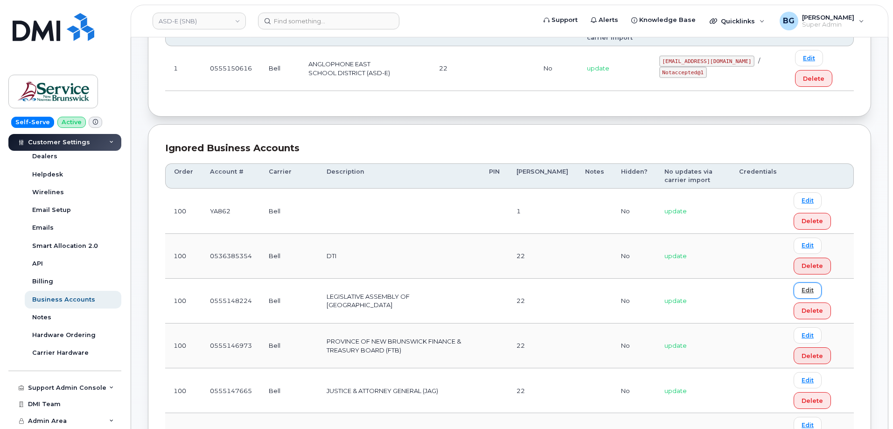
click at [803, 288] on link "Edit" at bounding box center [807, 290] width 28 height 16
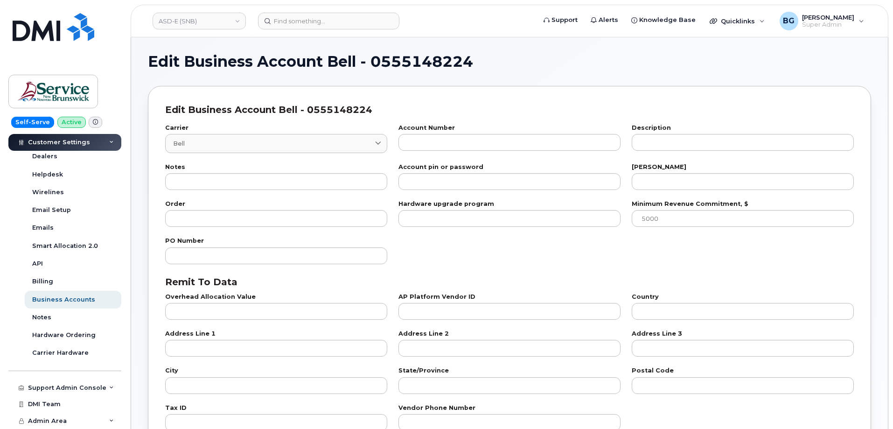
type input "1"
type input "0555148224"
type input "LEGISLATIVE ASSEMBLY OF NEW BRUNSWICK"
type input "22"
type input "100"
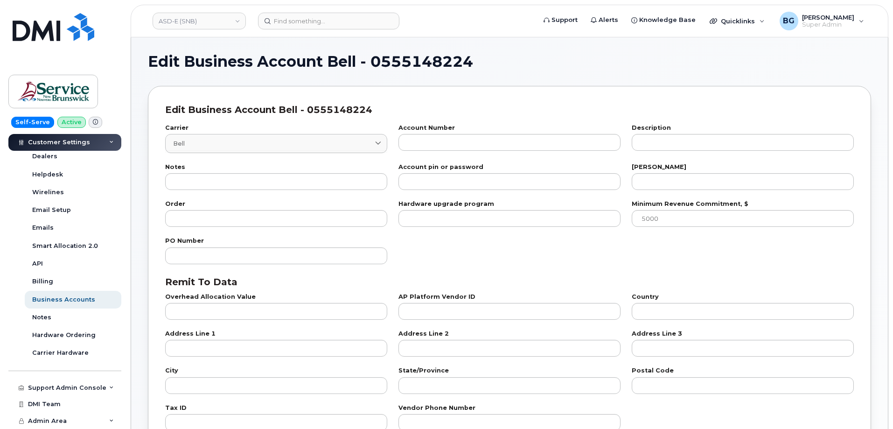
checkbox input "true"
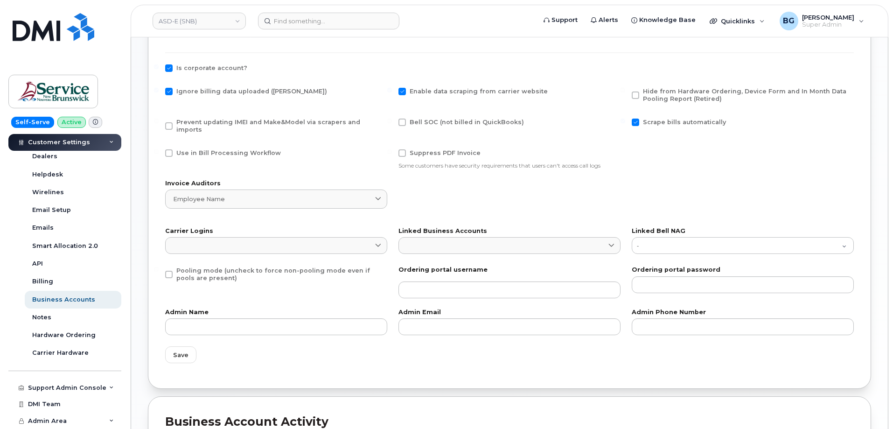
scroll to position [404, 0]
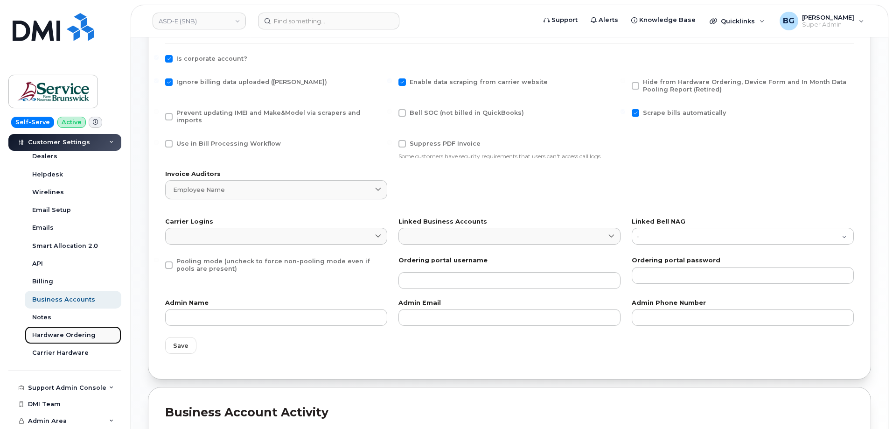
click at [49, 332] on div "Hardware Ordering" at bounding box center [63, 335] width 63 height 8
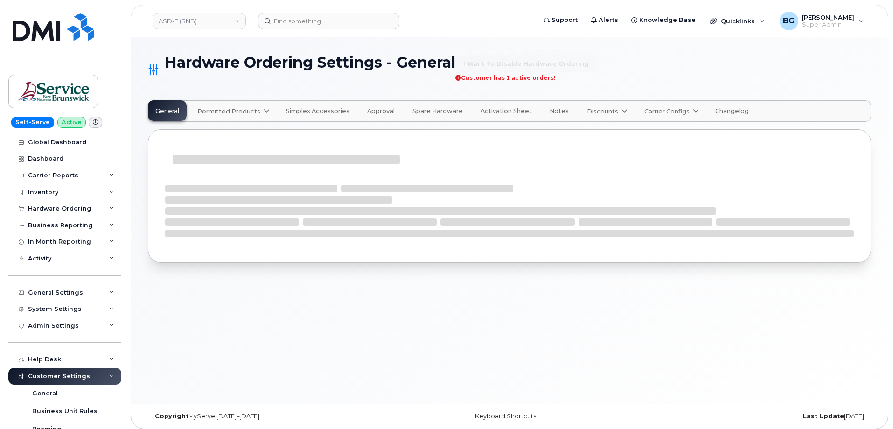
select select "admins"
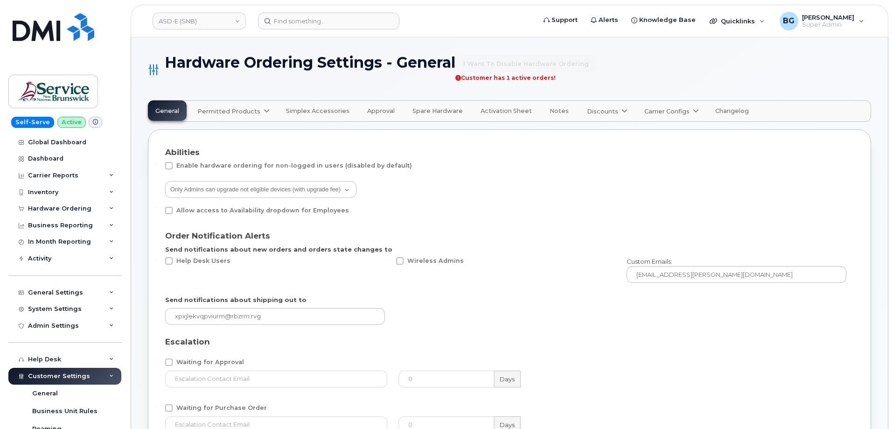
click at [667, 111] on span "Carrier Configs" at bounding box center [666, 111] width 45 height 9
click at [646, 132] on span "Bell" at bounding box center [652, 133] width 12 height 10
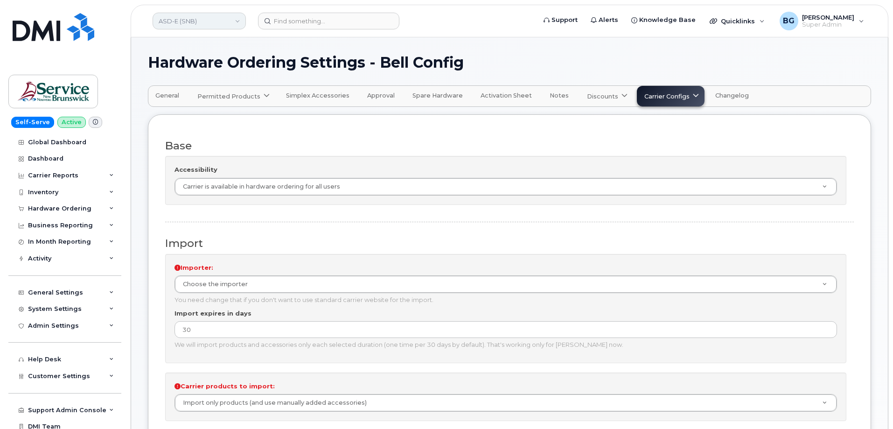
click at [170, 21] on link "ASD-E (SNB)" at bounding box center [198, 21] width 93 height 17
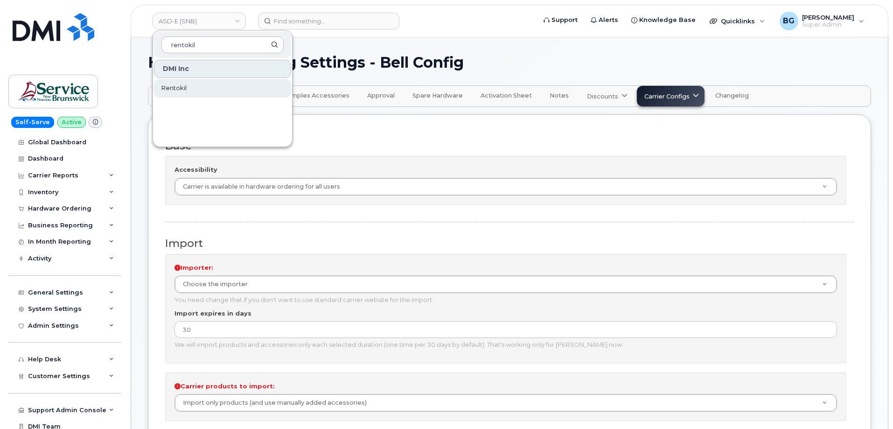
type input "rentokil"
click at [174, 86] on span "Rentokil" at bounding box center [173, 87] width 25 height 9
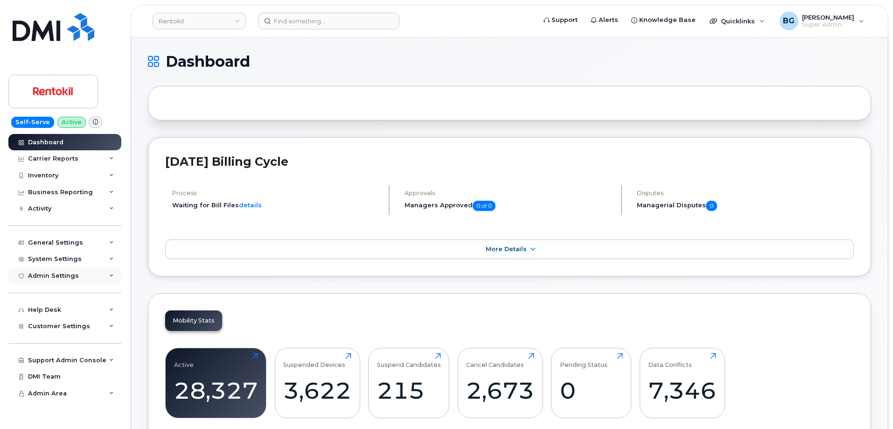
click at [49, 274] on div "Admin Settings" at bounding box center [53, 275] width 51 height 7
click at [59, 323] on span "Customer Settings" at bounding box center [59, 325] width 62 height 7
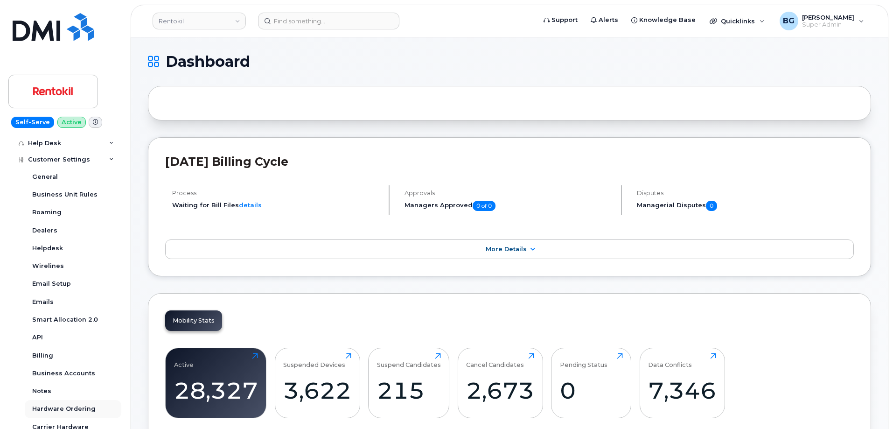
scroll to position [187, 0]
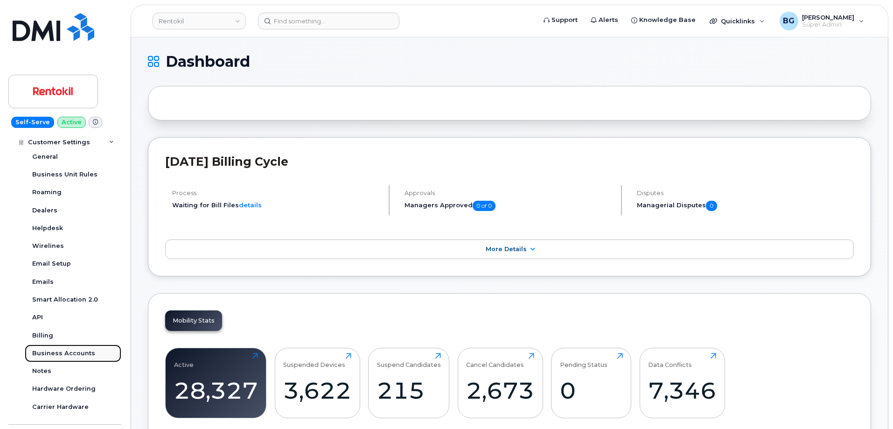
click at [43, 352] on div "Business Accounts" at bounding box center [63, 353] width 63 height 8
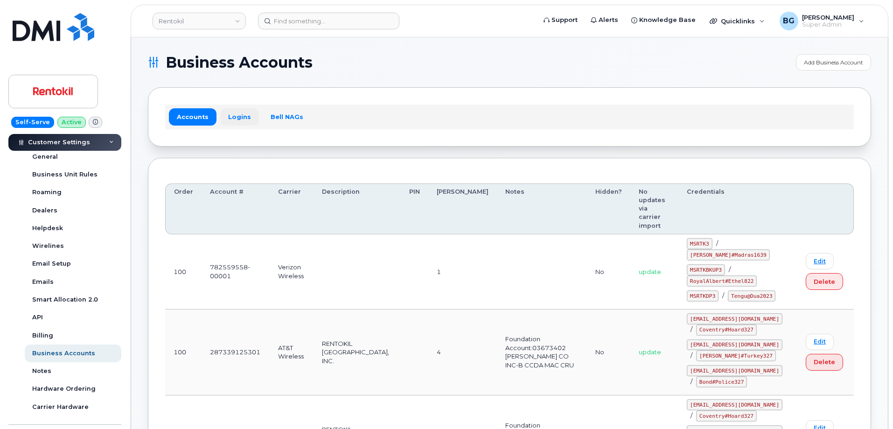
click at [237, 116] on link "Logins" at bounding box center [239, 116] width 39 height 17
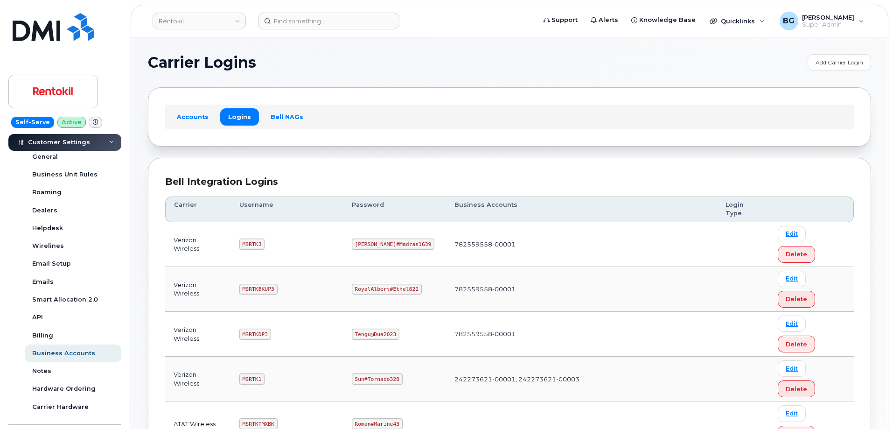
click at [250, 238] on code "MSRTK3" at bounding box center [251, 243] width 25 height 11
copy code "MSRTK3"
click at [362, 238] on code "Lovell#Madras1639" at bounding box center [393, 243] width 83 height 11
drag, startPoint x: 362, startPoint y: 225, endPoint x: 397, endPoint y: 223, distance: 35.0
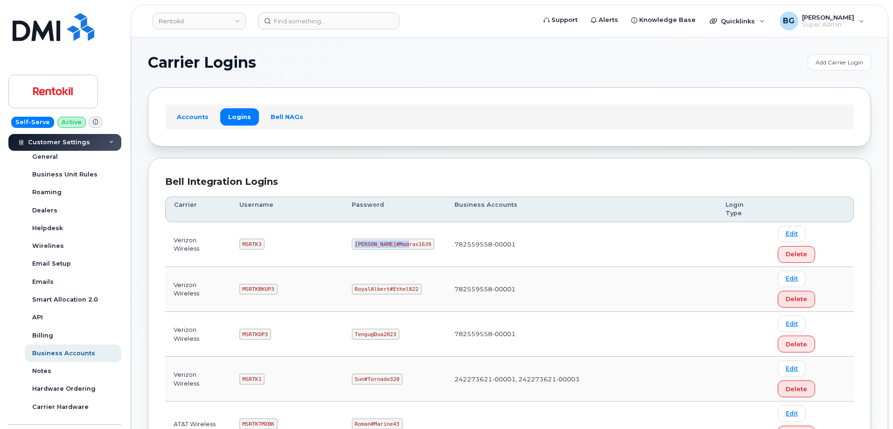
click at [397, 238] on code "Lovell#Madras1639" at bounding box center [393, 243] width 83 height 11
copy code "Lovell#Madras1639"
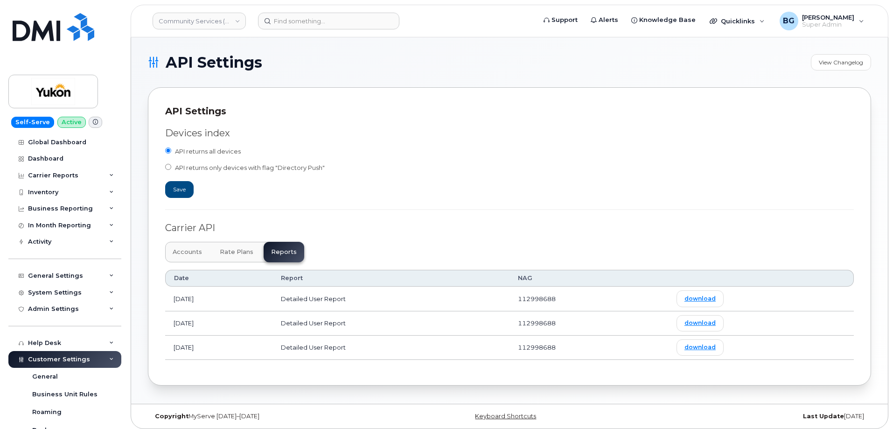
scroll to position [192, 0]
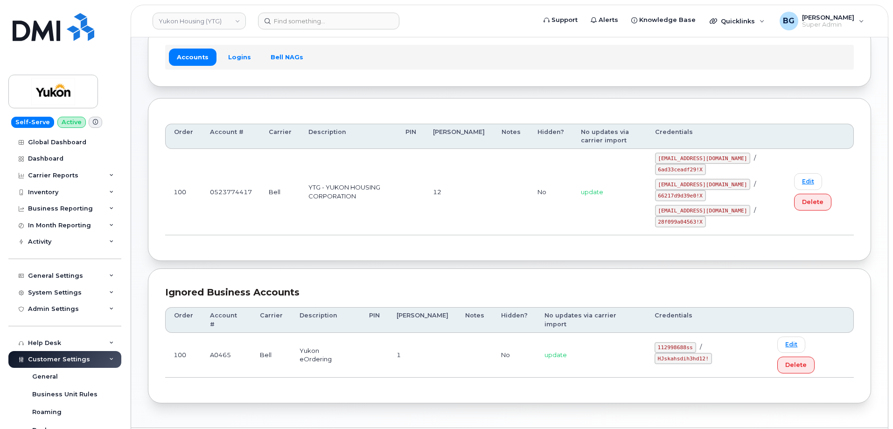
scroll to position [161, 0]
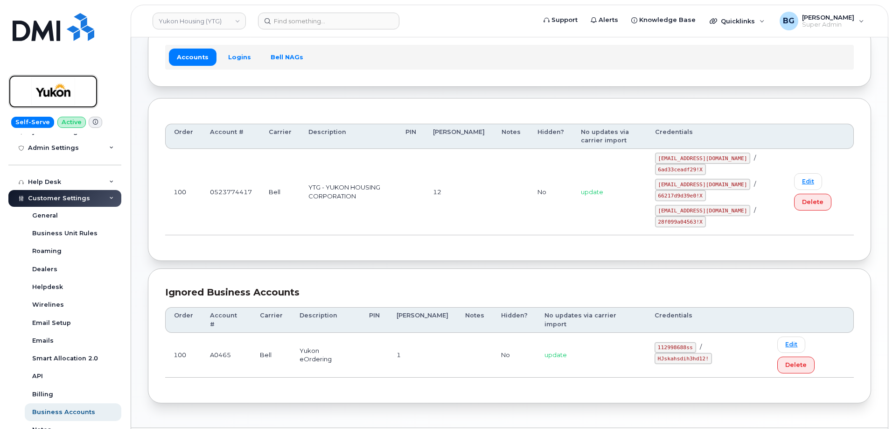
click at [49, 88] on img at bounding box center [53, 91] width 72 height 27
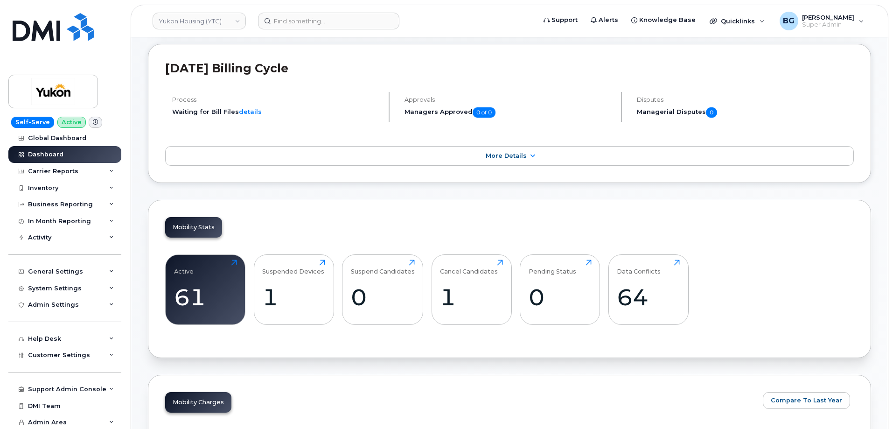
scroll to position [6, 0]
click at [51, 352] on span "Customer Settings" at bounding box center [59, 353] width 62 height 7
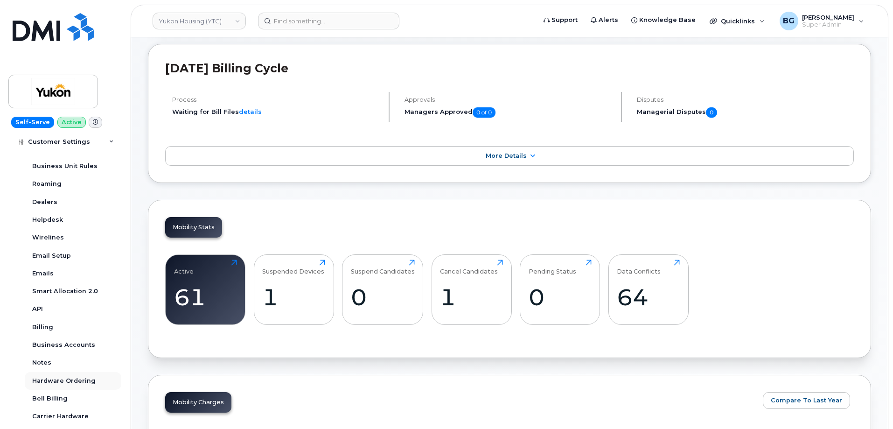
scroll to position [254, 0]
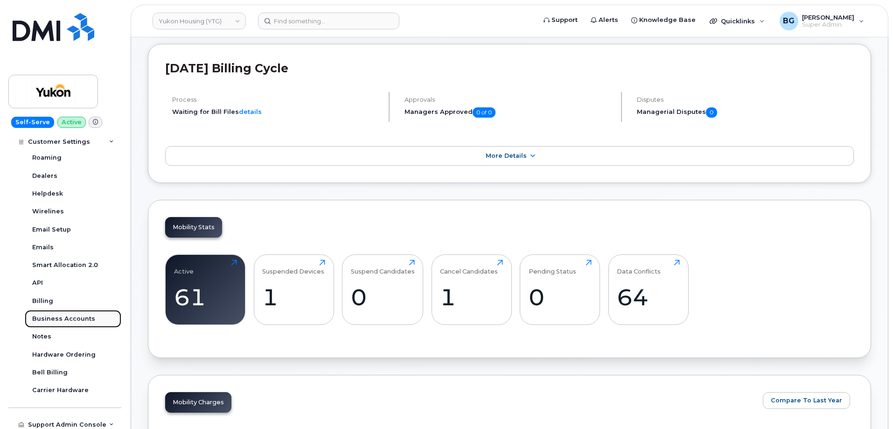
click at [48, 316] on div "Business Accounts" at bounding box center [63, 318] width 63 height 8
